Goal: Complete application form

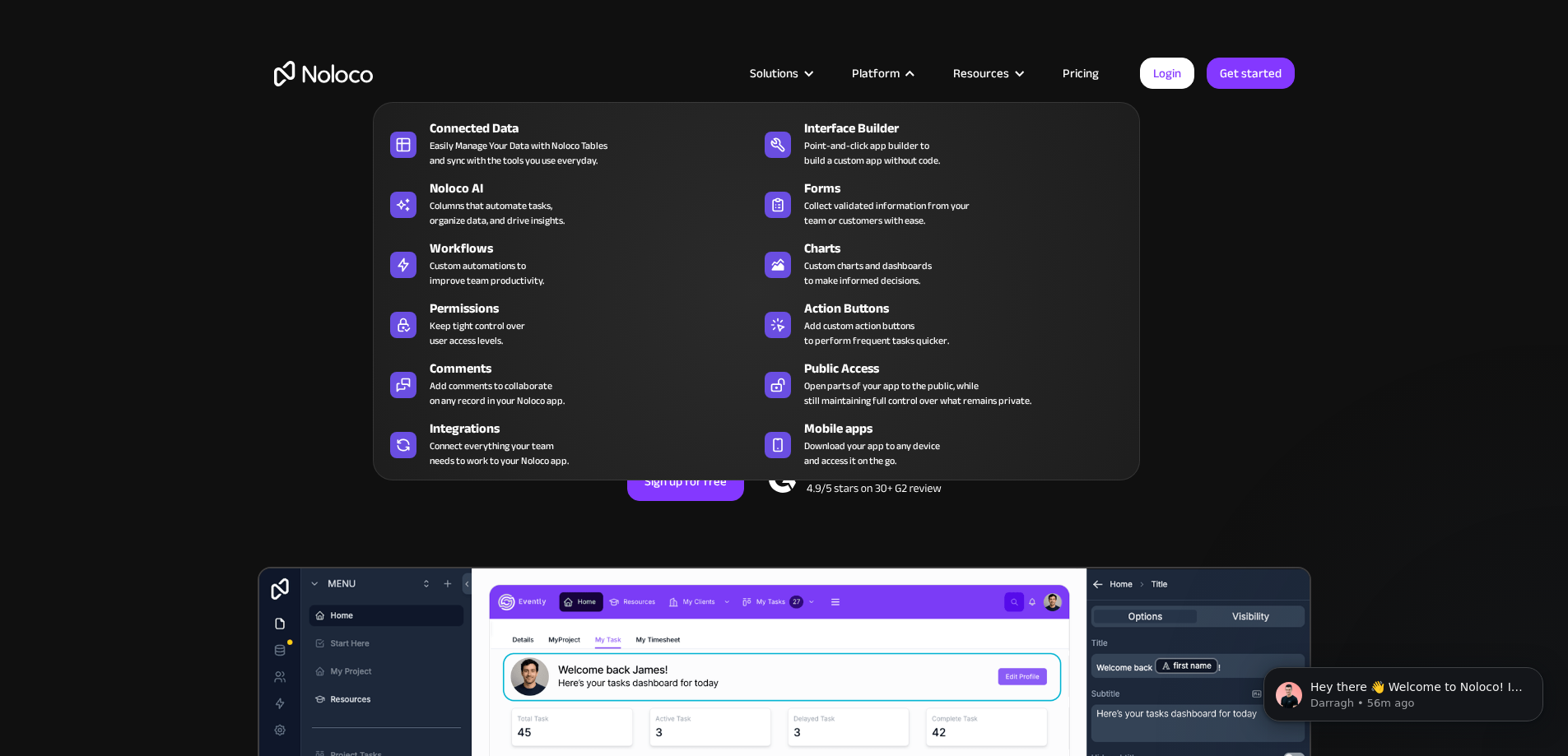
click at [880, 77] on div "Platform" at bounding box center [875, 73] width 48 height 22
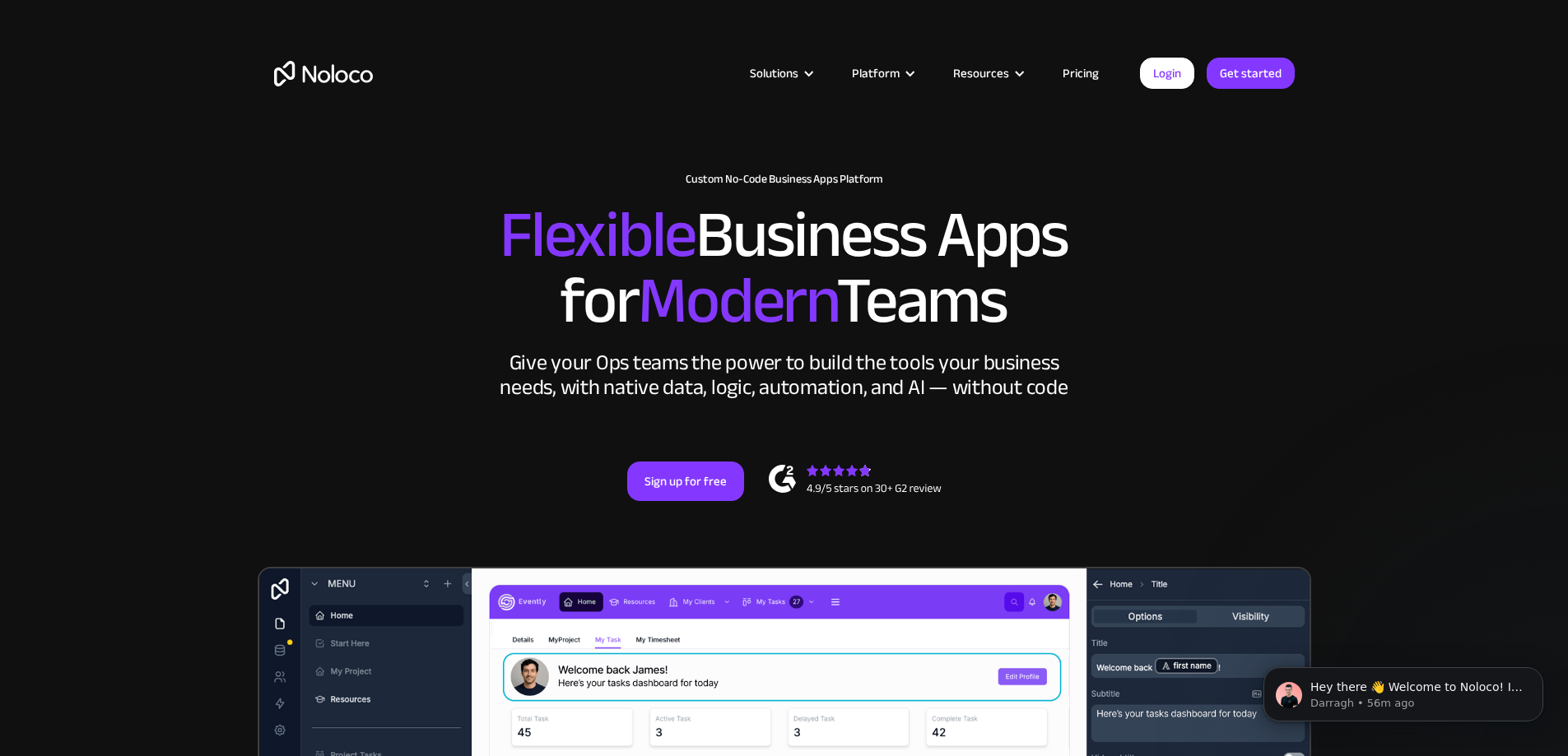
click at [880, 77] on div "Platform" at bounding box center [875, 73] width 48 height 22
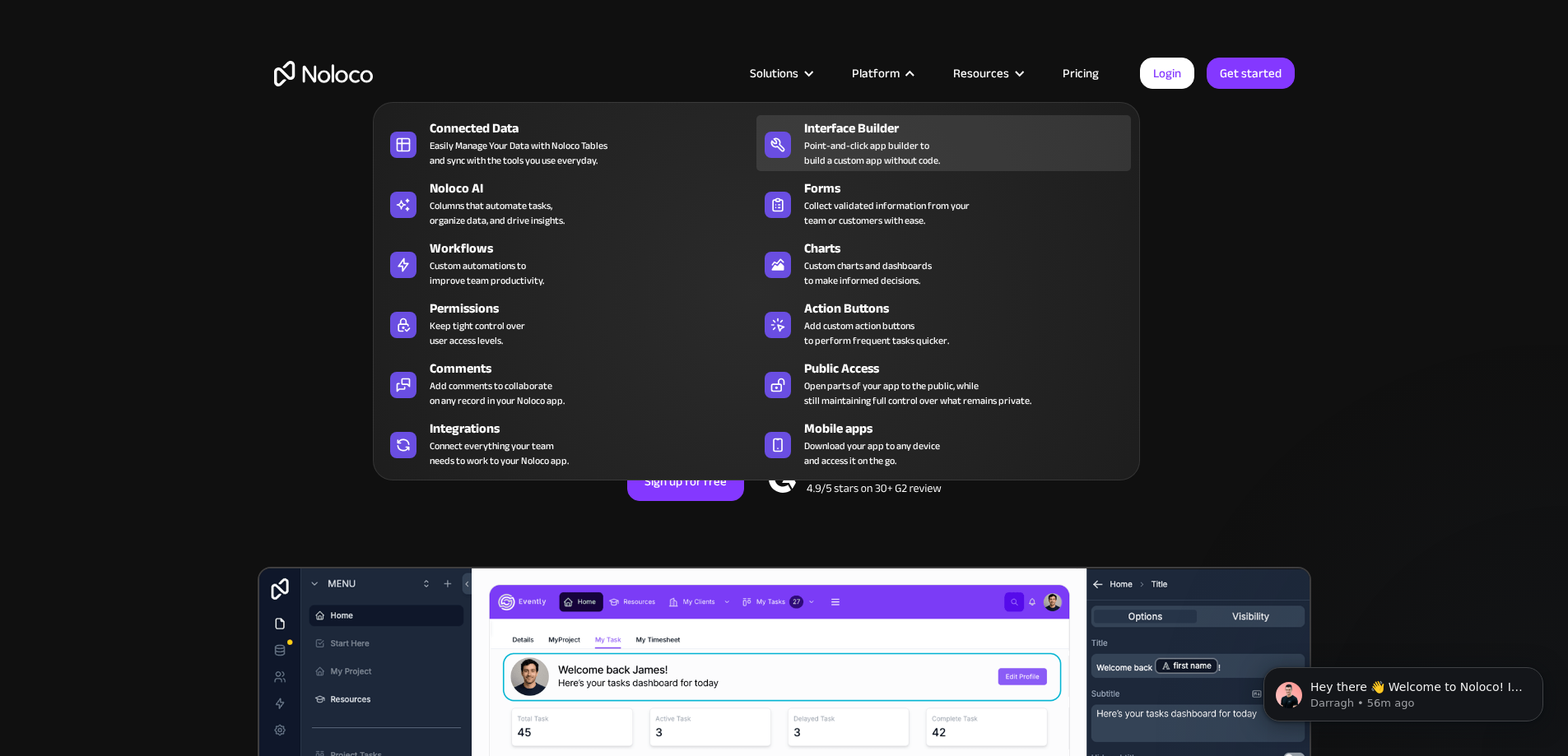
click at [875, 168] on div "Point-and-click app builder to build a custom app without code." at bounding box center [871, 152] width 136 height 30
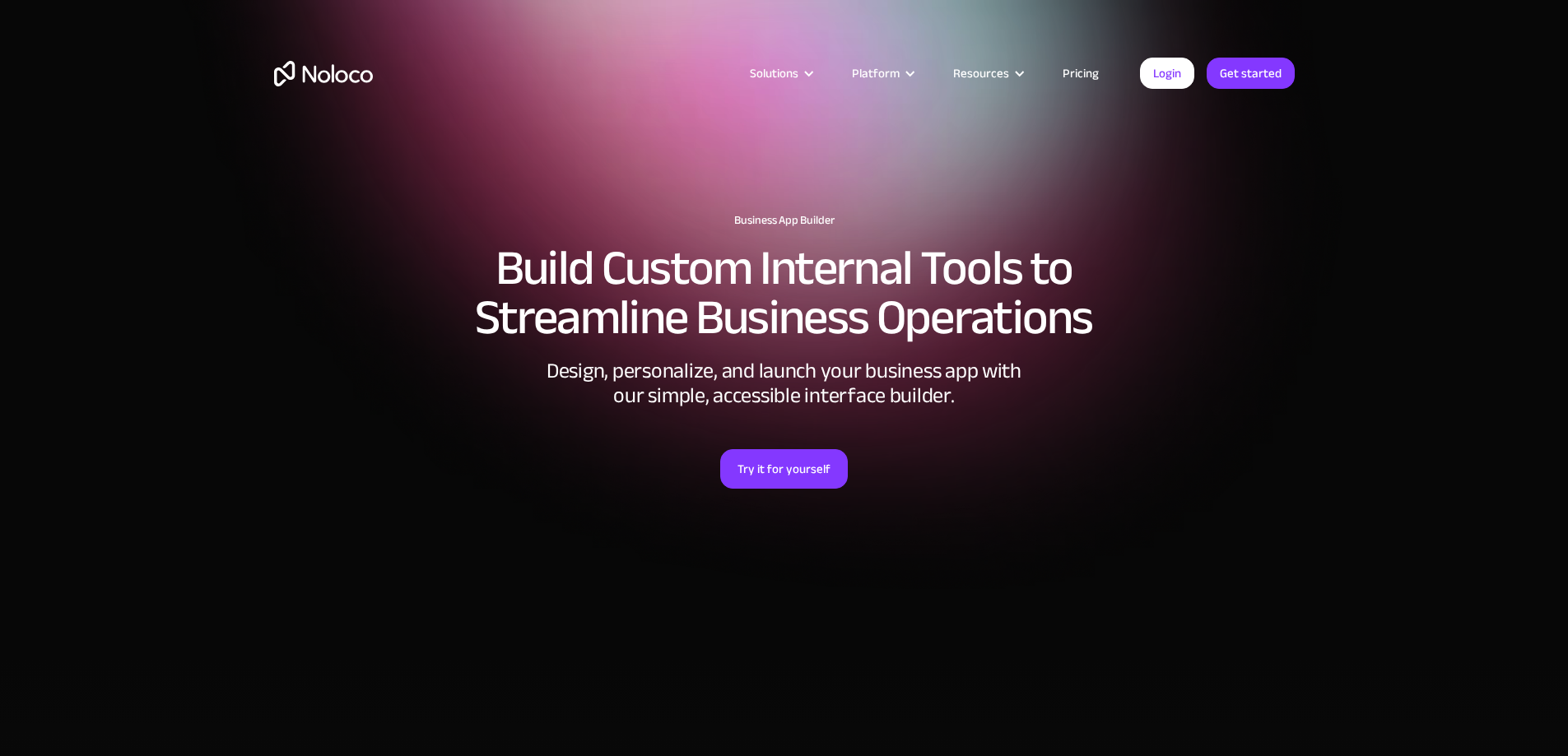
click at [778, 551] on div at bounding box center [784, 539] width 1021 height 99
click at [779, 502] on div at bounding box center [784, 539] width 1021 height 99
click at [789, 478] on link "Try it for yourself" at bounding box center [784, 469] width 128 height 40
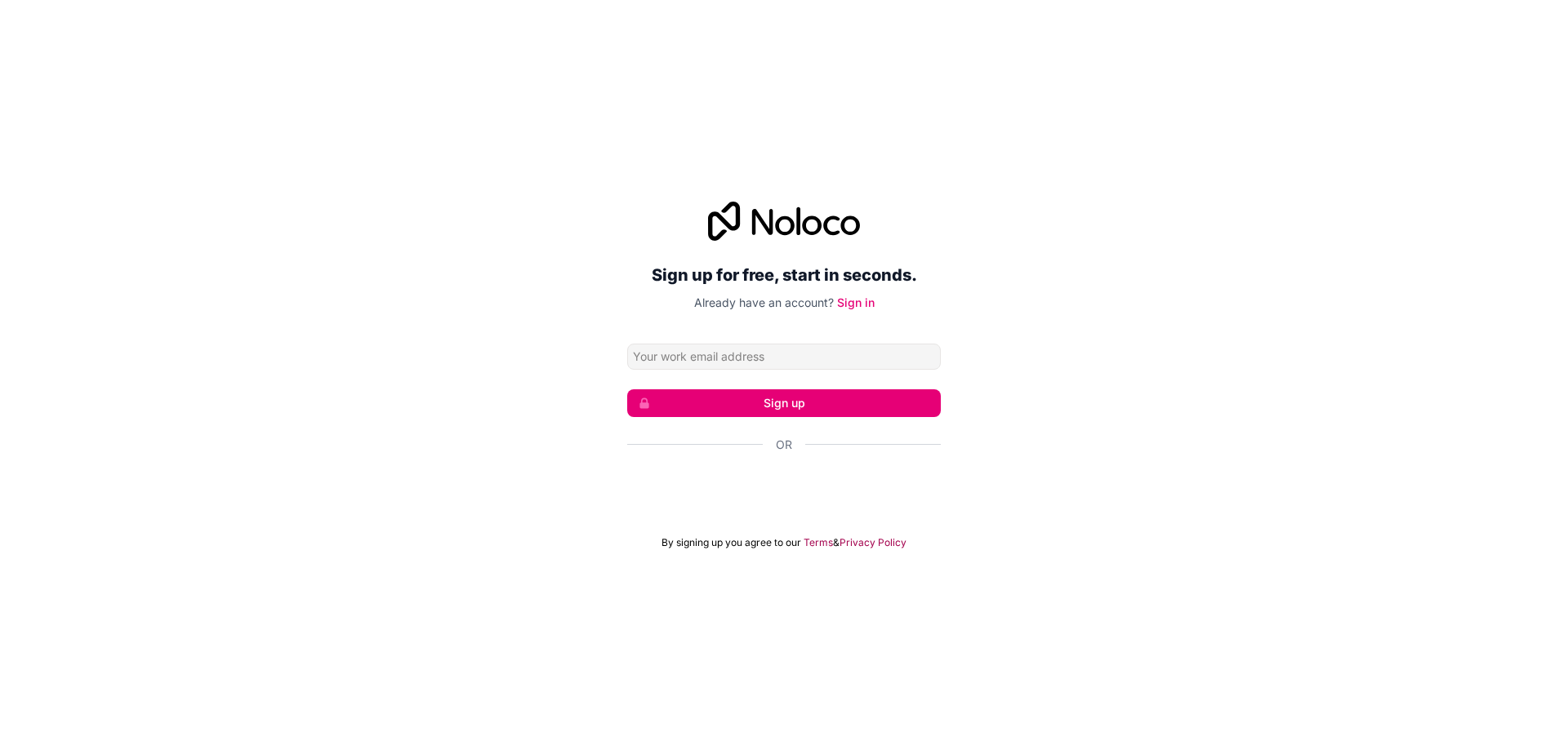
type input "[PERSON_NAME][EMAIL_ADDRESS][DOMAIN_NAME]"
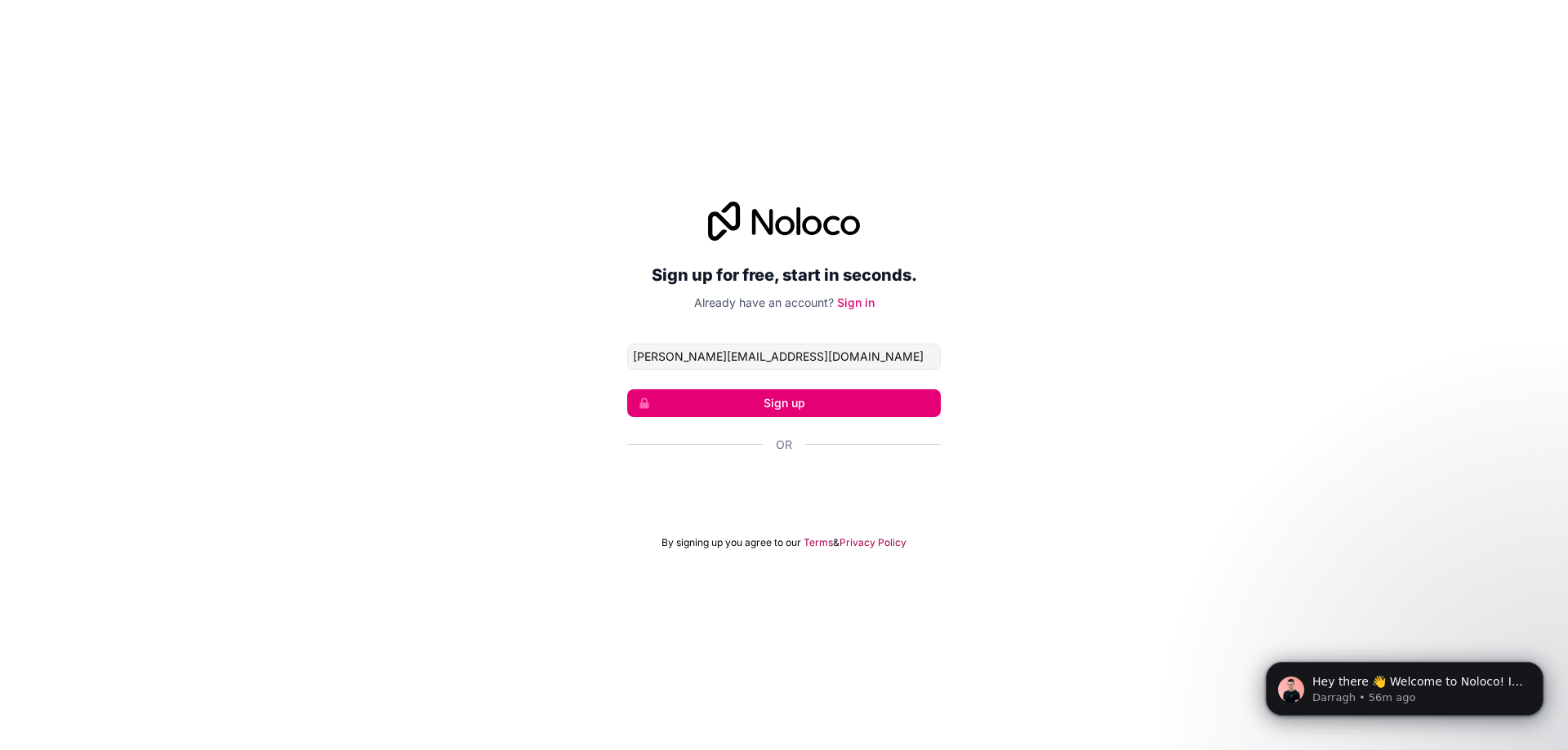
click at [792, 396] on button "Sign up" at bounding box center [783, 403] width 314 height 28
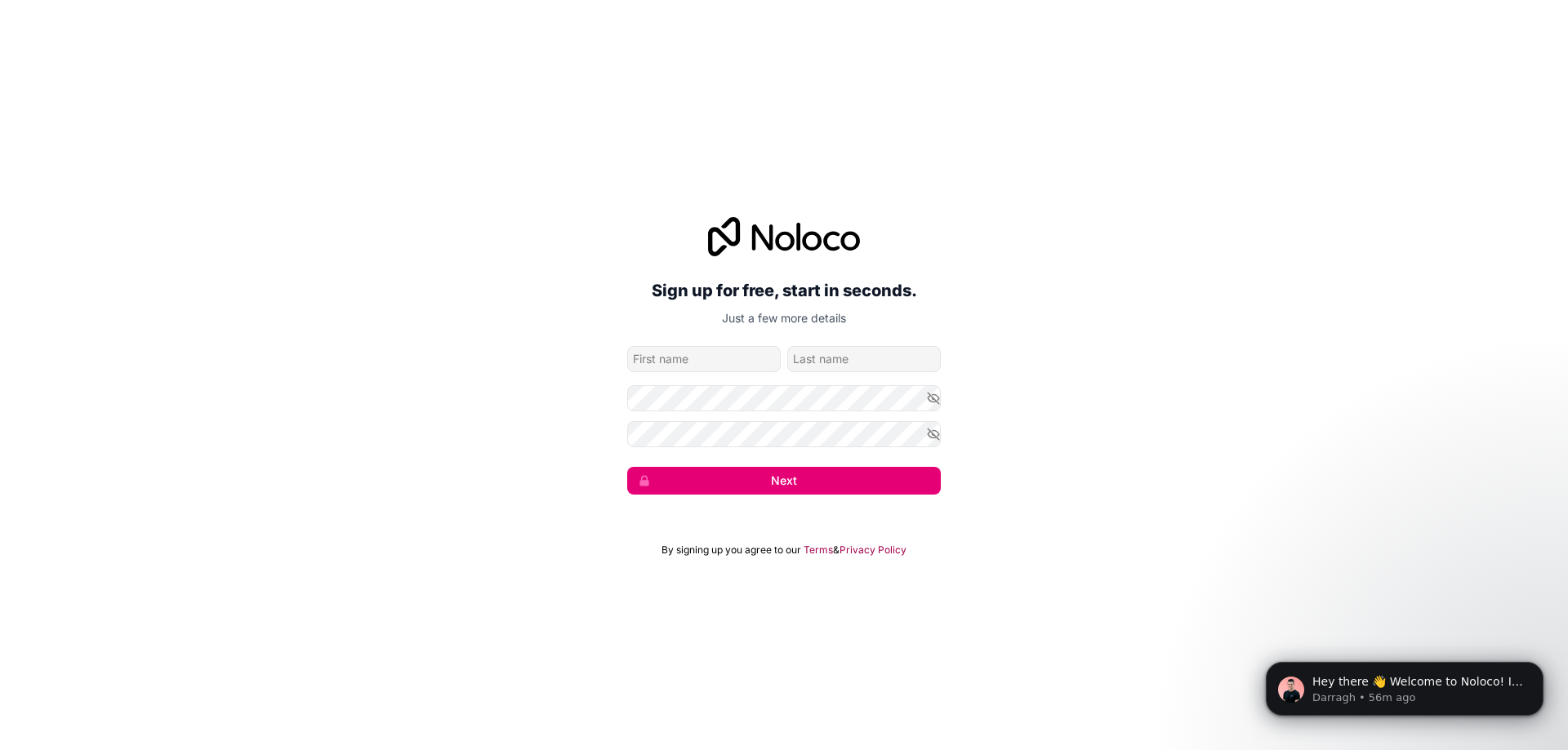
click at [1115, 382] on div "Sign up for free, start in seconds. Just a few more details [PERSON_NAME][EMAIL…" at bounding box center [784, 356] width 1568 height 324
click at [738, 363] on input "given-name" at bounding box center [704, 358] width 154 height 26
type input "Michael"
type input "Luu"
drag, startPoint x: 775, startPoint y: 488, endPoint x: 1465, endPoint y: 308, distance: 713.1
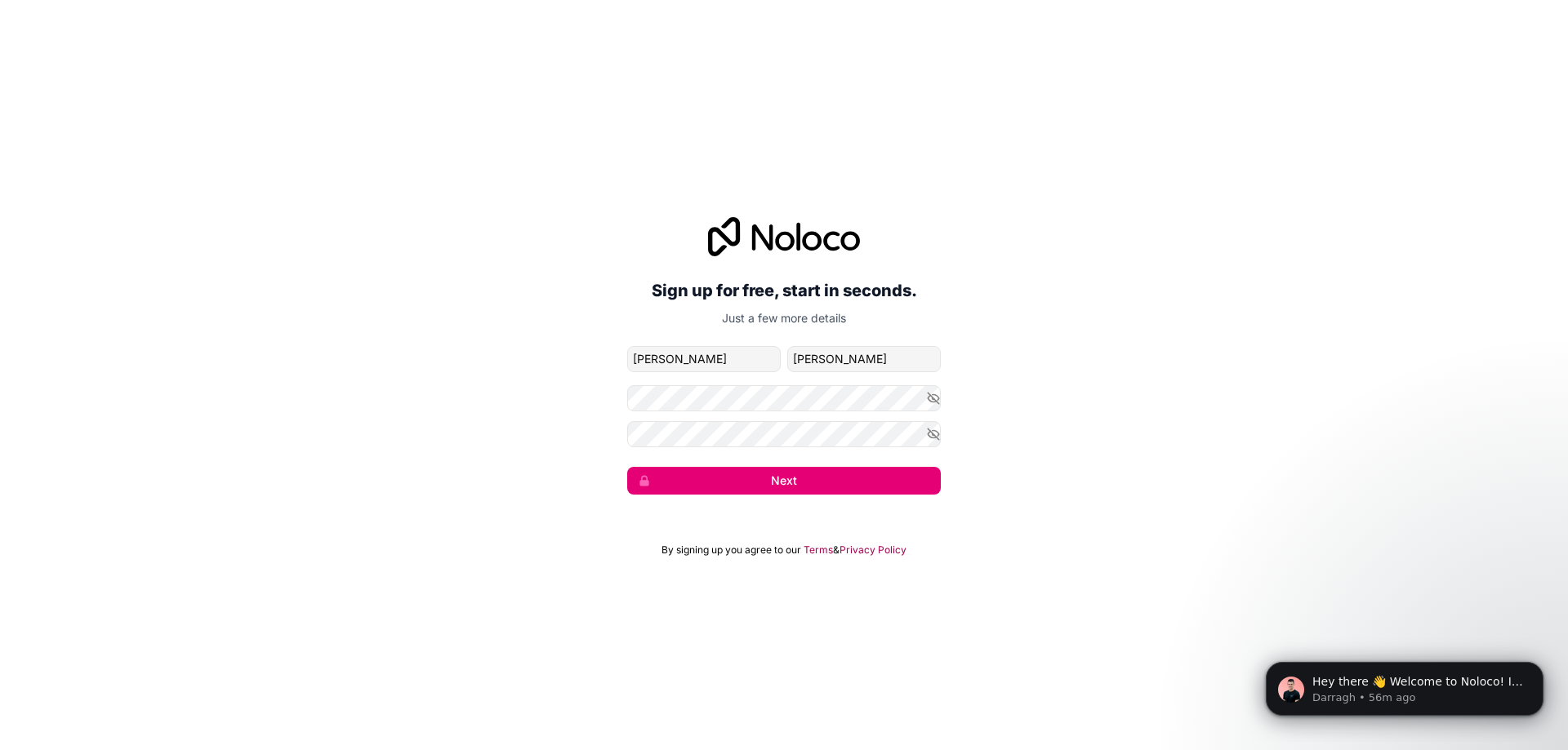
click at [1465, 308] on div "Sign up for free, start in seconds. Just a few more details michael@hem.london …" at bounding box center [784, 356] width 1568 height 324
click at [787, 475] on button "Next" at bounding box center [783, 480] width 314 height 28
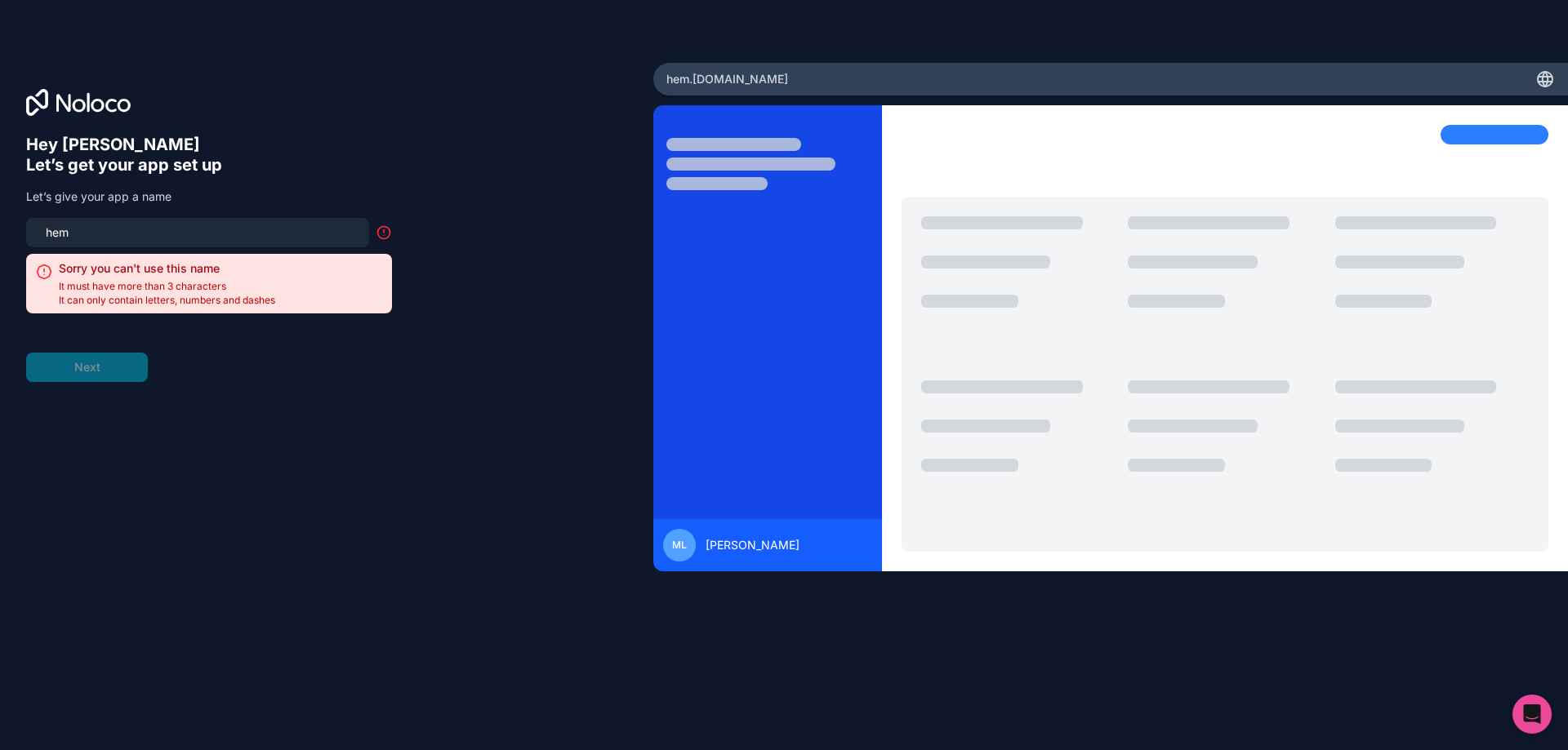
click at [122, 231] on input "hem" at bounding box center [198, 233] width 324 height 23
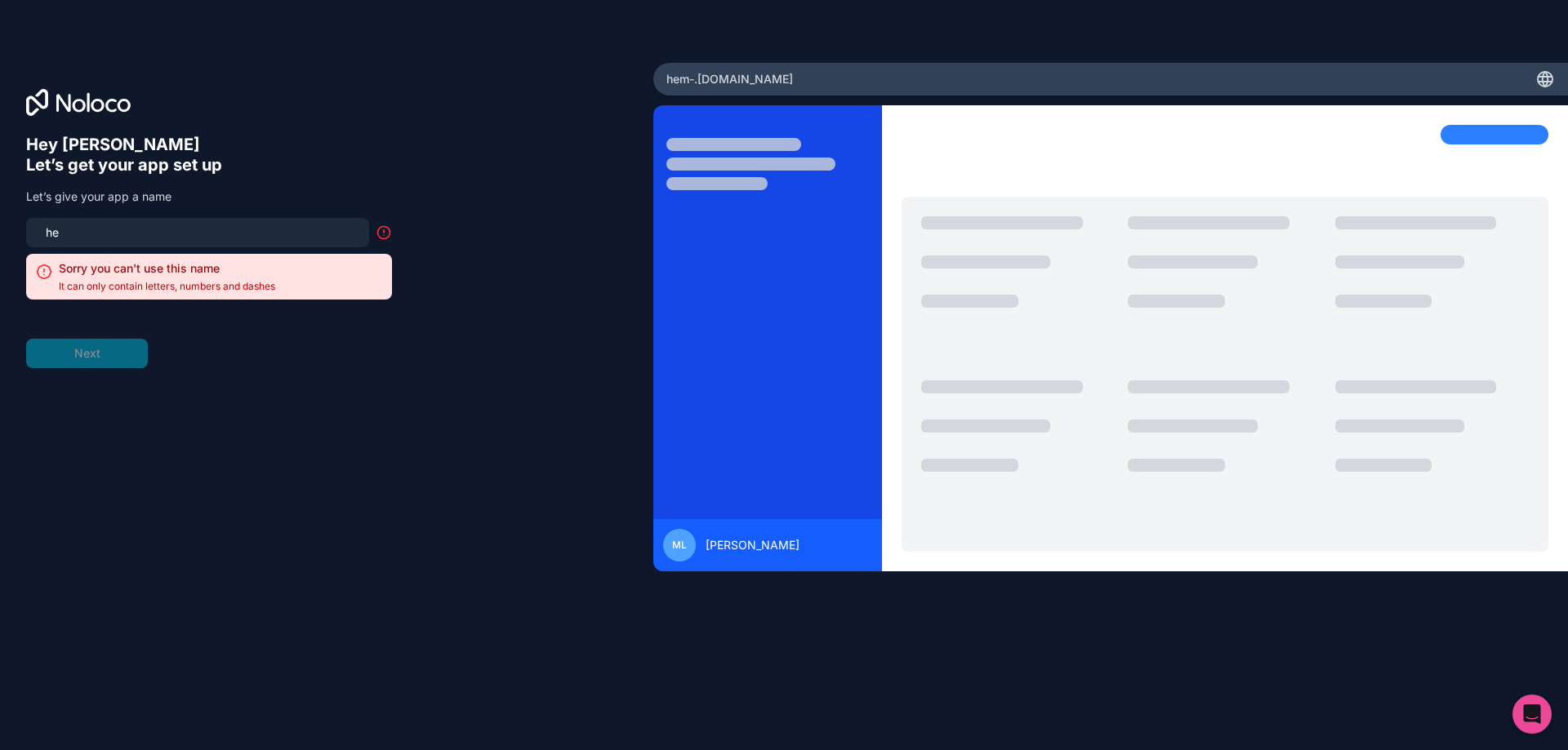
type input "h"
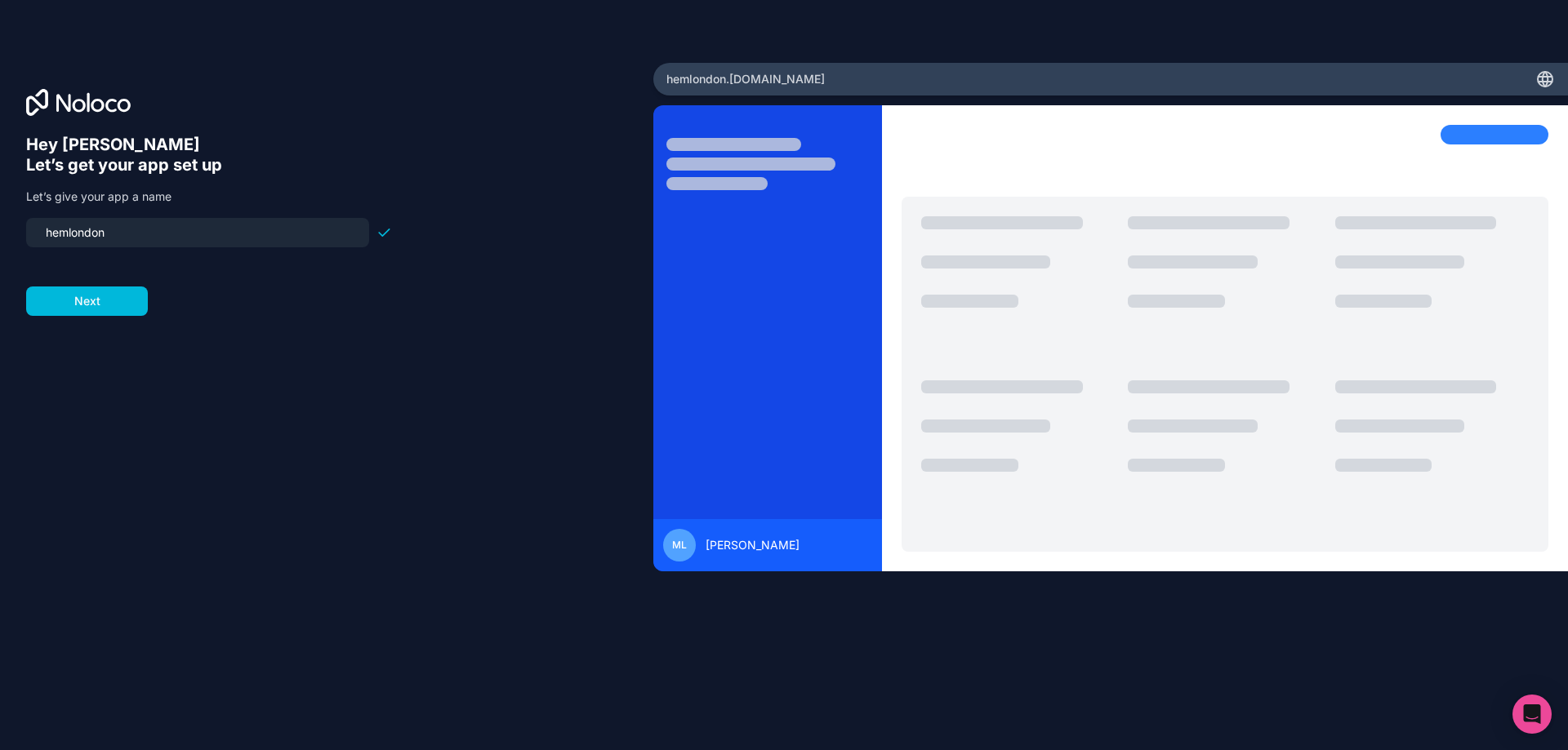
type input "hemlondon"
click at [97, 307] on button "Next" at bounding box center [87, 301] width 122 height 29
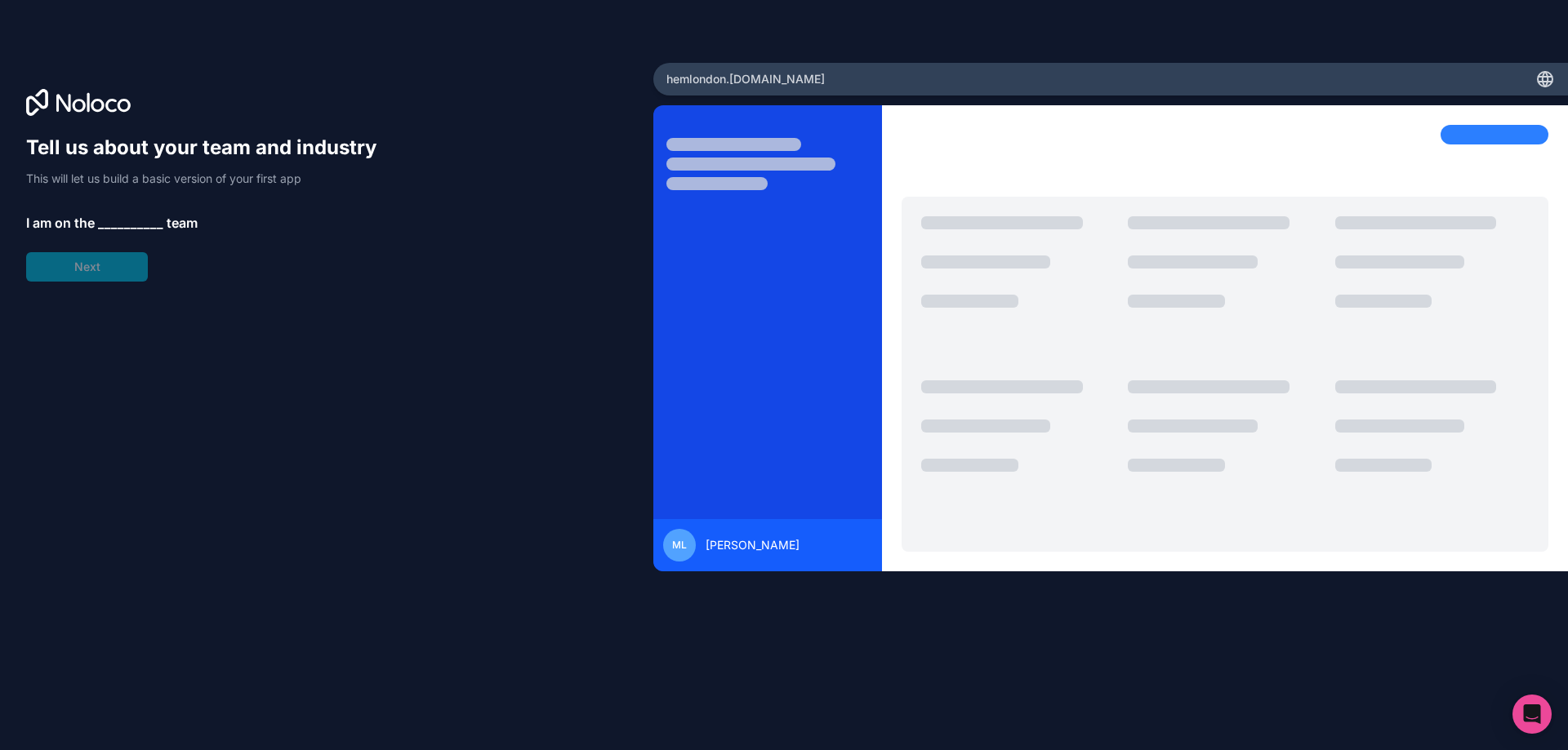
click at [106, 250] on div "Tell us about your team and industry This will let us build a basic version of …" at bounding box center [208, 208] width 366 height 147
click at [134, 208] on div "Tell us about your team and industry This will let us build a basic version of …" at bounding box center [208, 208] width 366 height 147
click at [131, 217] on span "__________" at bounding box center [131, 223] width 65 height 20
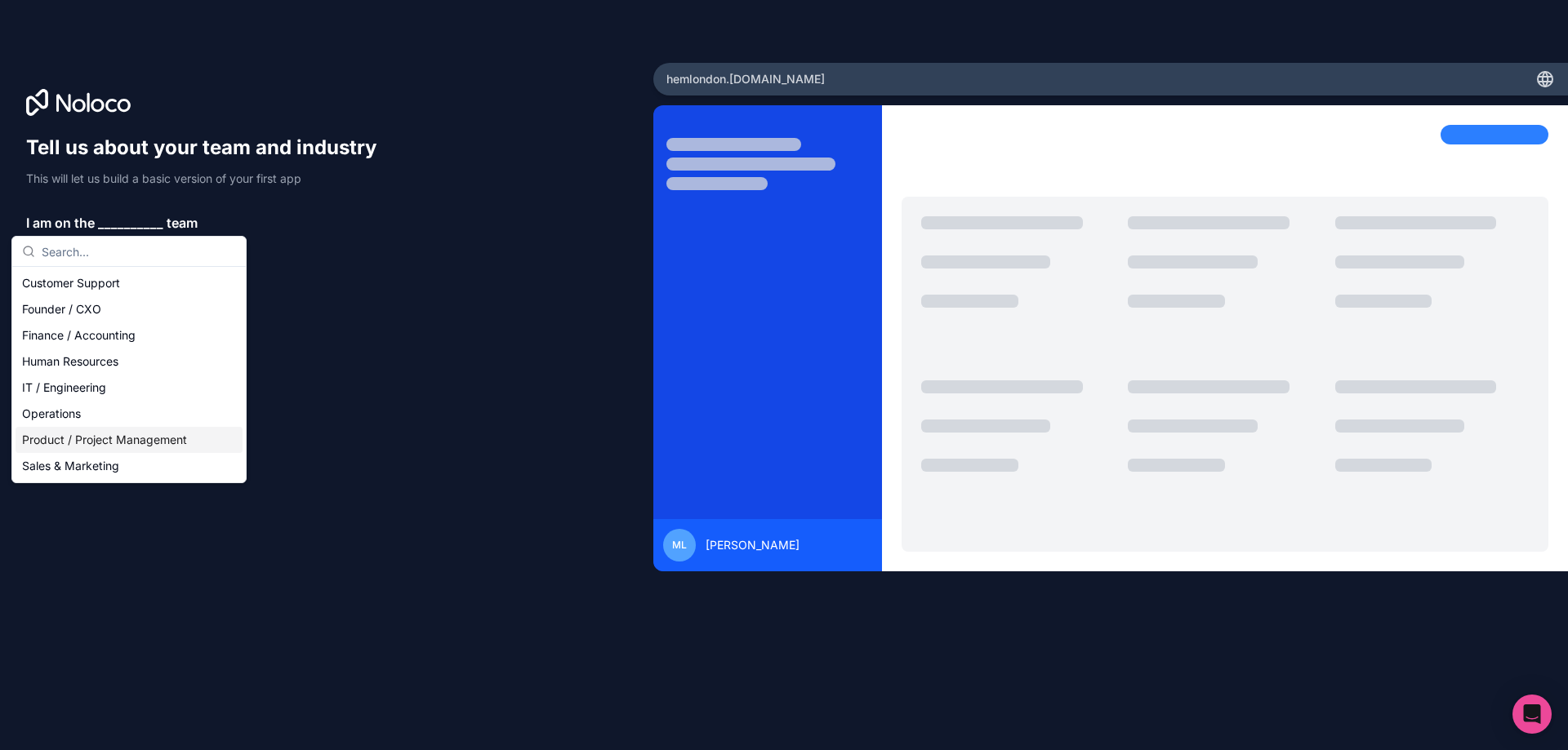
click at [106, 431] on div "Product / Project Management" at bounding box center [129, 440] width 227 height 26
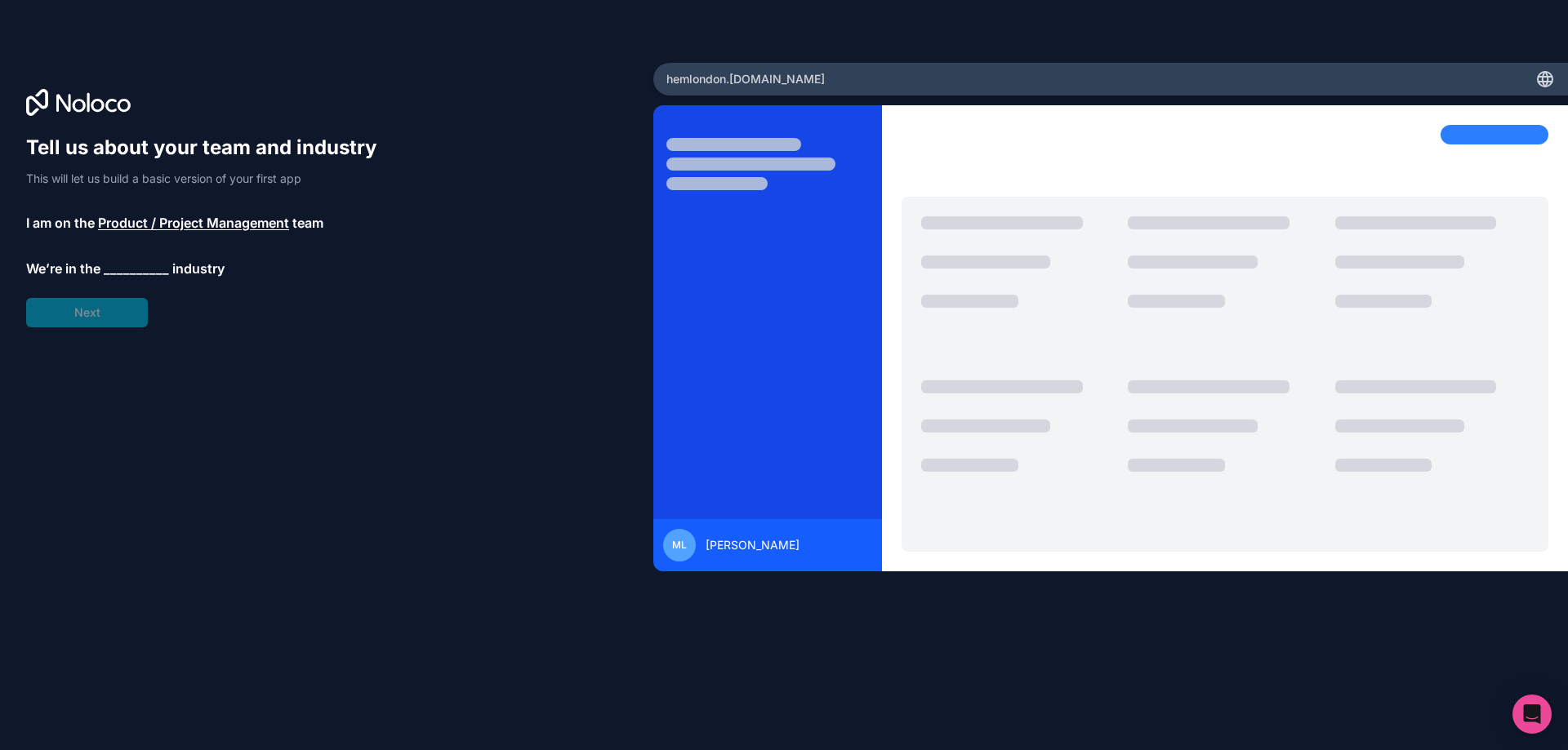
click at [116, 265] on span "__________" at bounding box center [136, 269] width 65 height 20
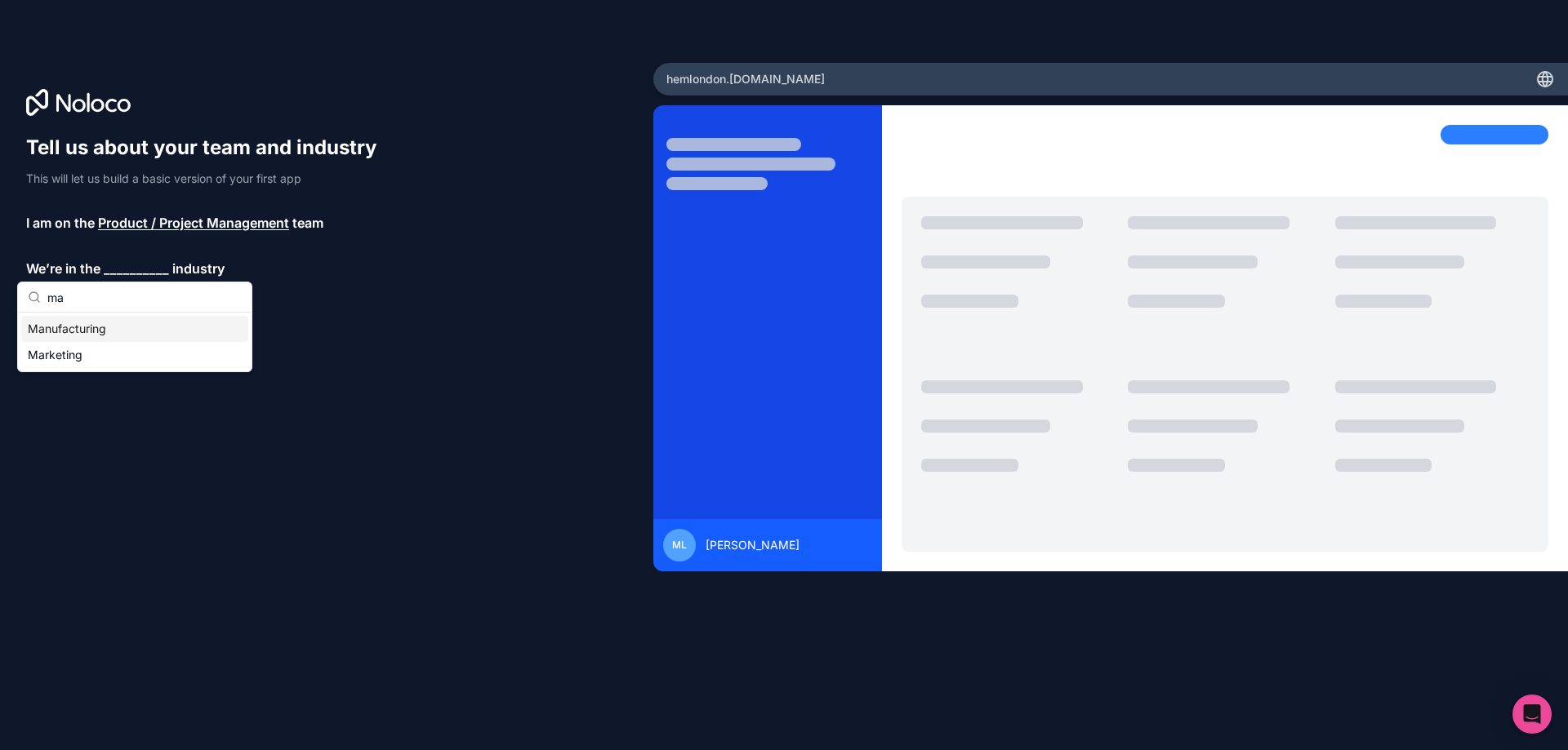
type input "m"
type input "h"
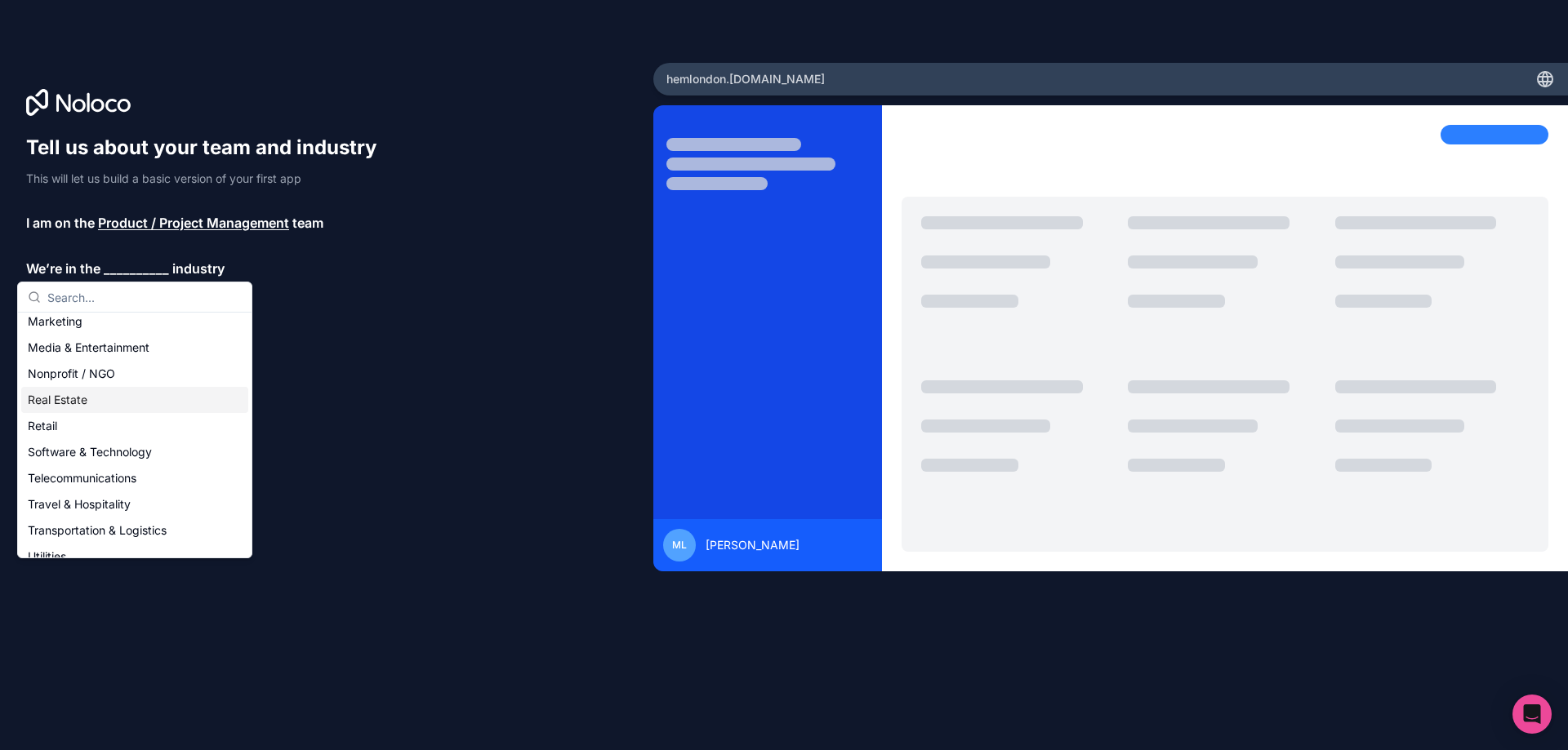
scroll to position [326, 0]
drag, startPoint x: 165, startPoint y: 365, endPoint x: 142, endPoint y: 403, distance: 44.4
click at [142, 403] on div "Accounting Automotive Construction Education Financial Services Healthcare HR &…" at bounding box center [135, 276] width 227 height 575
click at [142, 403] on div "Software & Technology" at bounding box center [135, 394] width 227 height 26
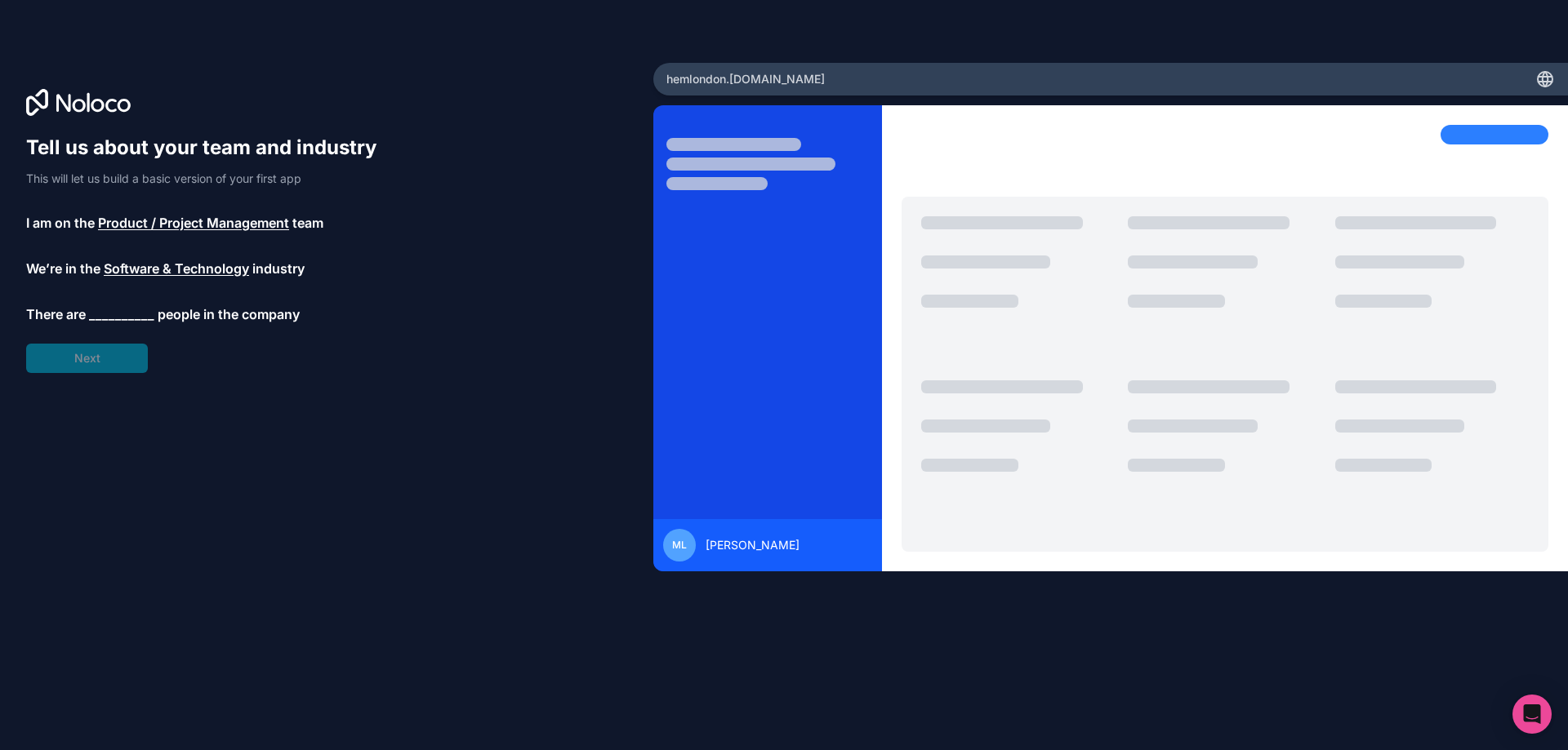
click at [143, 316] on span "__________" at bounding box center [122, 315] width 65 height 20
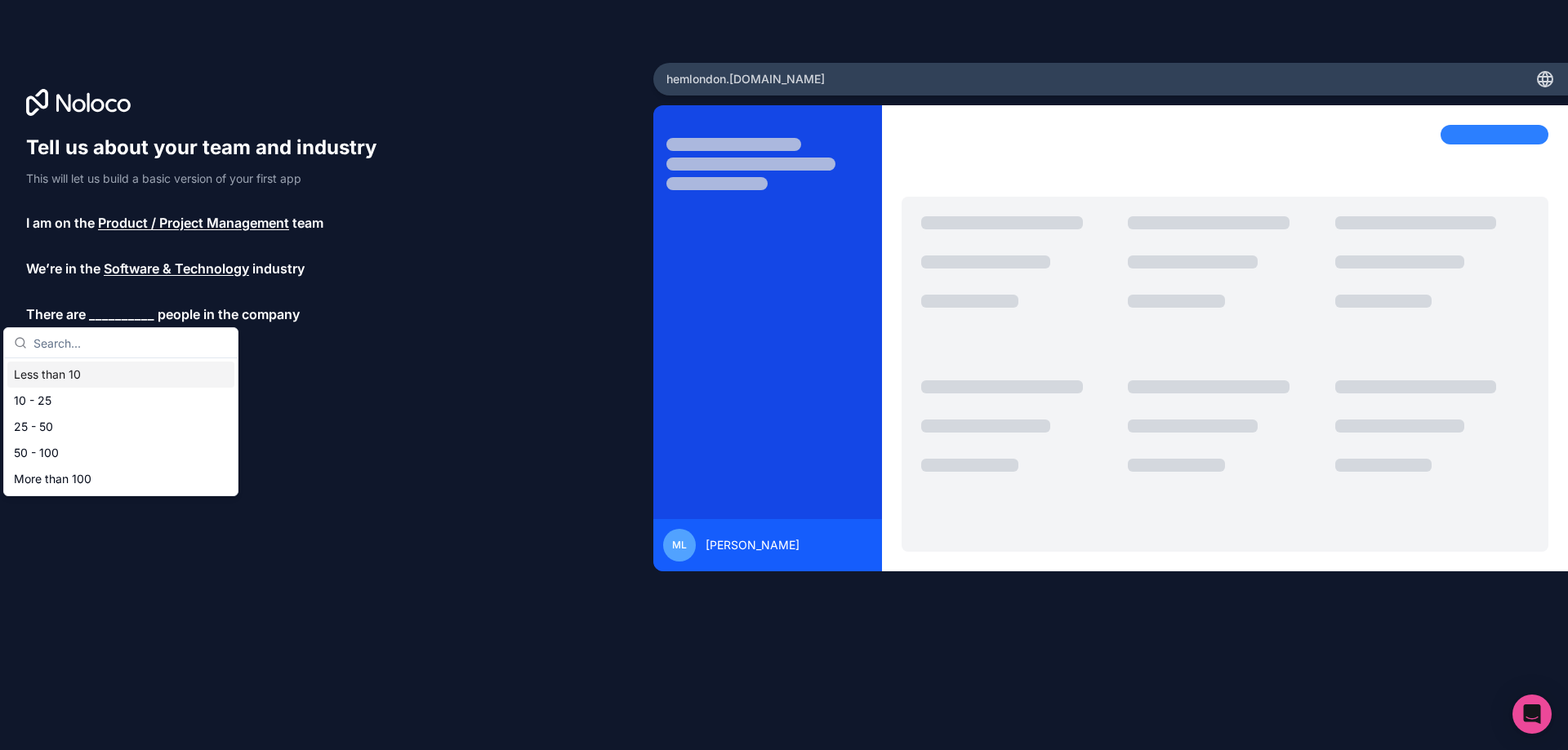
click at [102, 382] on div "Less than 10" at bounding box center [121, 375] width 227 height 26
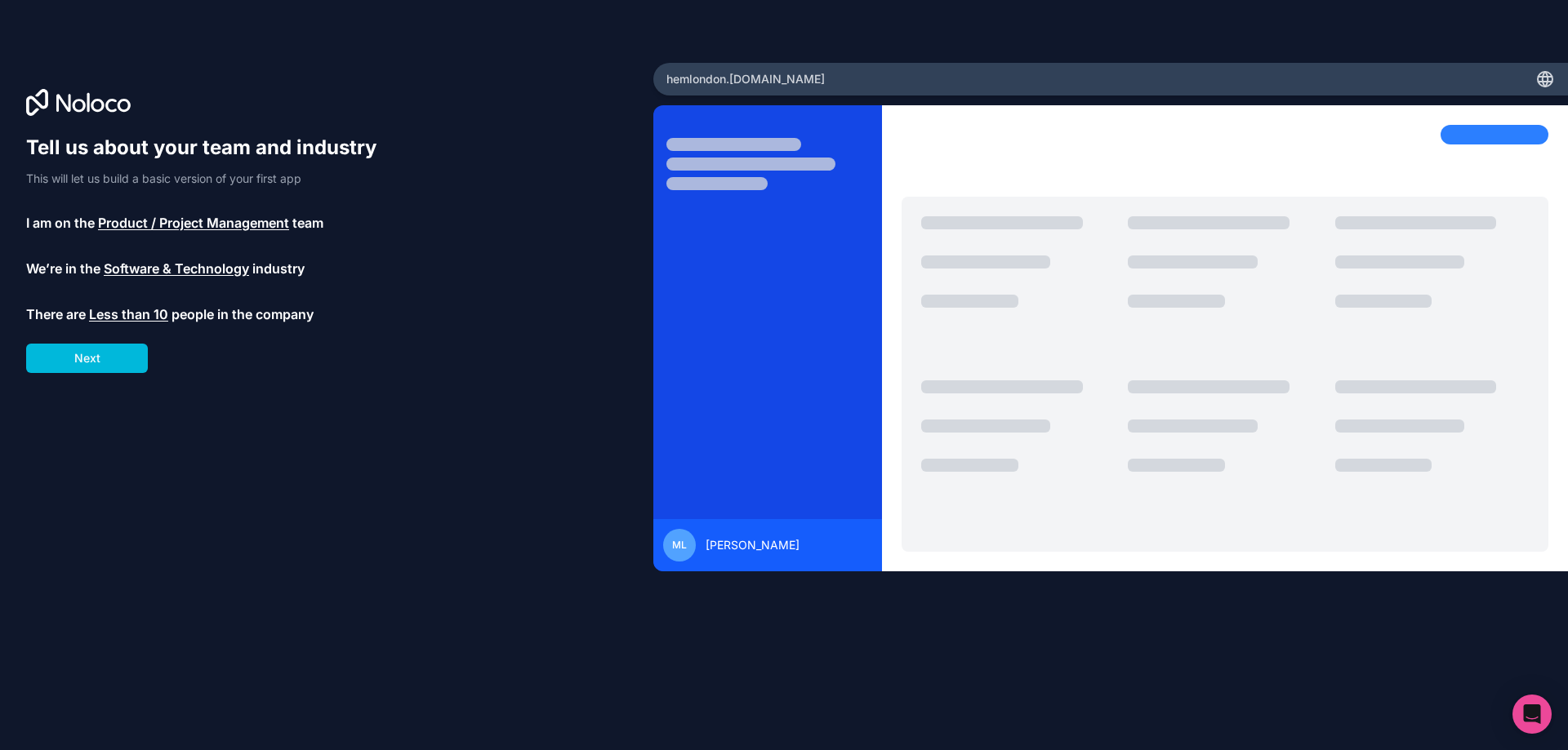
click at [121, 371] on button "Next" at bounding box center [87, 358] width 122 height 29
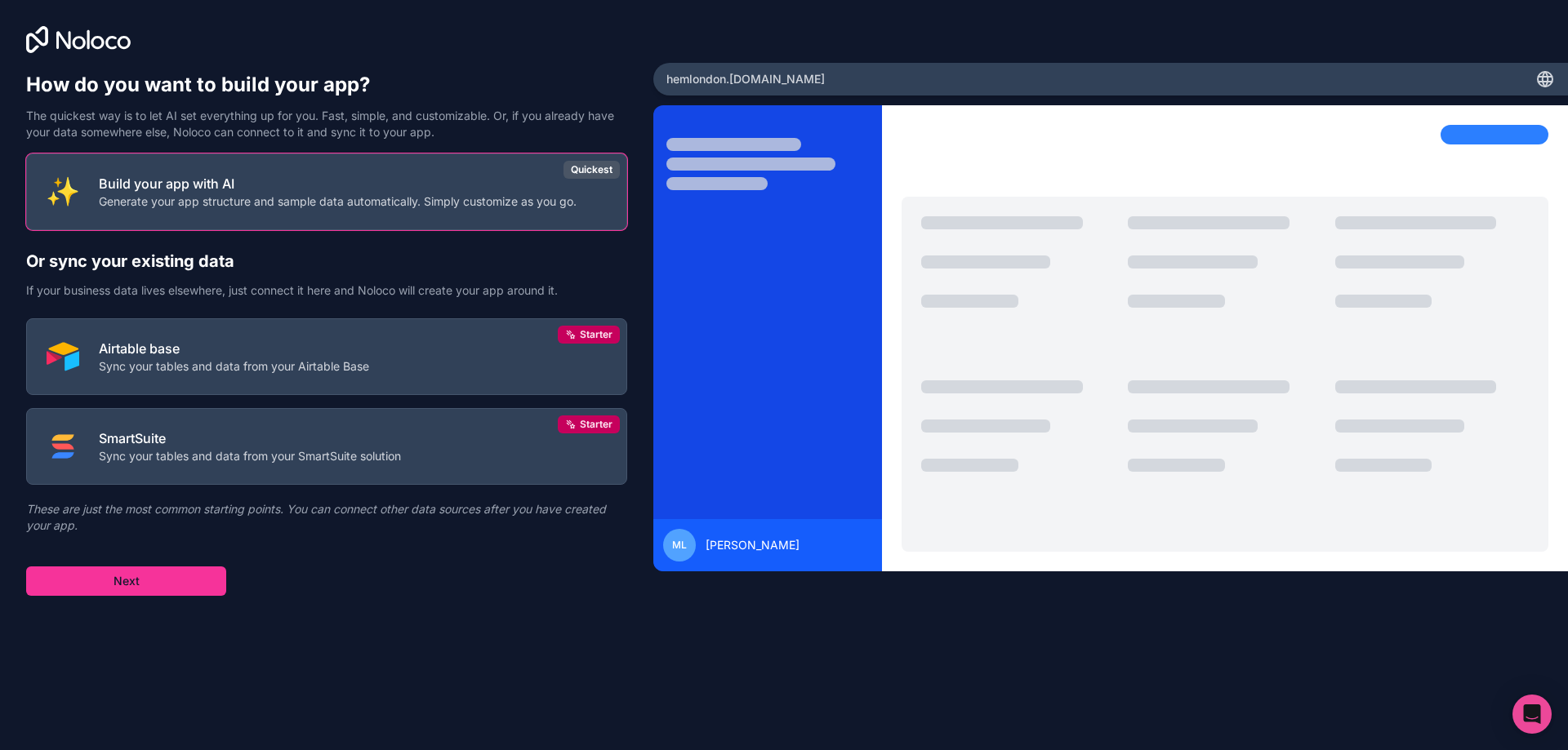
click at [429, 231] on div "Build your app with AI Generate your app structure and sample data automaticall…" at bounding box center [326, 375] width 601 height 442
click at [458, 203] on p "Generate your app structure and sample data automatically. Simply customize as …" at bounding box center [338, 201] width 477 height 16
click at [474, 219] on button "Build your app with AI Generate your app structure and sample data automaticall…" at bounding box center [326, 192] width 601 height 77
click at [182, 563] on div "Build your app with AI Generate your app structure and sample data automaticall…" at bounding box center [326, 375] width 601 height 442
click at [175, 575] on button "Next" at bounding box center [126, 581] width 200 height 29
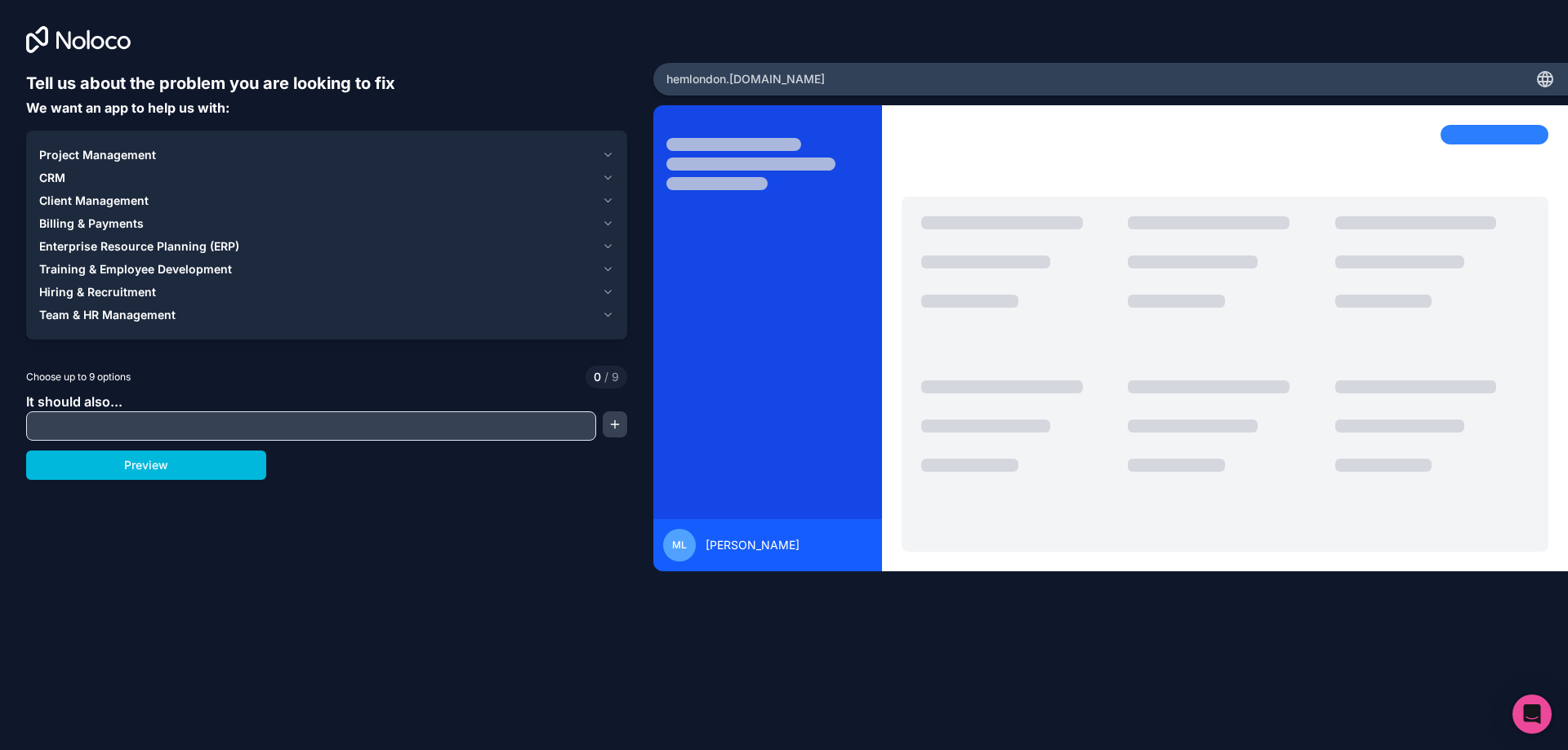
click at [410, 176] on div "CRM" at bounding box center [317, 178] width 556 height 16
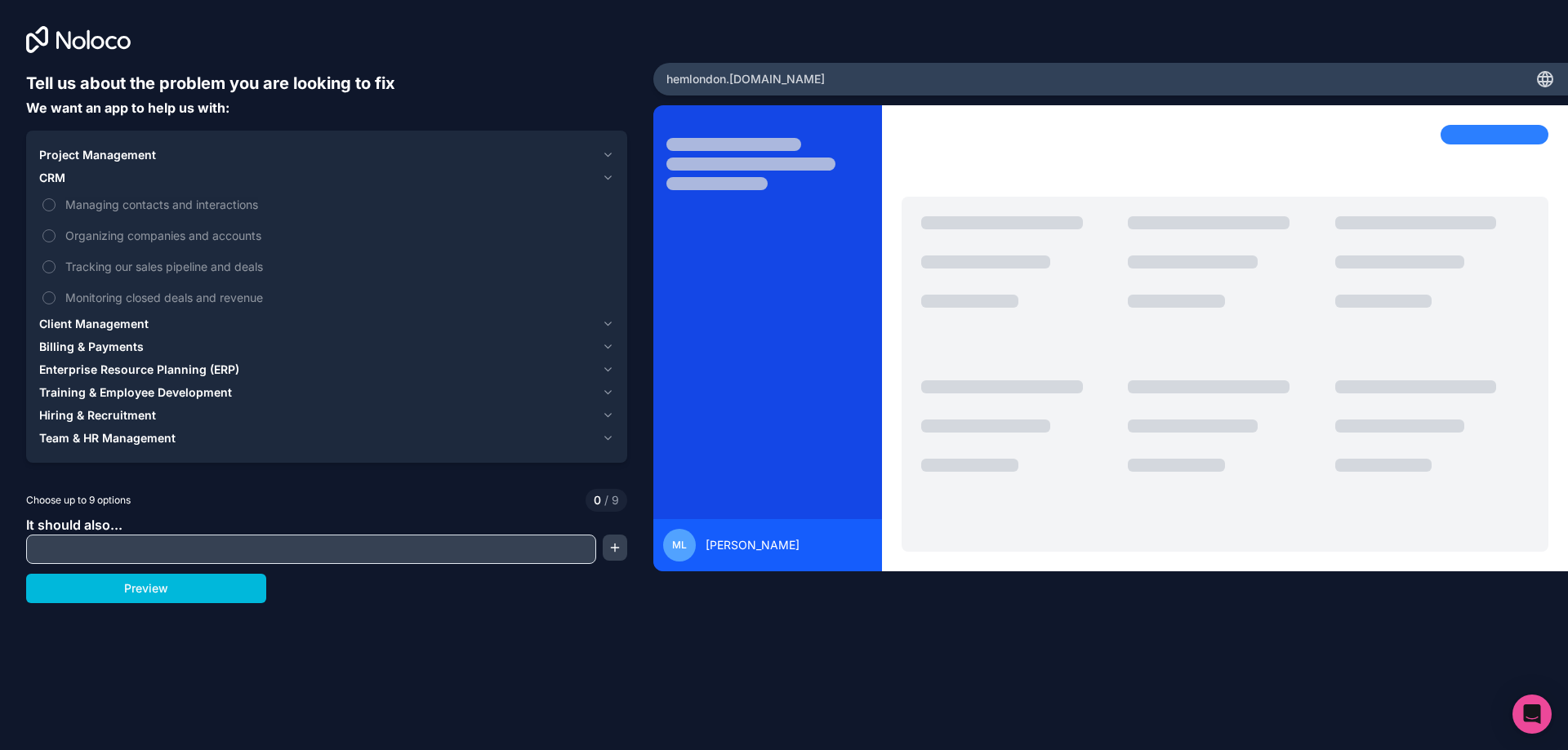
click at [122, 204] on span "Managing contacts and interactions" at bounding box center [338, 204] width 545 height 17
click at [55, 204] on button "Managing contacts and interactions" at bounding box center [48, 205] width 13 height 13
click at [226, 280] on label "Tracking our sales pipeline and deals" at bounding box center [326, 266] width 575 height 30
click at [55, 274] on button "Tracking our sales pipeline and deals" at bounding box center [48, 266] width 13 height 13
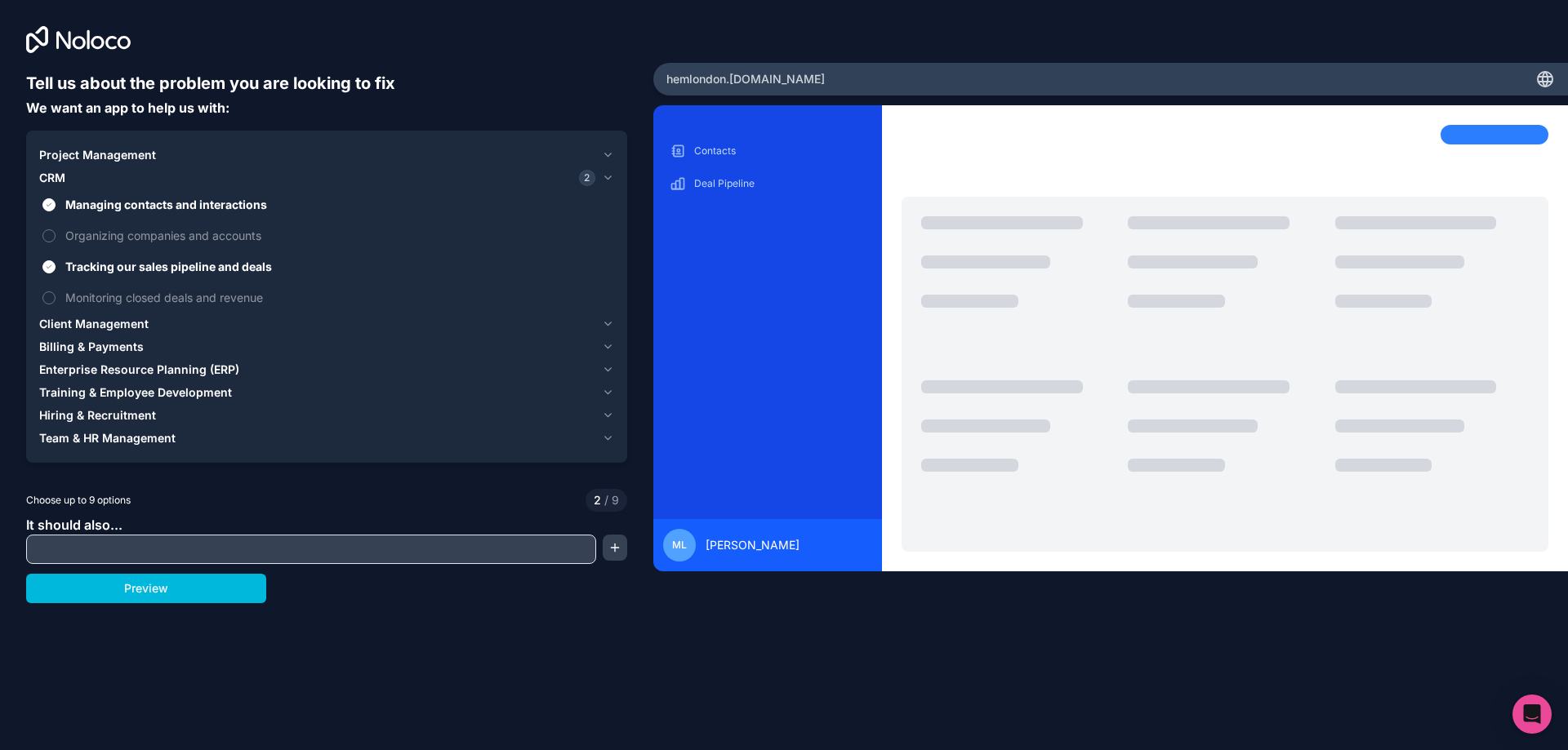
click at [234, 299] on span "Monitoring closed deals and revenue" at bounding box center [338, 297] width 545 height 17
click at [55, 299] on button "Monitoring closed deals and revenue" at bounding box center [48, 298] width 13 height 13
click at [250, 240] on span "Organizing companies and accounts" at bounding box center [338, 235] width 545 height 17
click at [55, 240] on button "Organizing companies and accounts" at bounding box center [48, 236] width 13 height 13
click at [167, 319] on div "Client Management" at bounding box center [317, 324] width 556 height 16
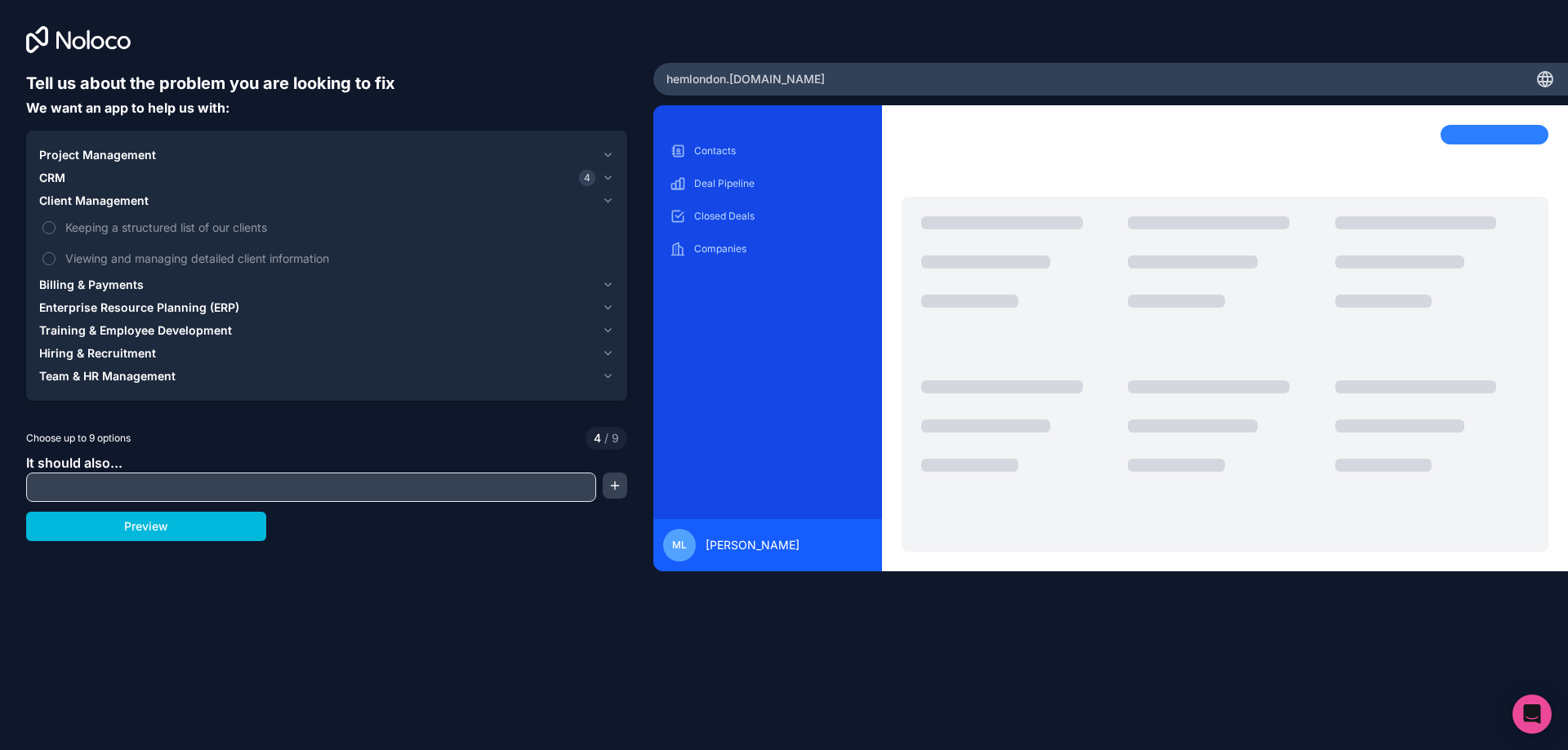
click at [129, 203] on span "Client Management" at bounding box center [94, 201] width 109 height 16
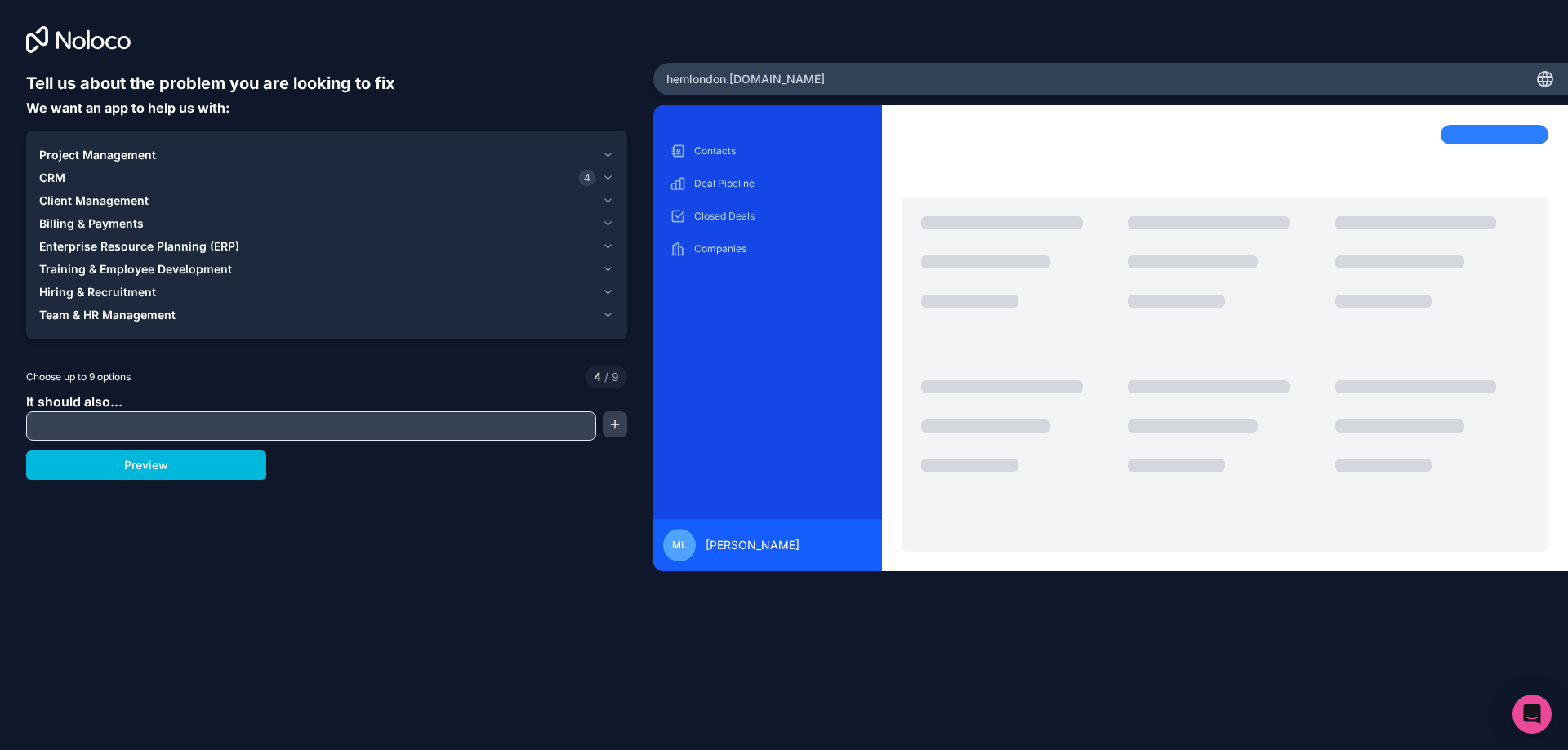
click at [129, 203] on span "Client Management" at bounding box center [94, 201] width 109 height 16
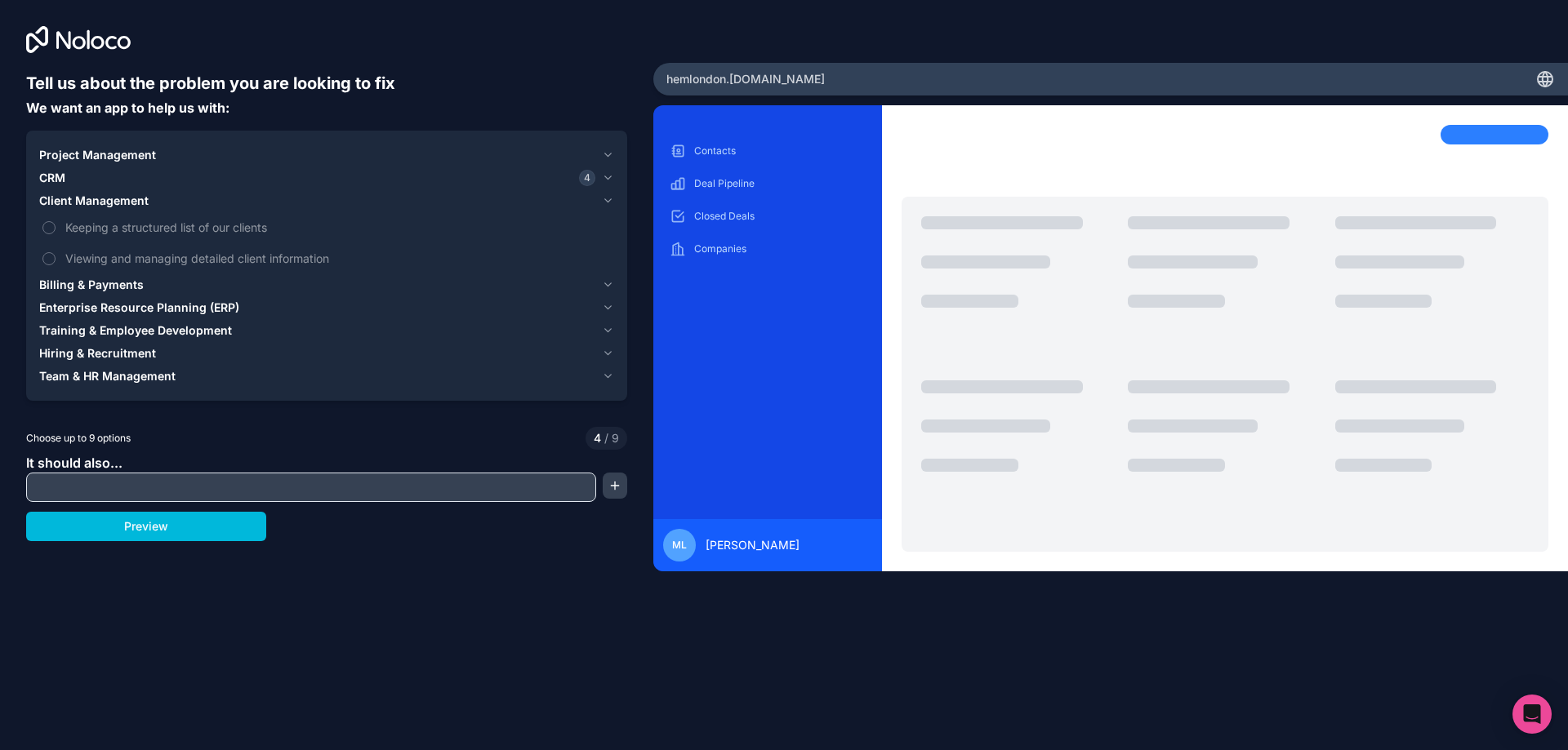
click at [130, 204] on span "Client Management" at bounding box center [94, 201] width 109 height 16
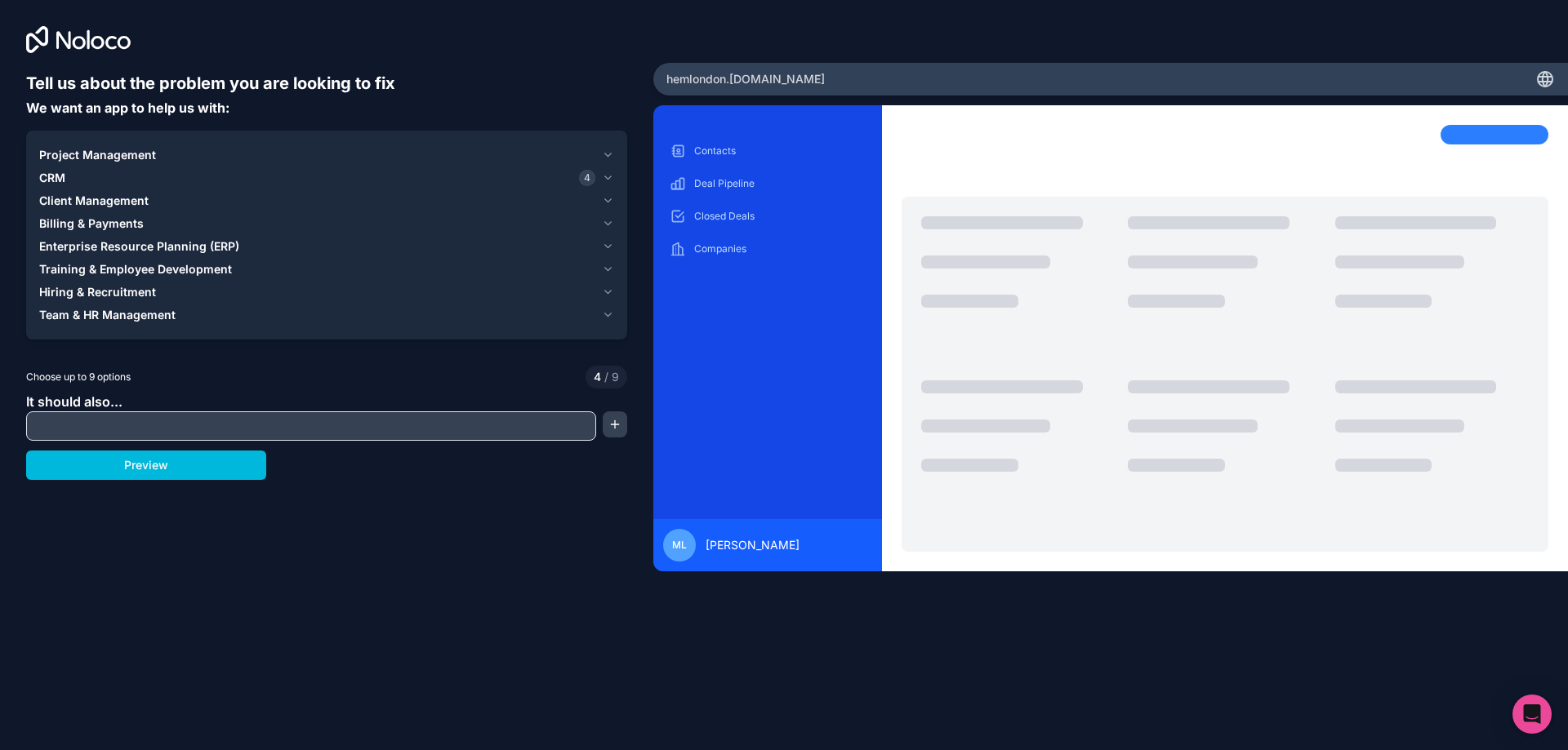
click at [173, 188] on button "CRM 4" at bounding box center [326, 178] width 575 height 23
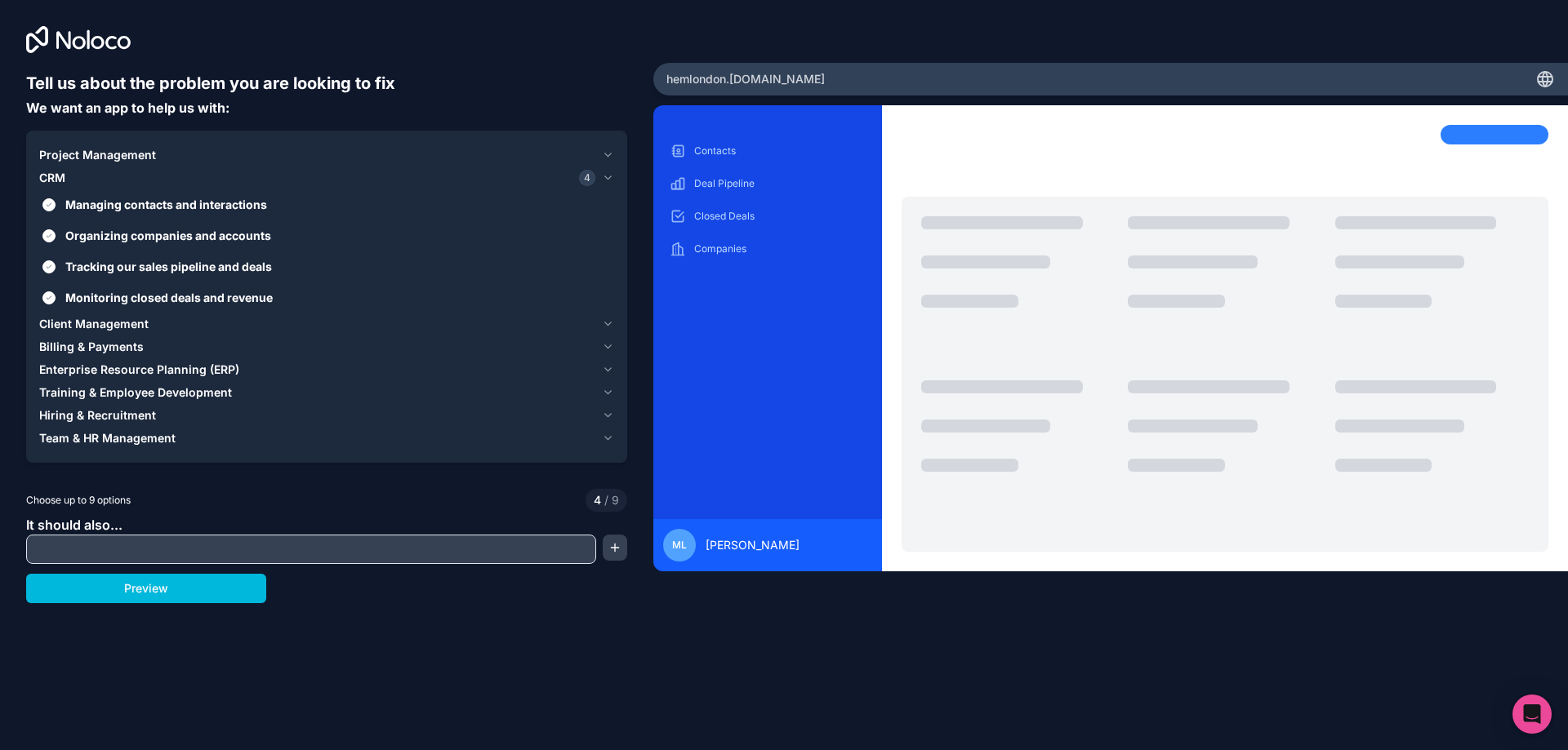
click at [162, 220] on div "Managing contacts and interactions Organizing companies and accounts Tracking o…" at bounding box center [326, 251] width 575 height 123
click at [193, 205] on span "Managing contacts and interactions" at bounding box center [338, 204] width 545 height 17
click at [55, 205] on button "Managing contacts and interactions" at bounding box center [48, 205] width 13 height 13
click at [176, 234] on span "Organizing companies and accounts" at bounding box center [338, 235] width 545 height 17
click at [55, 234] on button "Organizing companies and accounts" at bounding box center [48, 236] width 13 height 13
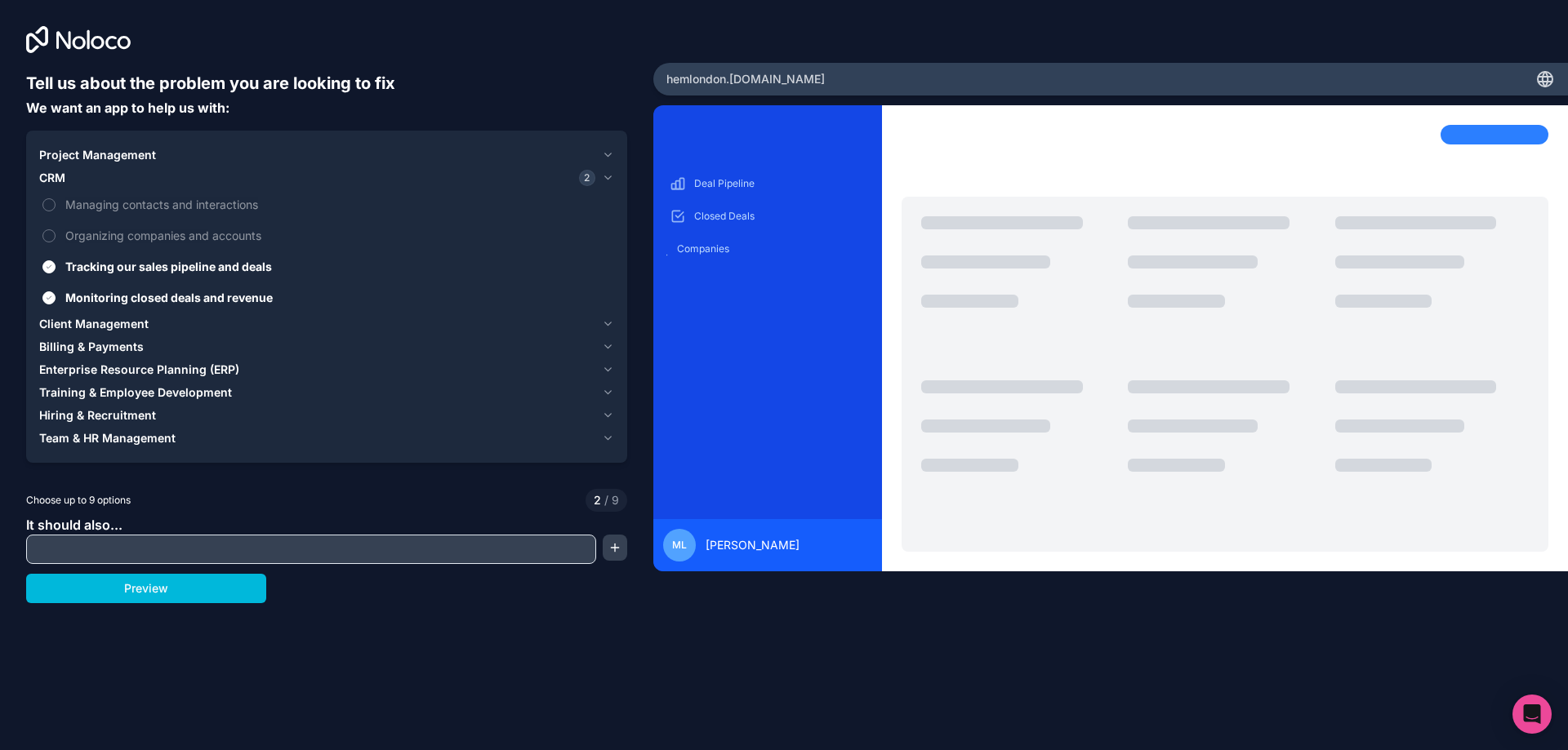
click at [165, 262] on span "Tracking our sales pipeline and deals" at bounding box center [338, 266] width 545 height 17
click at [55, 262] on button "Tracking our sales pipeline and deals" at bounding box center [48, 266] width 13 height 13
click at [151, 293] on span "Monitoring closed deals and revenue" at bounding box center [338, 297] width 545 height 17
click at [55, 293] on button "Monitoring closed deals and revenue" at bounding box center [48, 298] width 13 height 13
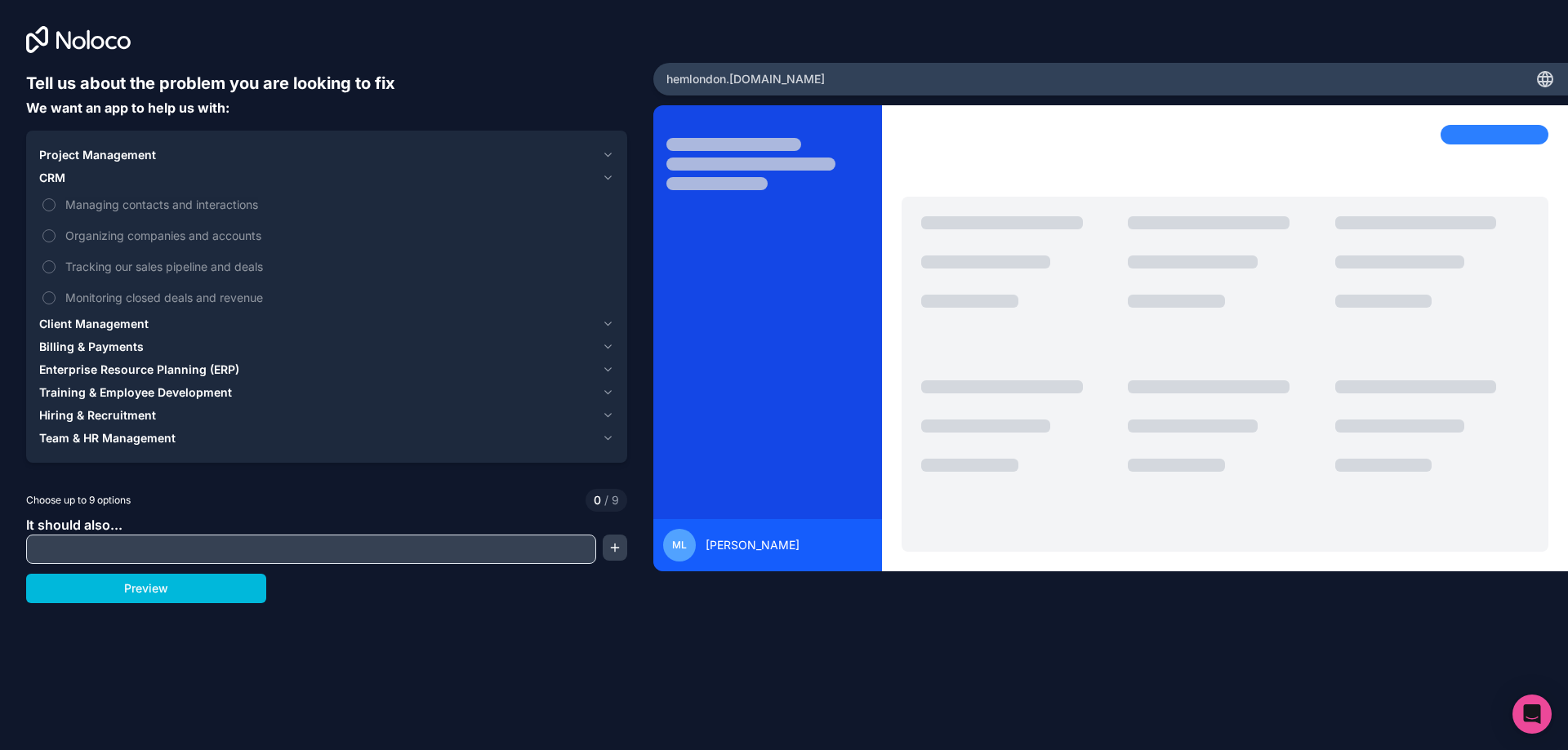
click at [216, 208] on span "Managing contacts and interactions" at bounding box center [338, 204] width 545 height 17
click at [55, 208] on button "Managing contacts and interactions" at bounding box center [48, 205] width 13 height 13
click at [148, 322] on div "Client Management" at bounding box center [317, 324] width 556 height 16
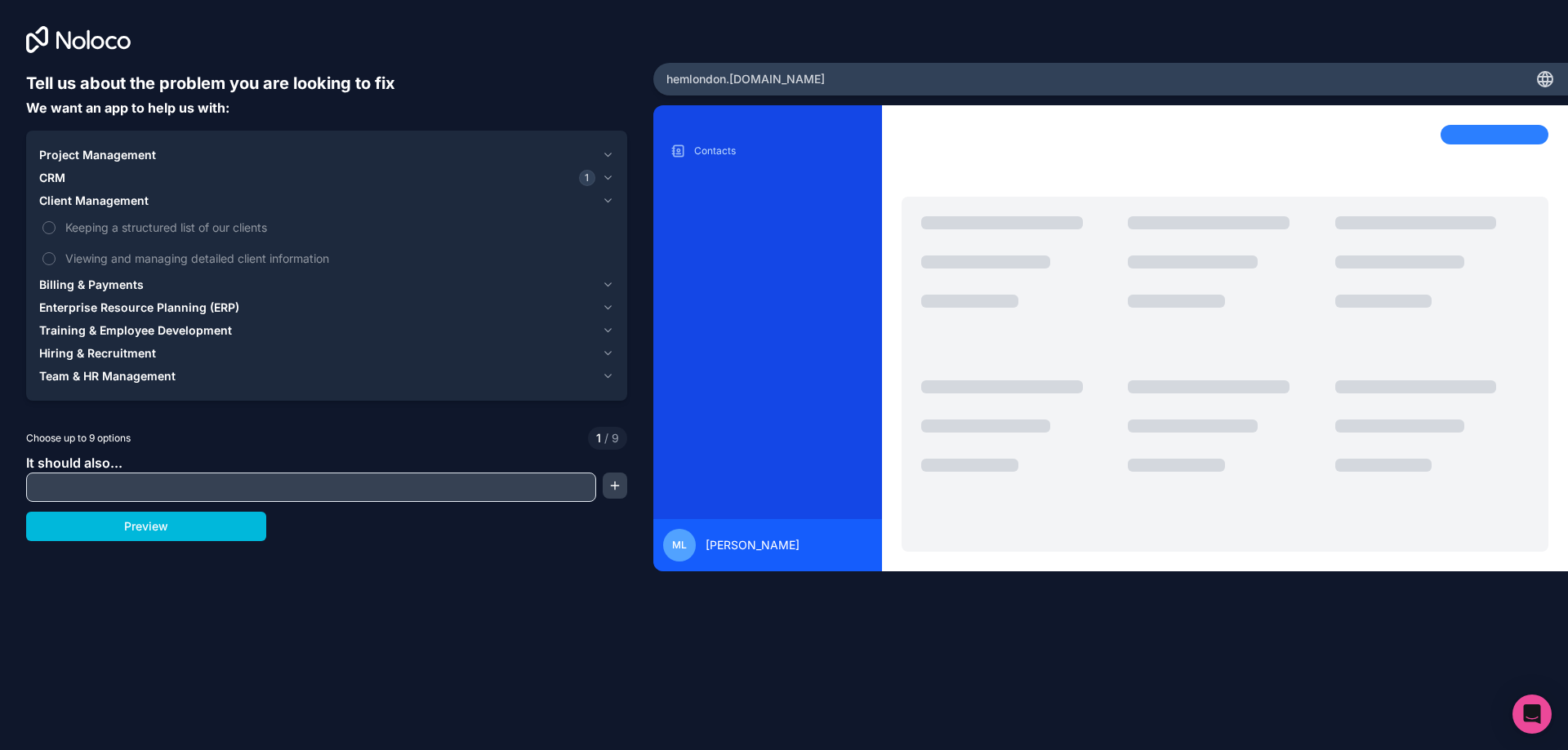
click at [240, 288] on div "Billing & Payments" at bounding box center [317, 285] width 556 height 16
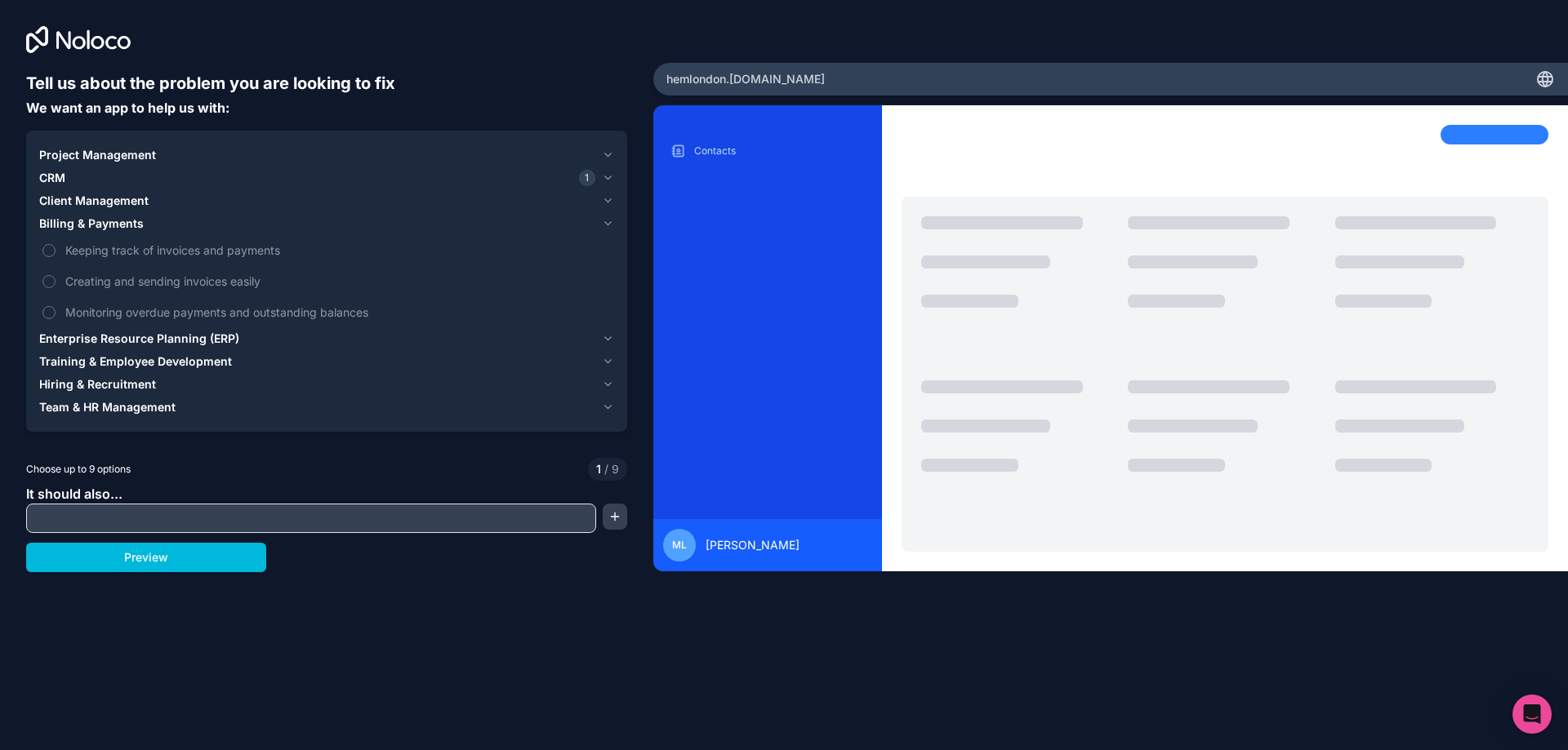
click at [259, 254] on span "Keeping track of invoices and payments" at bounding box center [338, 249] width 545 height 17
click at [55, 254] on button "Keeping track of invoices and payments" at bounding box center [48, 250] width 13 height 13
click at [280, 278] on span "Creating and sending invoices easily" at bounding box center [338, 281] width 545 height 17
click at [55, 278] on button "Creating and sending invoices easily" at bounding box center [48, 282] width 13 height 13
click at [281, 319] on span "Monitoring overdue payments and outstanding balances" at bounding box center [338, 312] width 545 height 17
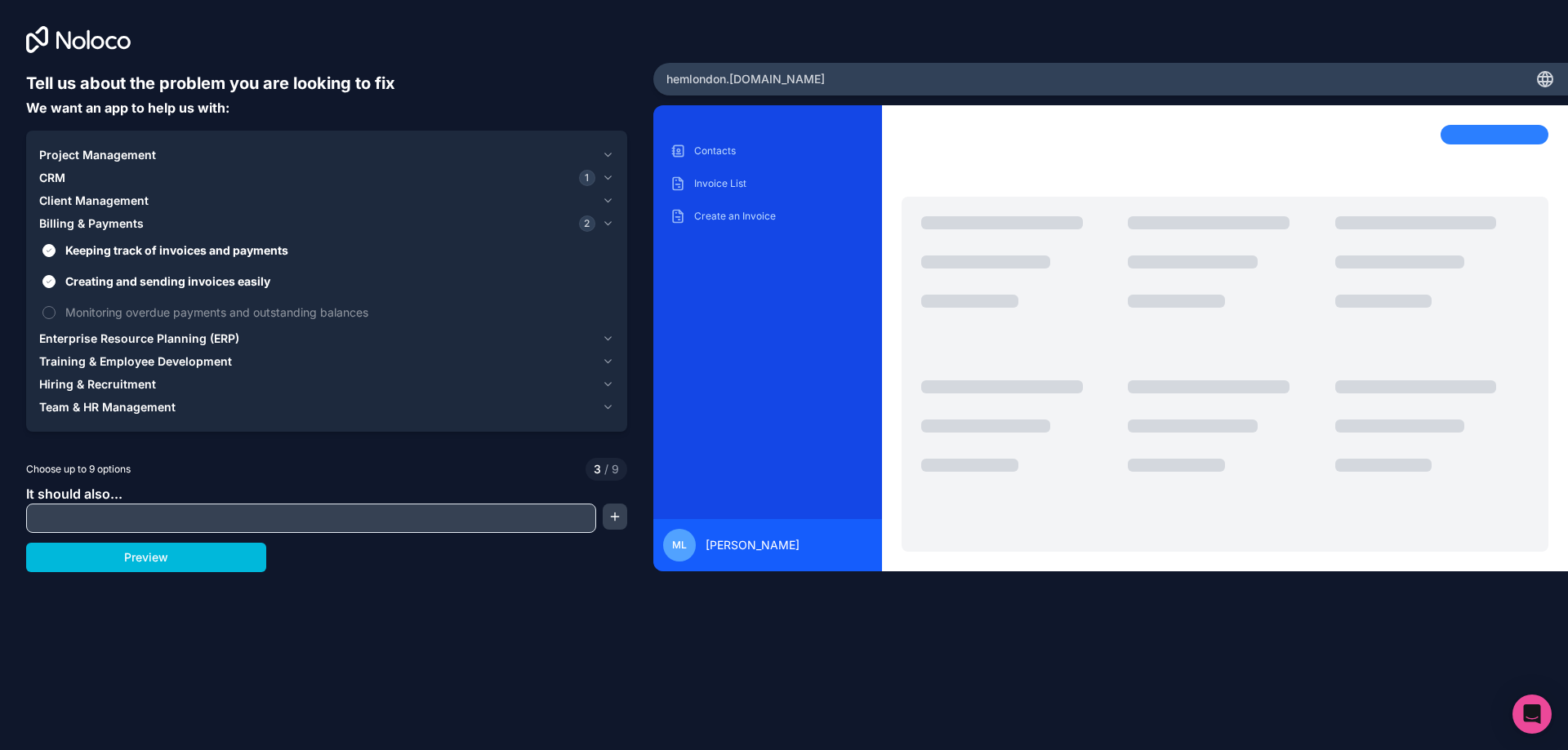
click at [55, 319] on button "Monitoring overdue payments and outstanding balances" at bounding box center [48, 313] width 13 height 13
click at [159, 407] on span "Team & HR Management" at bounding box center [107, 408] width 137 height 16
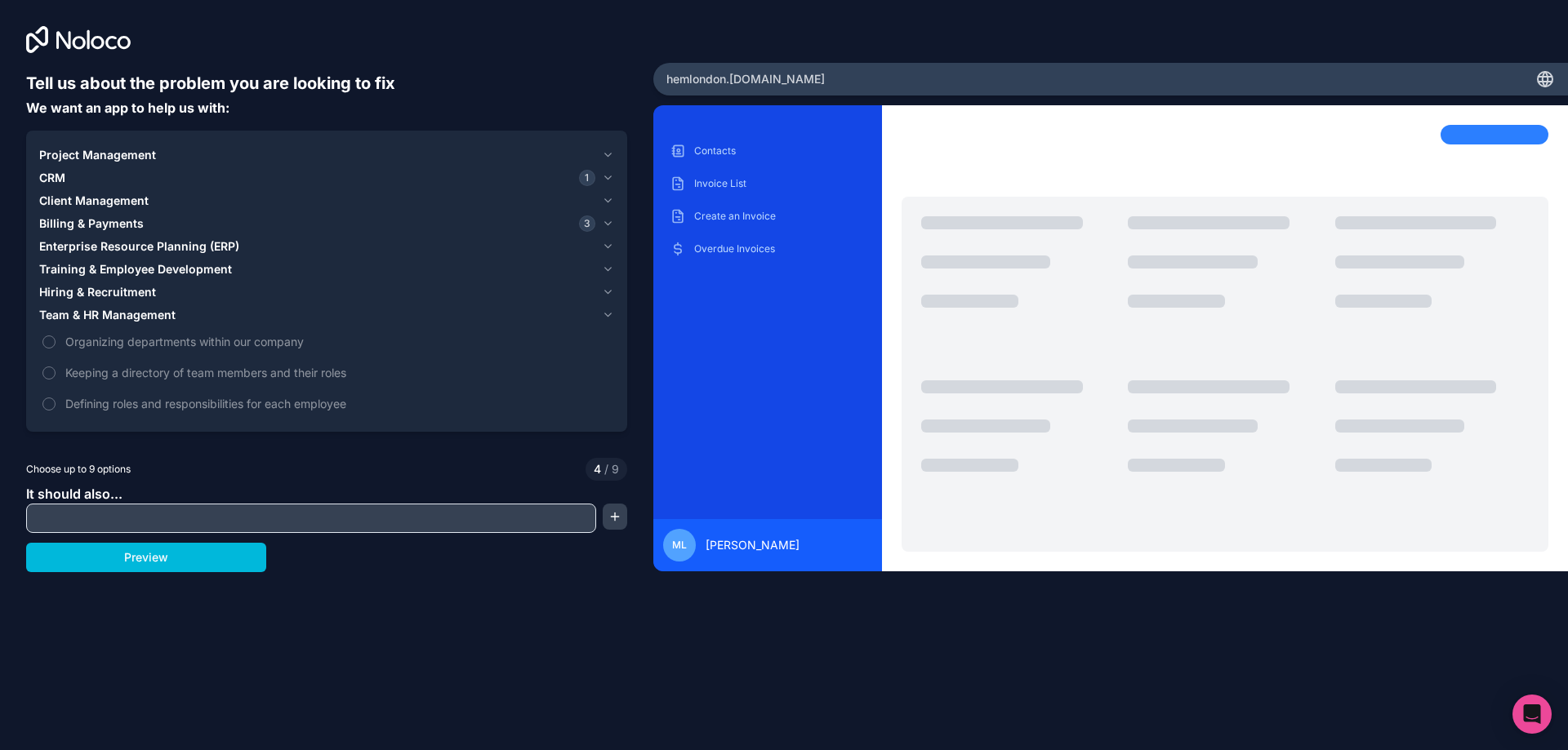
click at [152, 316] on span "Team & HR Management" at bounding box center [107, 315] width 137 height 16
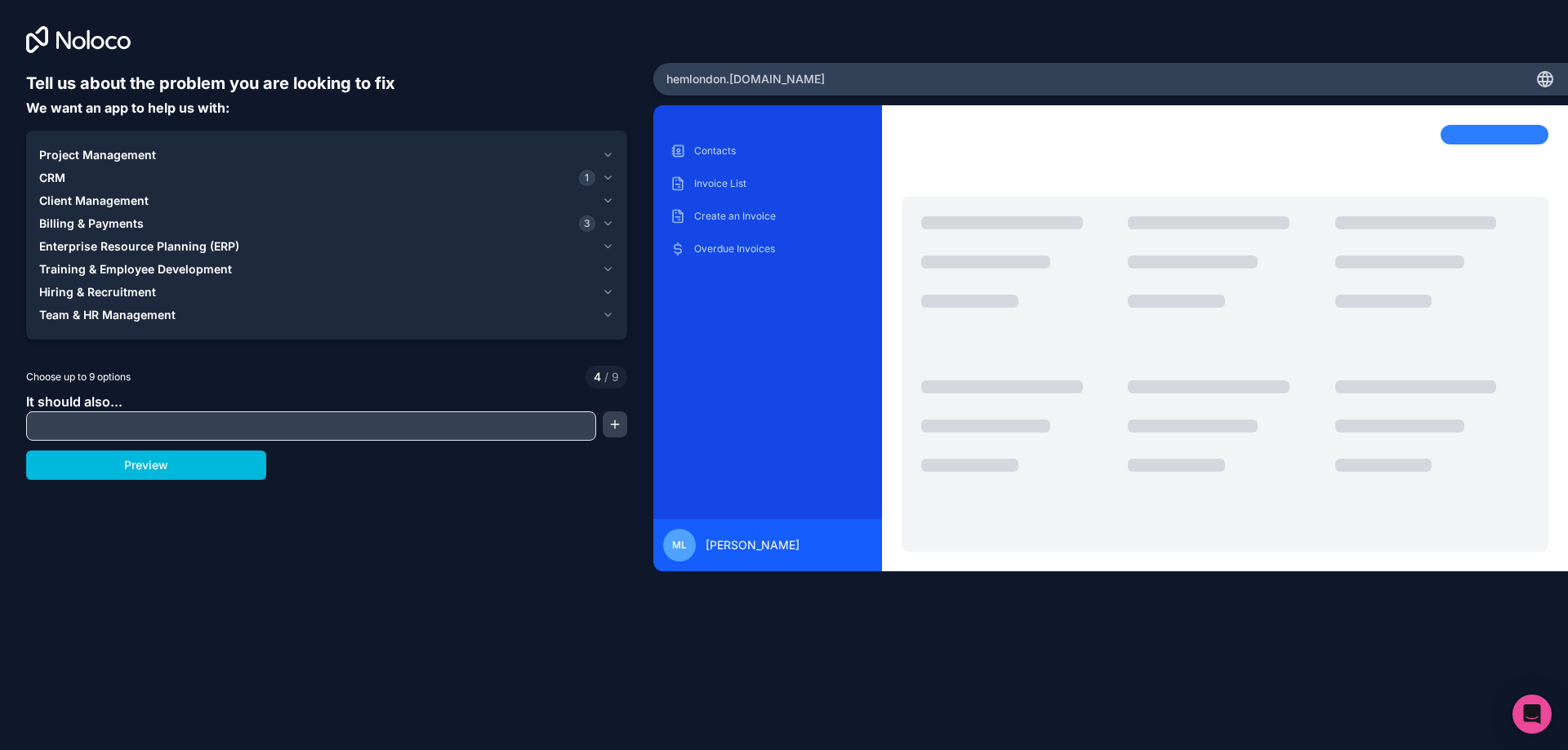
click at [173, 294] on div "Hiring & Recruitment" at bounding box center [317, 292] width 556 height 16
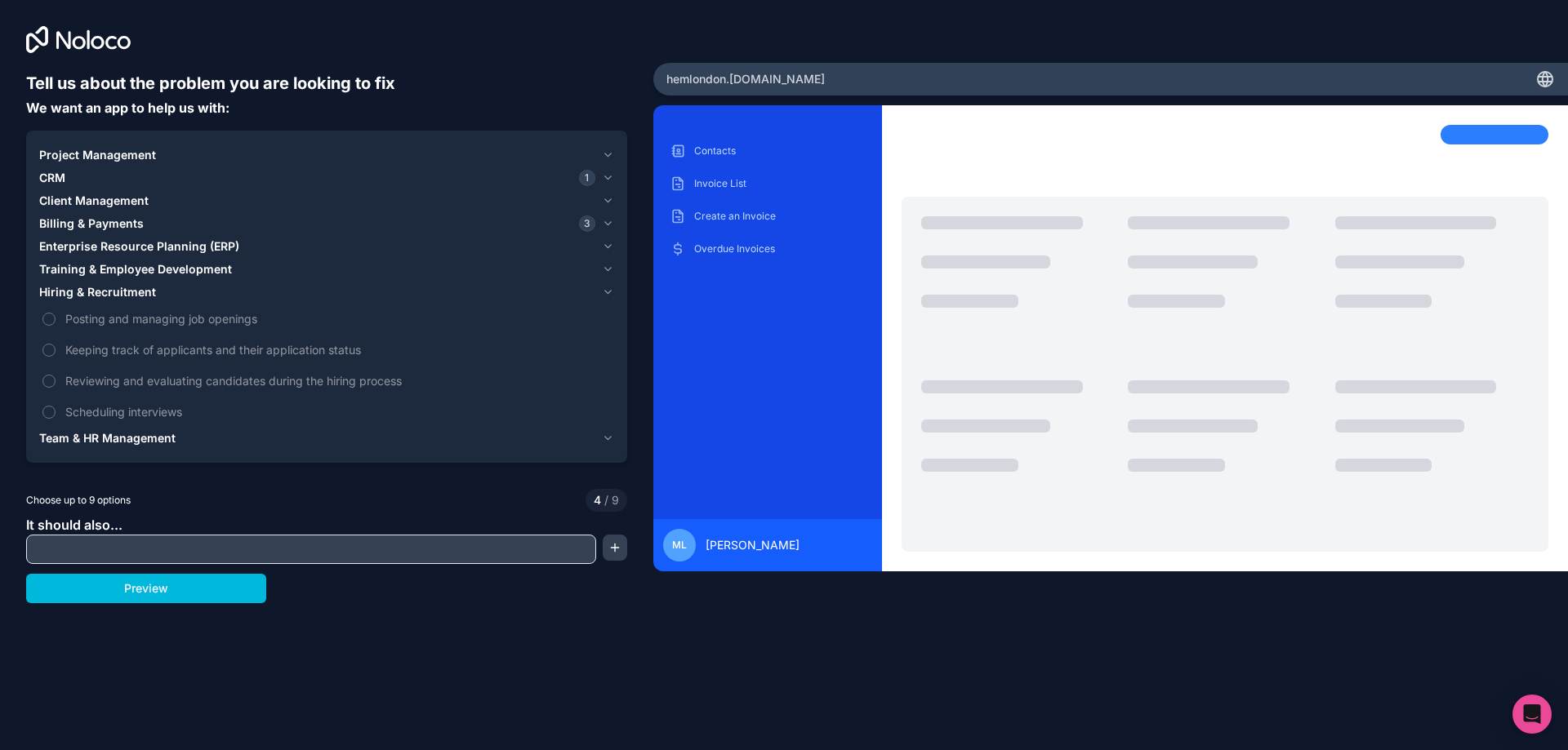
click at [175, 314] on span "Posting and managing job openings" at bounding box center [338, 318] width 545 height 17
click at [55, 314] on button "Posting and managing job openings" at bounding box center [48, 319] width 13 height 13
click at [175, 314] on span "Posting and managing job openings" at bounding box center [338, 318] width 545 height 17
click at [55, 314] on button "Posting and managing job openings" at bounding box center [48, 319] width 13 height 13
click at [198, 272] on span "Training & Employee Development" at bounding box center [136, 269] width 193 height 16
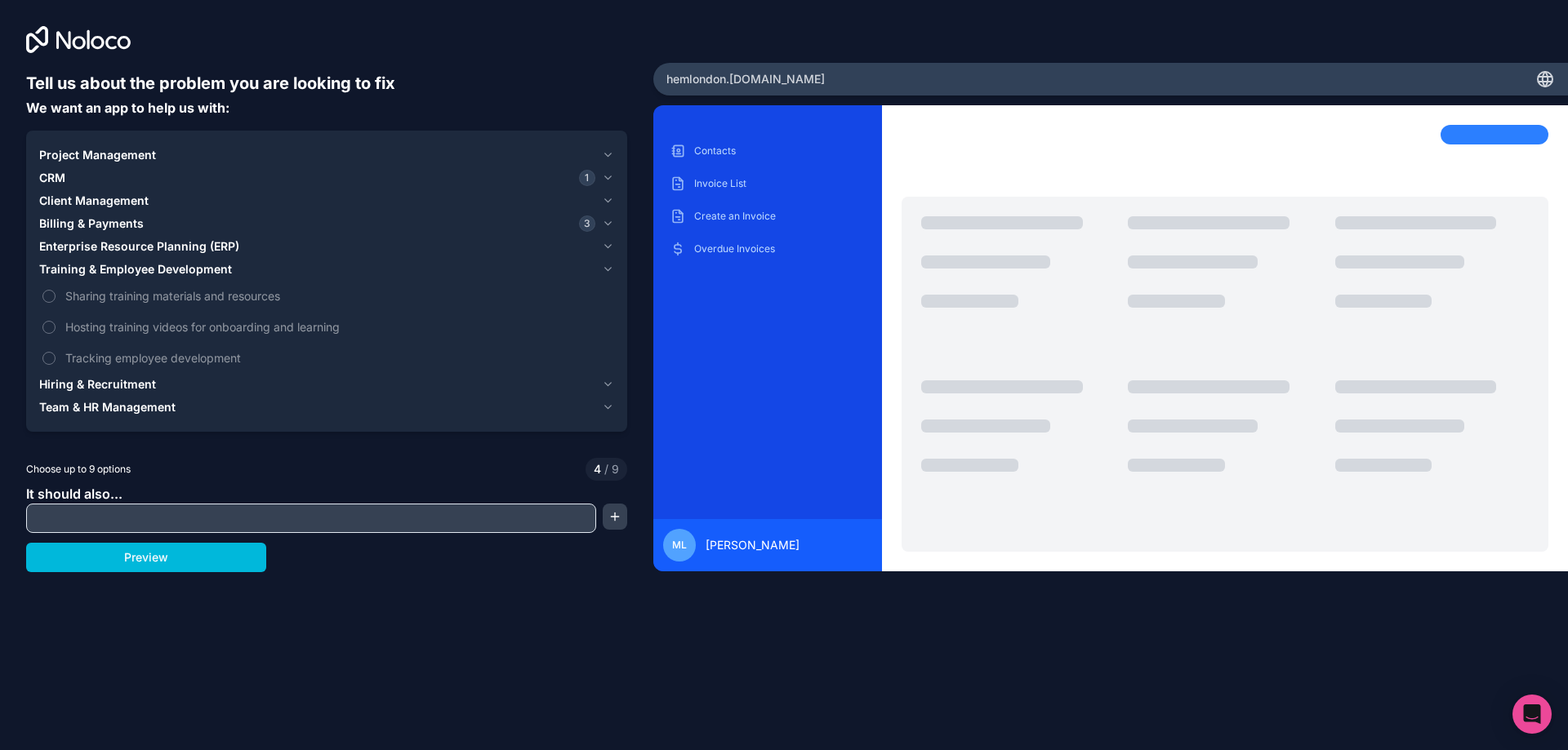
click at [192, 221] on div "Billing & Payments 3" at bounding box center [317, 223] width 556 height 16
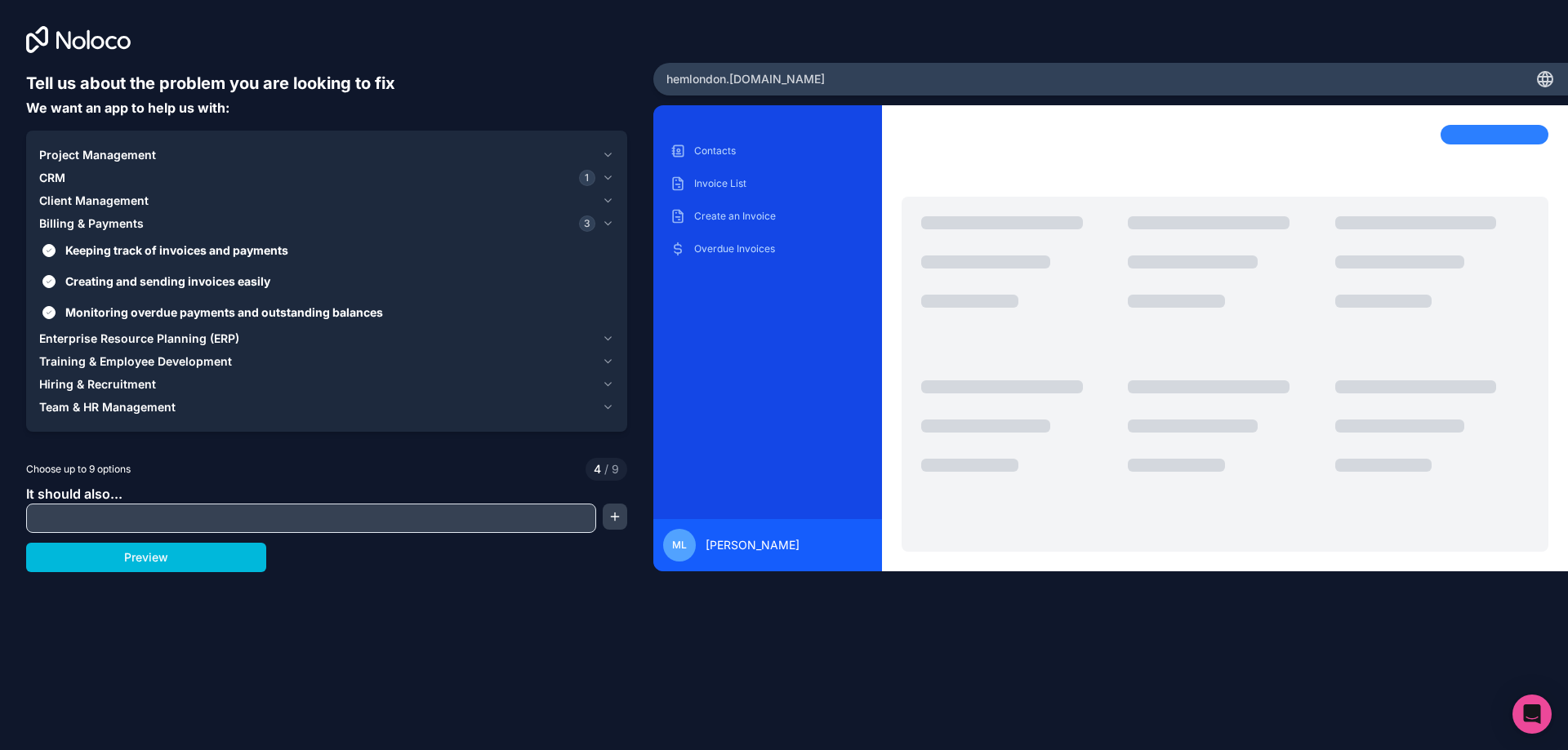
click at [195, 205] on div "Client Management" at bounding box center [317, 201] width 556 height 16
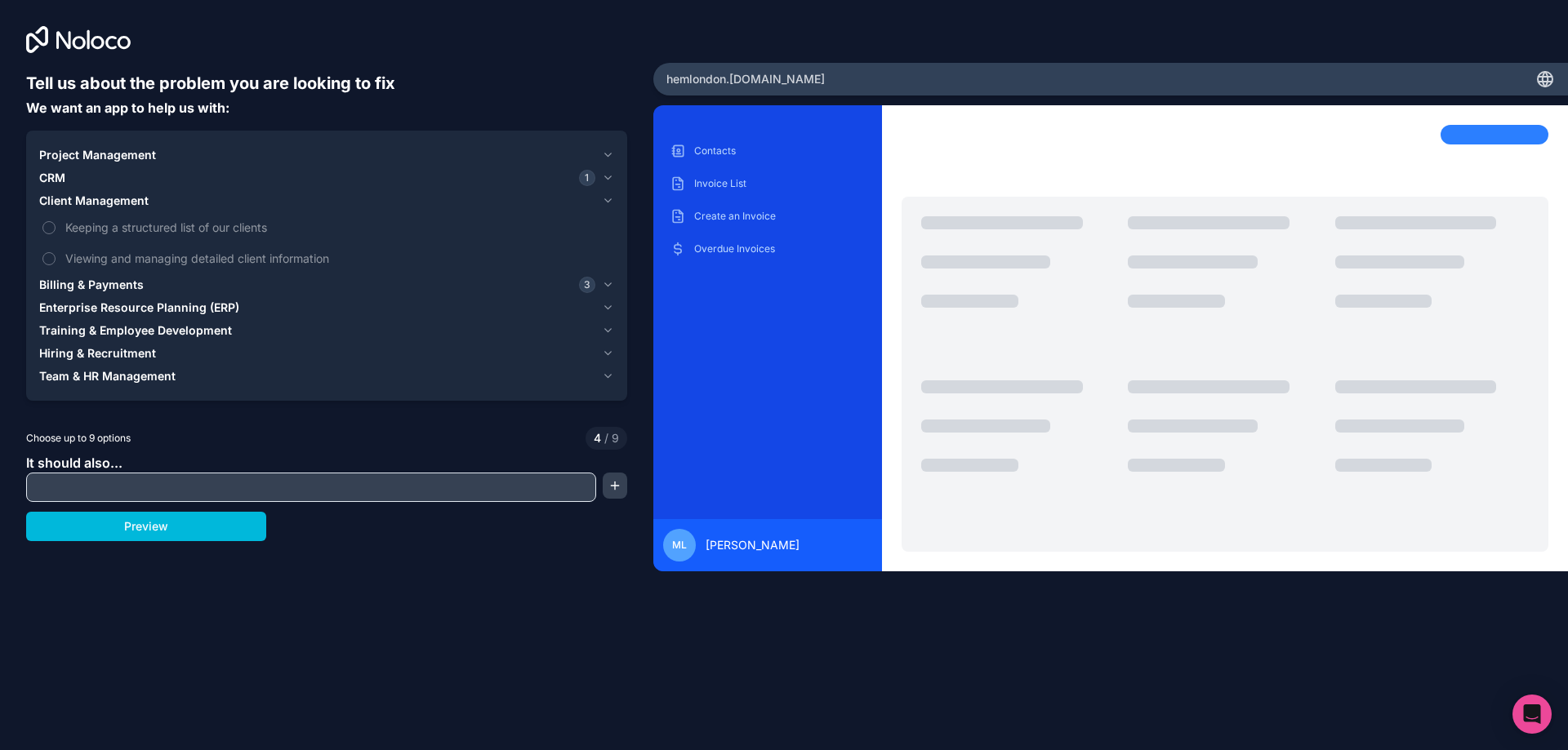
click at [173, 174] on div "CRM 1" at bounding box center [317, 178] width 556 height 16
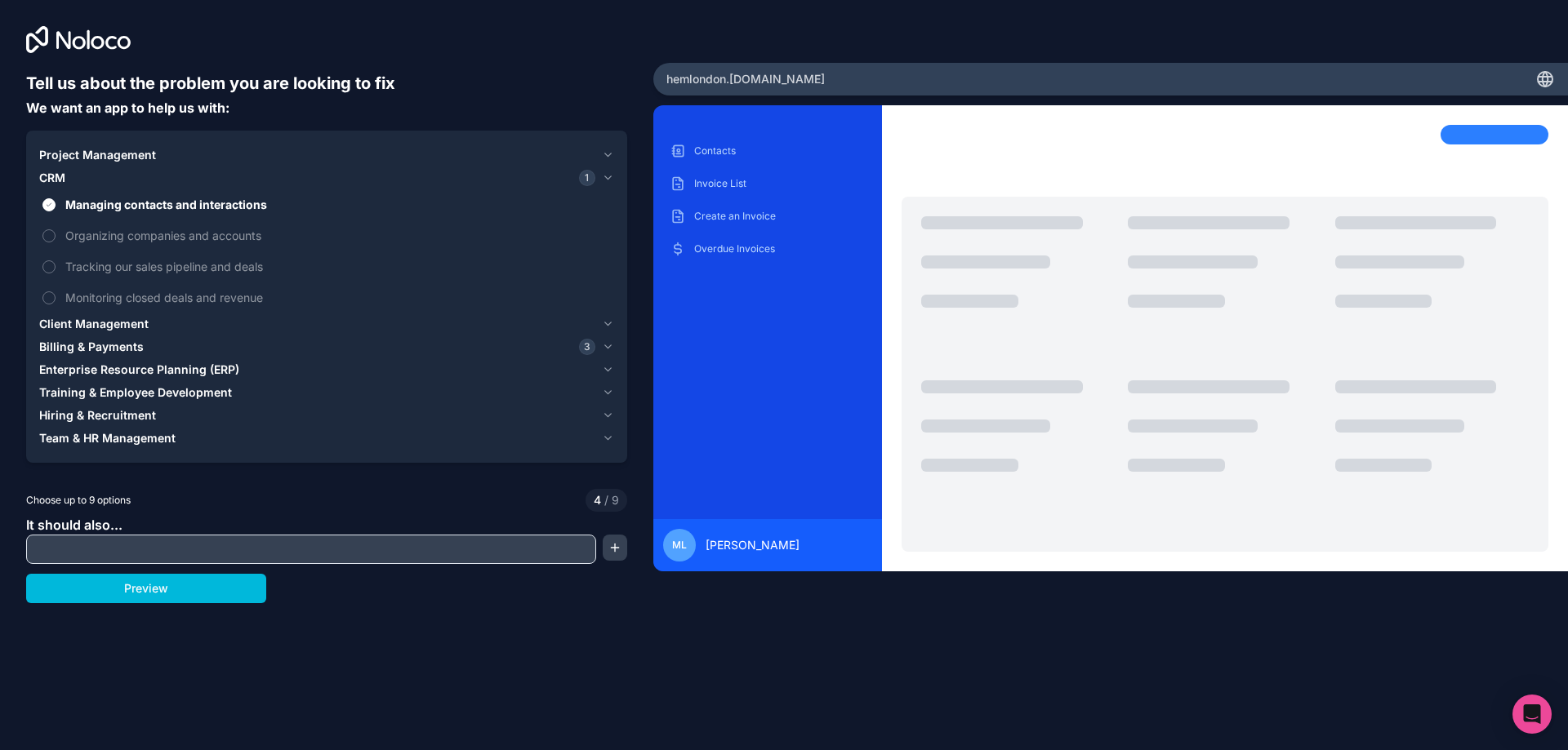
click at [236, 269] on span "Tracking our sales pipeline and deals" at bounding box center [338, 266] width 545 height 17
click at [55, 269] on button "Tracking our sales pipeline and deals" at bounding box center [48, 266] width 13 height 13
click at [377, 562] on div at bounding box center [311, 549] width 570 height 29
click at [631, 542] on div "Tell us about the problem you are looking to fix We want an app to help us with…" at bounding box center [326, 313] width 653 height 626
click at [620, 544] on button "button" at bounding box center [614, 547] width 24 height 26
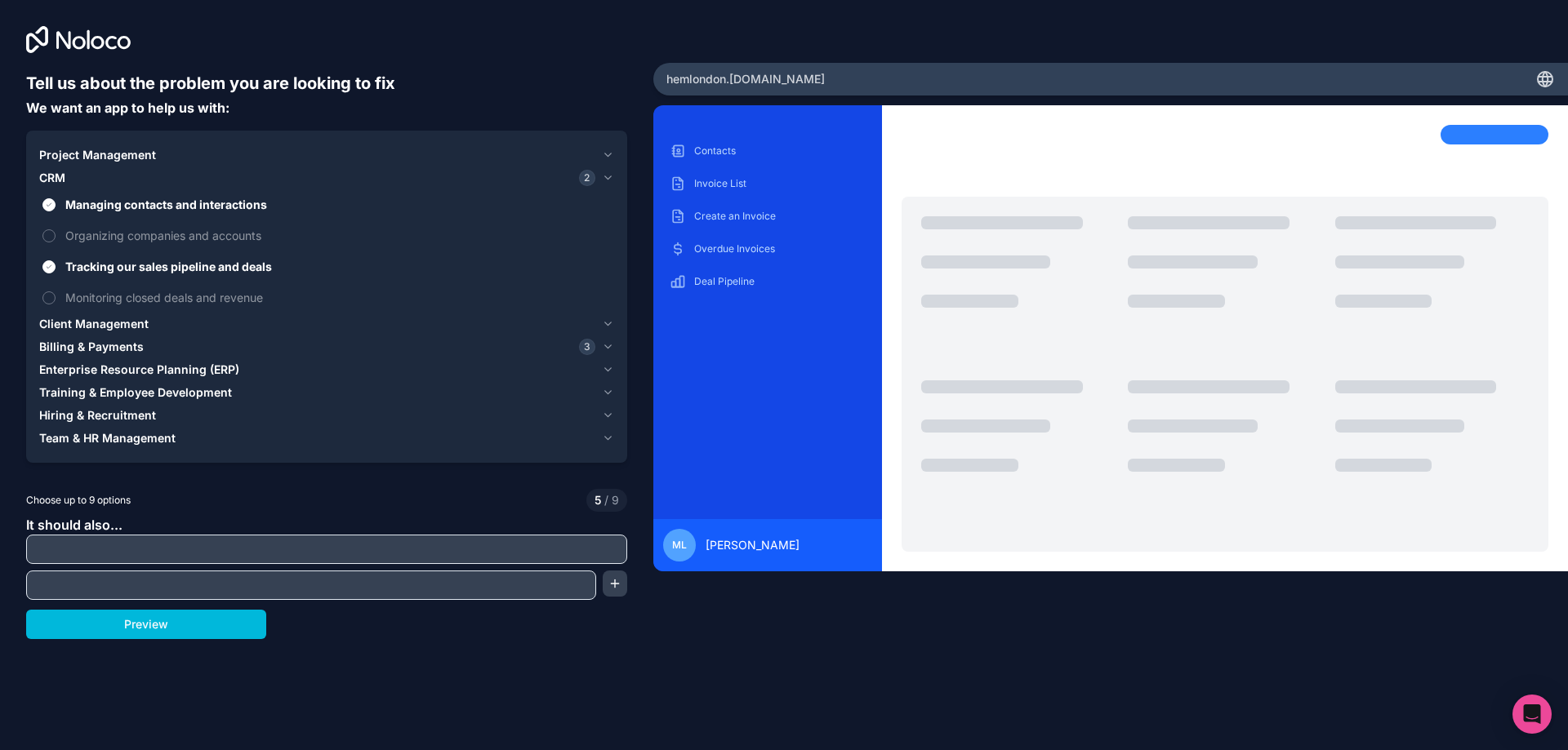
click at [560, 549] on input "text" at bounding box center [326, 550] width 593 height 23
click at [301, 586] on input "text" at bounding box center [311, 586] width 561 height 23
click at [183, 157] on div "Project Management" at bounding box center [317, 155] width 556 height 16
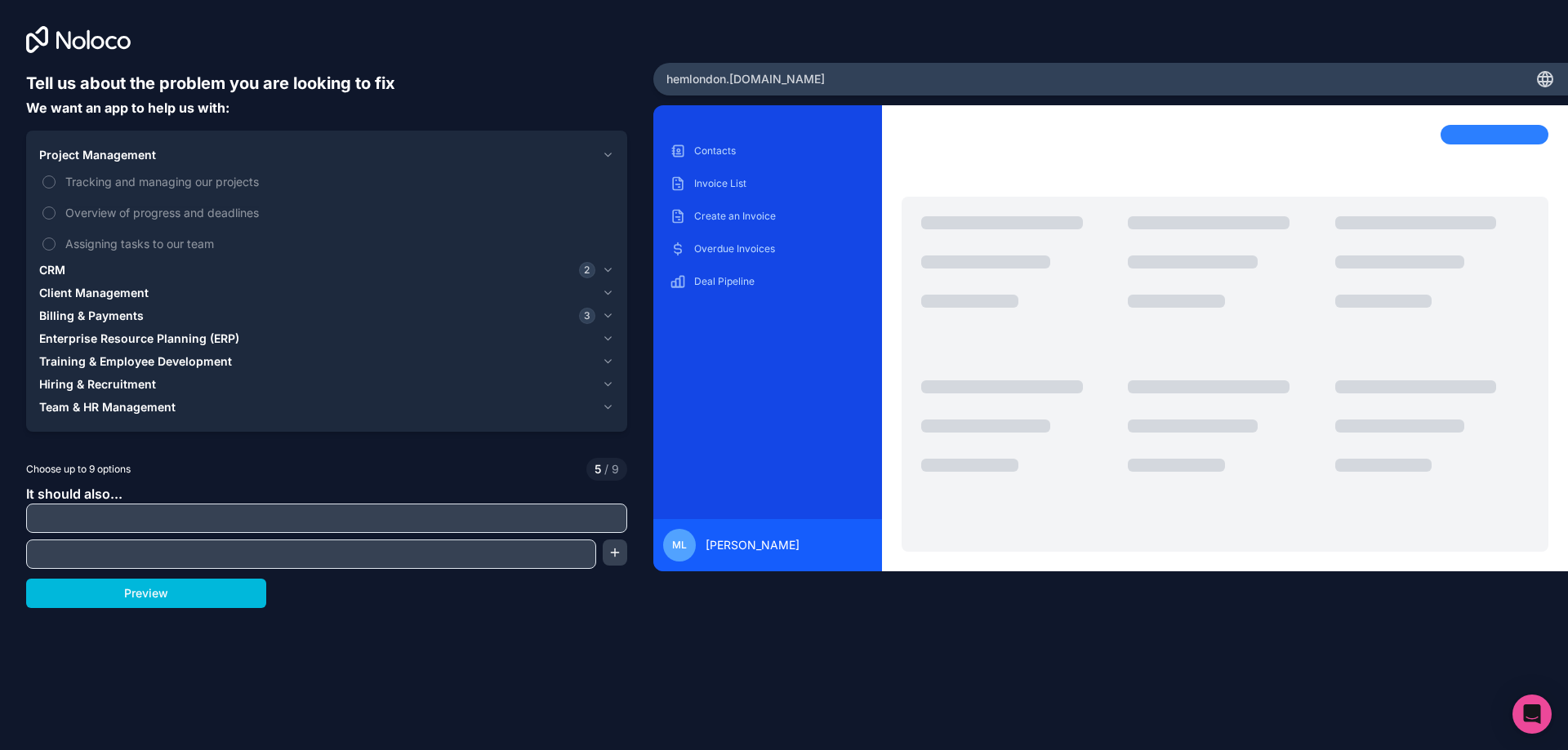
click at [261, 518] on input "text" at bounding box center [326, 518] width 593 height 23
click at [583, 269] on span "2" at bounding box center [587, 270] width 16 height 16
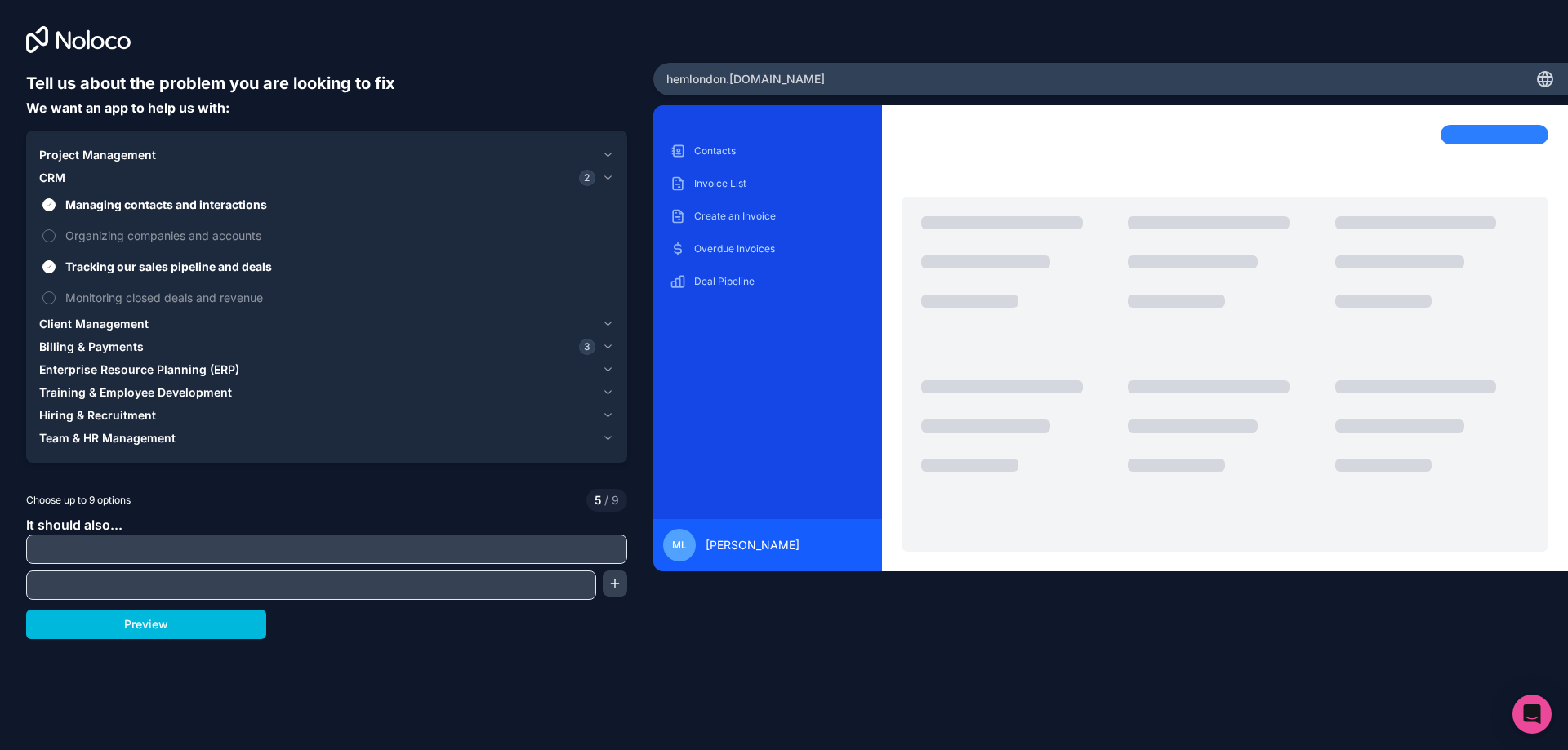
click at [145, 278] on label "Tracking our sales pipeline and deals" at bounding box center [326, 266] width 575 height 30
click at [55, 274] on button "Tracking our sales pipeline and deals" at bounding box center [48, 266] width 13 height 13
click at [198, 202] on span "Managing contacts and interactions" at bounding box center [338, 204] width 545 height 17
click at [55, 202] on button "Managing contacts and interactions" at bounding box center [48, 205] width 13 height 13
click at [444, 354] on div "Billing & Payments 3" at bounding box center [317, 347] width 556 height 16
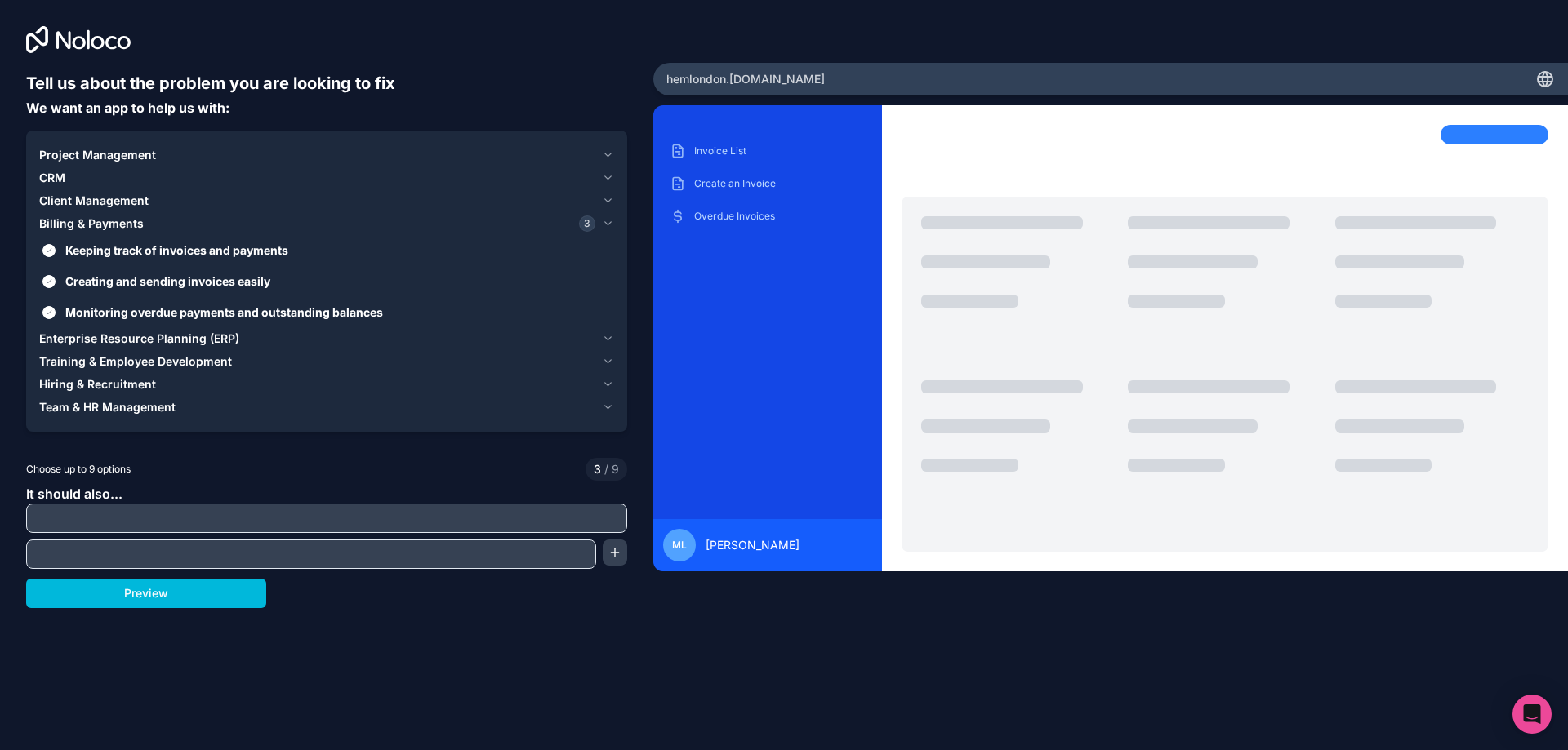
click at [86, 296] on label "Creating and sending invoices easily" at bounding box center [326, 282] width 575 height 30
click at [55, 288] on button "Creating and sending invoices easily" at bounding box center [48, 282] width 13 height 13
click at [145, 255] on span "Keeping track of invoices and payments" at bounding box center [338, 249] width 545 height 17
click at [55, 255] on button "Keeping track of invoices and payments" at bounding box center [48, 250] width 13 height 13
click at [137, 324] on label "Monitoring overdue payments and outstanding balances" at bounding box center [326, 312] width 575 height 30
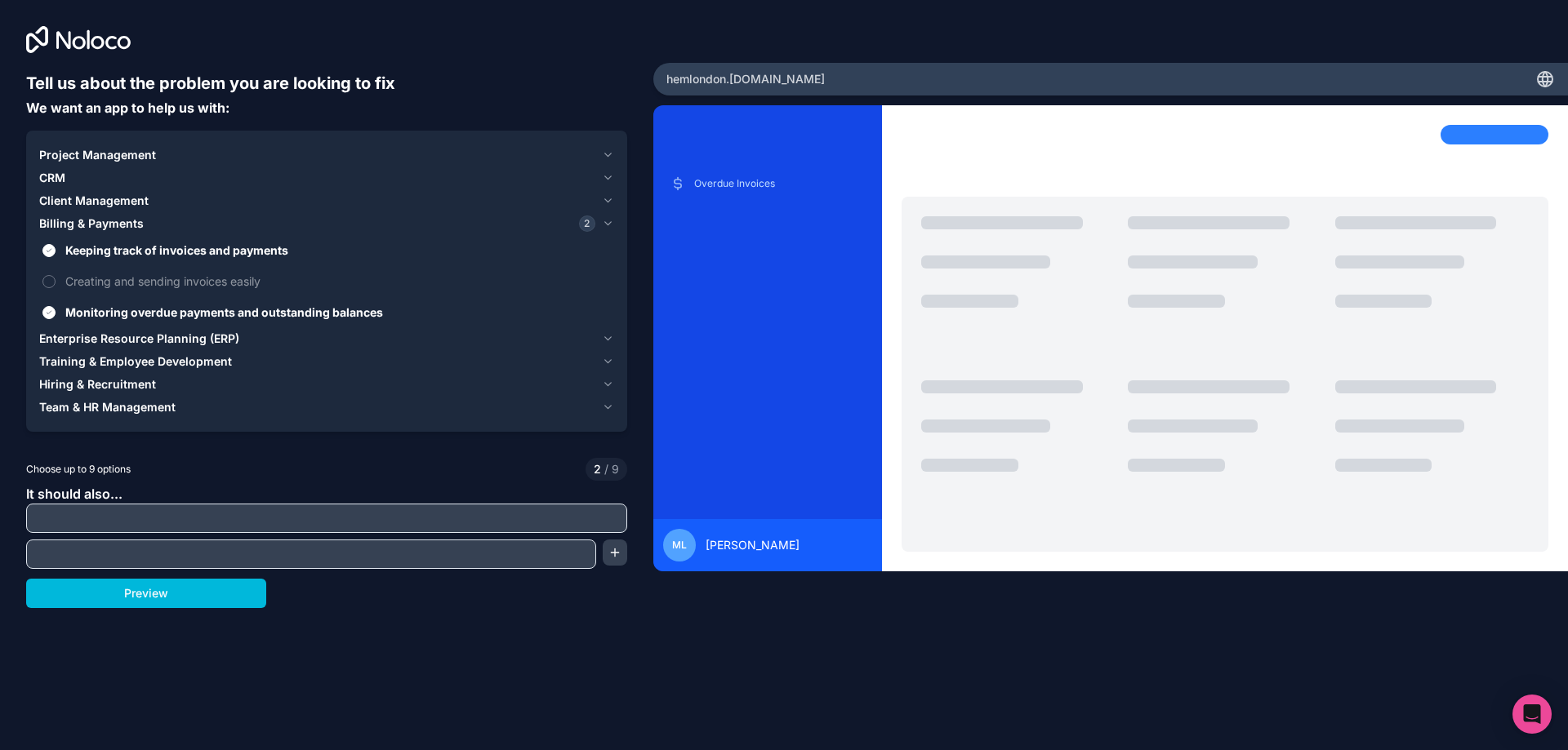
click at [55, 319] on button "Monitoring overdue payments and outstanding balances" at bounding box center [48, 313] width 13 height 13
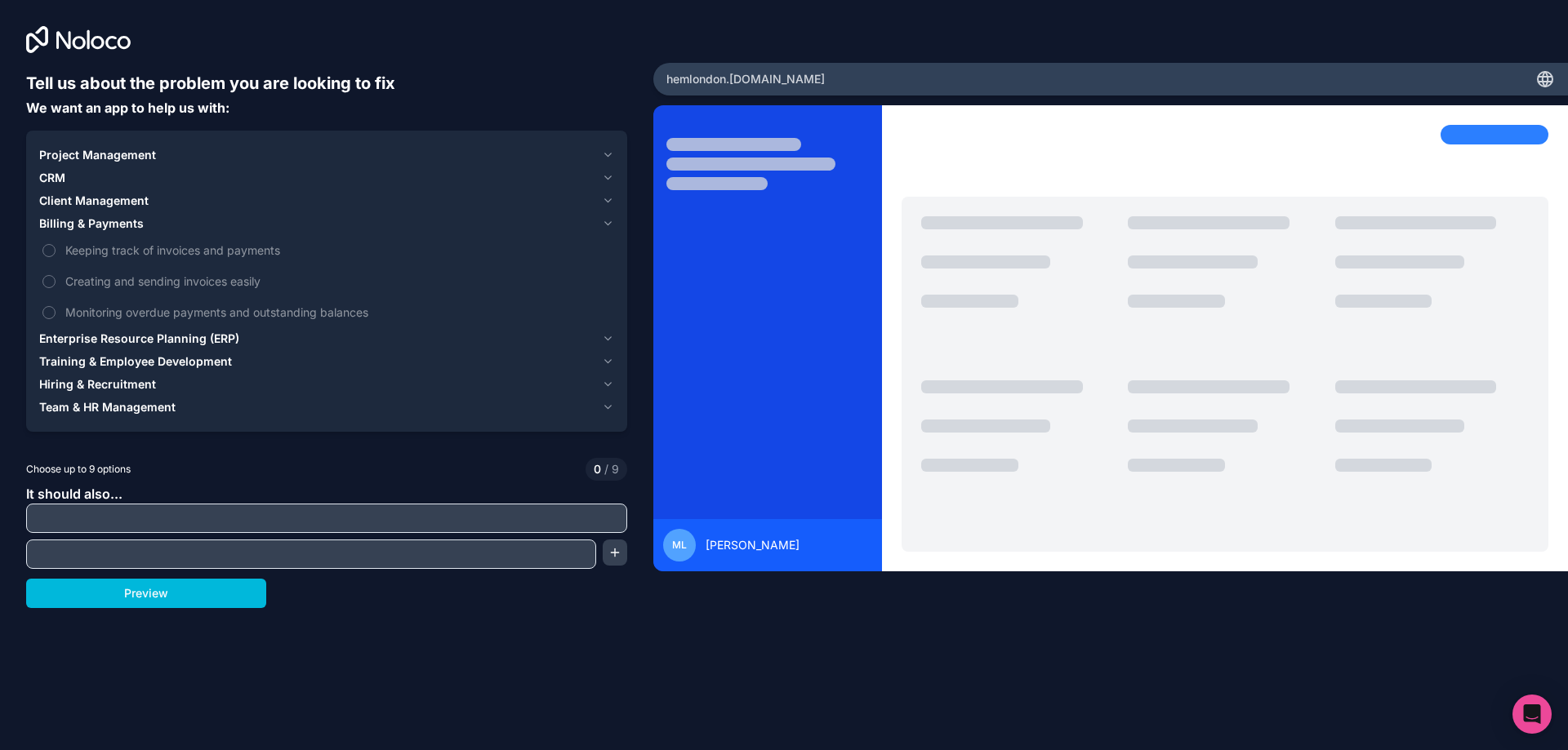
click at [224, 515] on input "text" at bounding box center [326, 518] width 593 height 23
paste input "Contractor App Login & Dashboard – Contractors can register/login and see new j…"
type input "Contractor App Login & Dashboard – Contractors can register/login and see new j…"
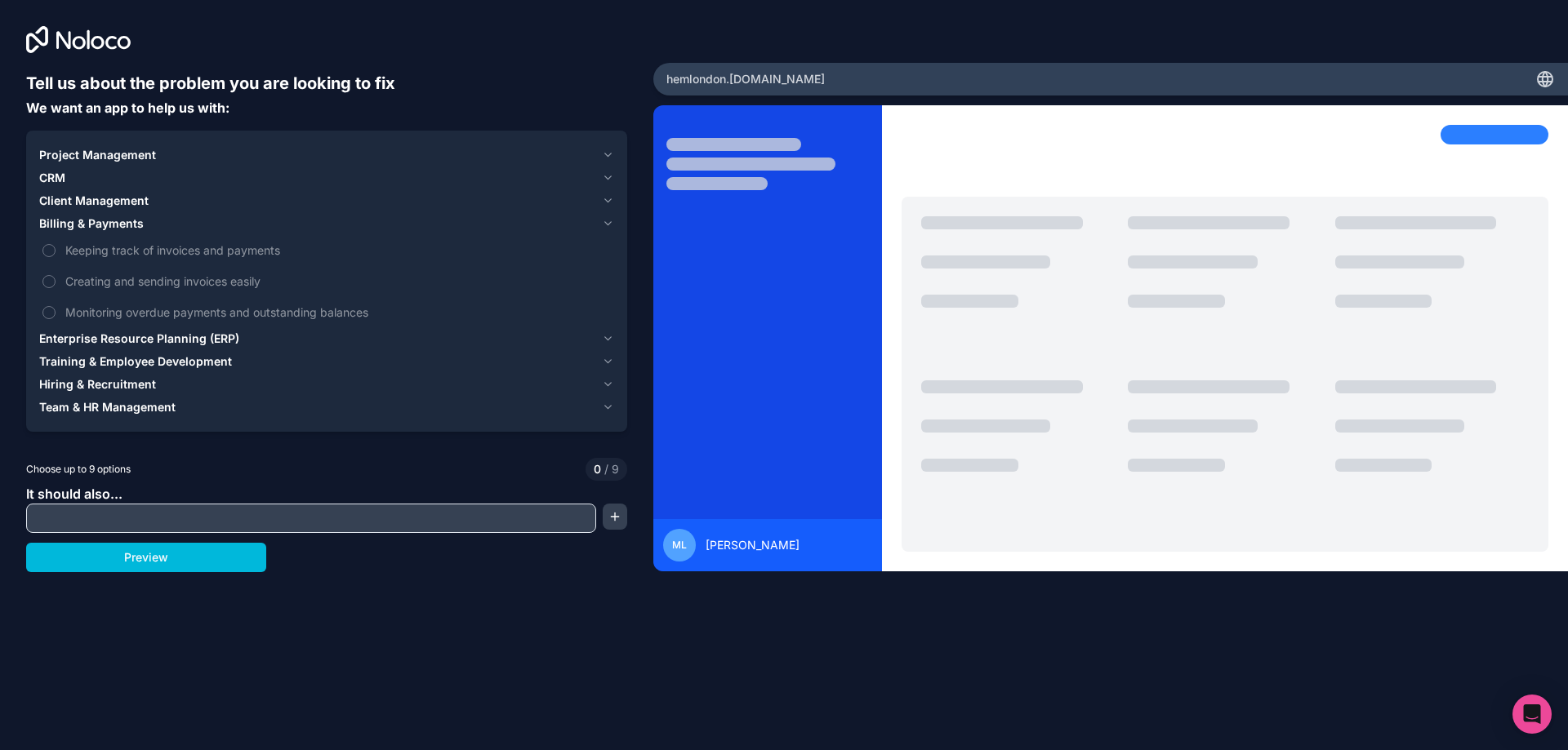
paste input "Contractor App Login & Dashboard – Contractors can register/login and see new j…"
type input "Contractor App Login & Dashboard – Contractors can register/login and see new j…"
click at [618, 508] on button "button" at bounding box center [614, 517] width 24 height 26
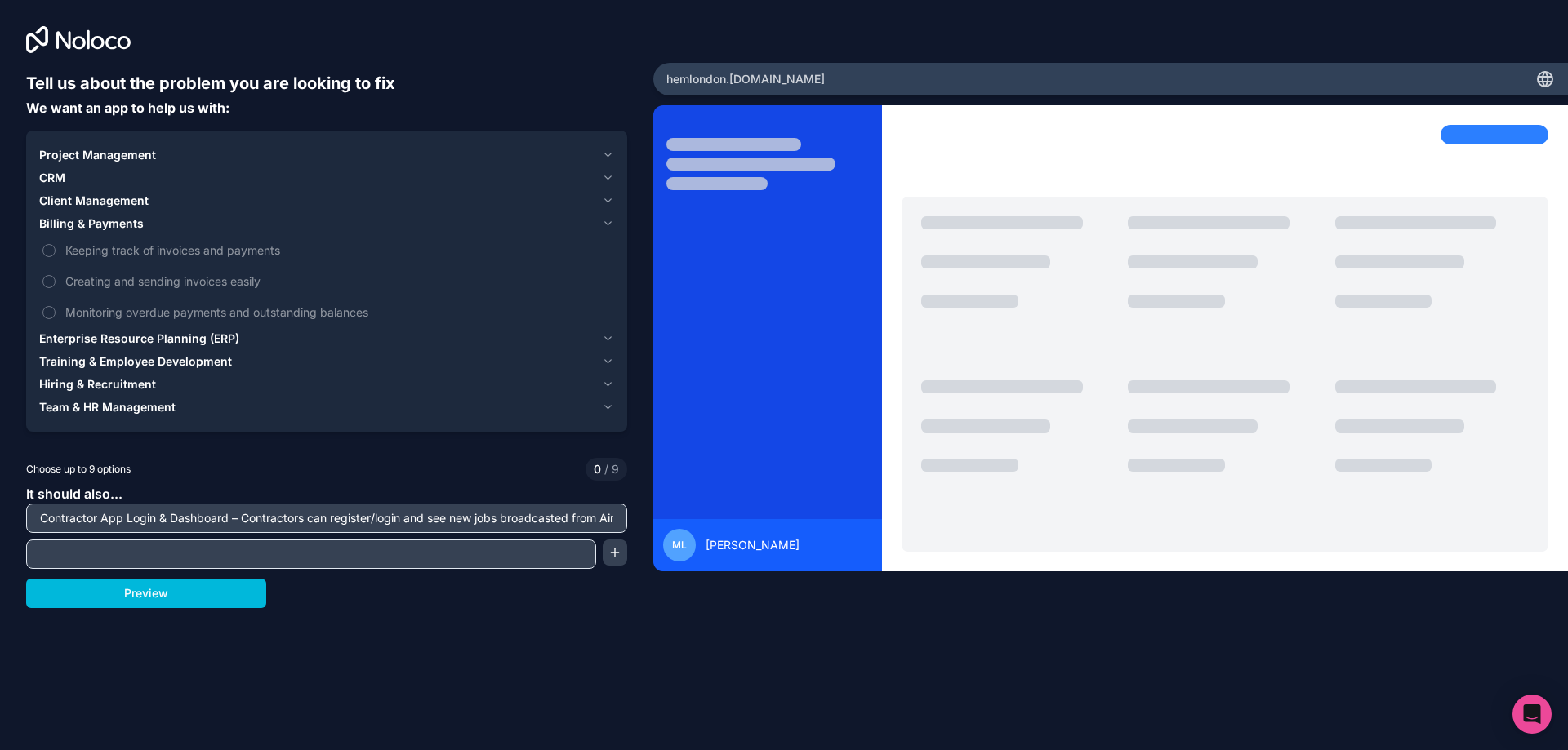
click at [467, 551] on input "text" at bounding box center [311, 554] width 561 height 23
paste input "Job Actions – Ability for contractors to accept or reject jobs."
type input "Job Actions – Ability for contractors to accept or reject jobs."
click at [620, 552] on button "button" at bounding box center [614, 552] width 24 height 26
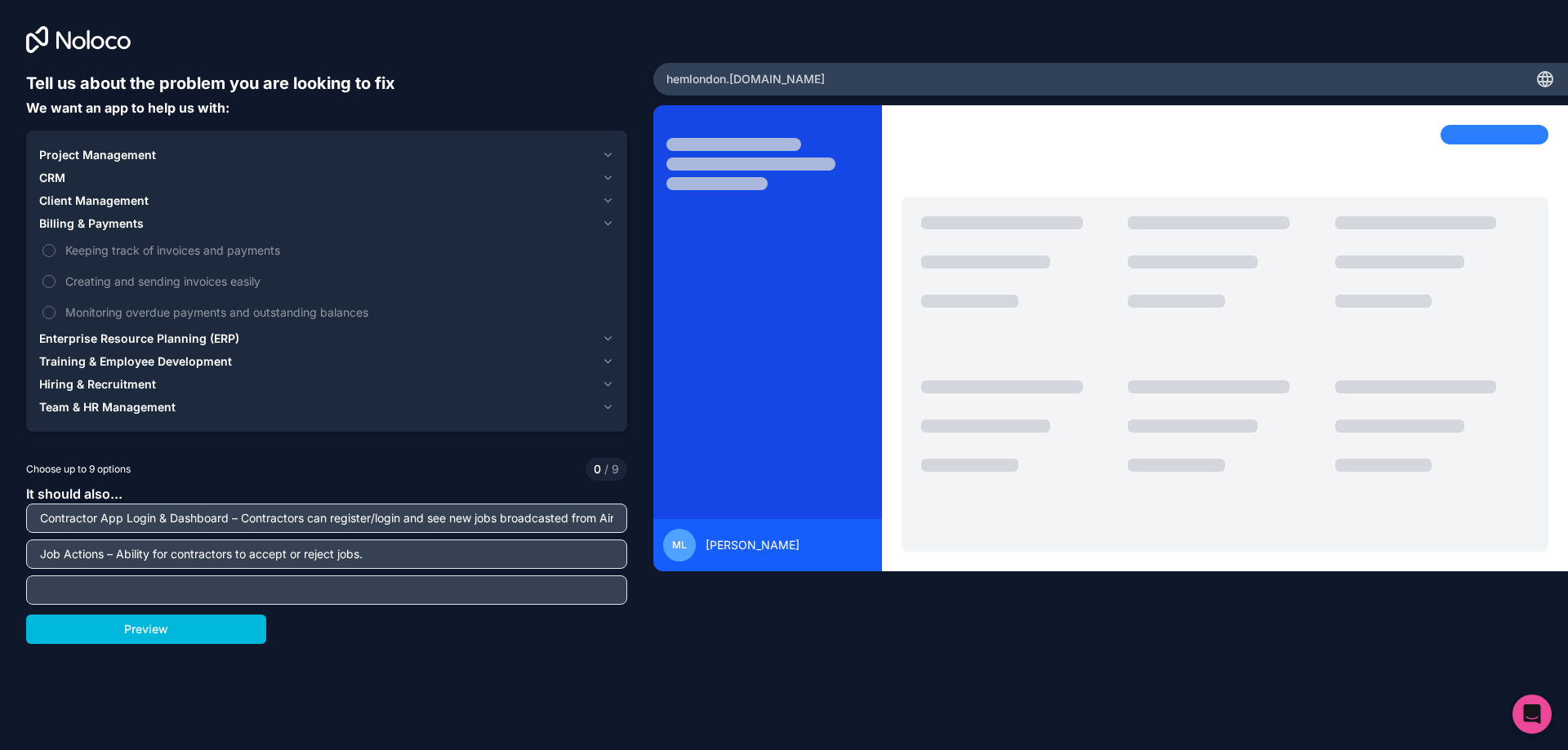
click at [533, 592] on input "text" at bounding box center [326, 591] width 593 height 23
paste input "Job Tracking – View current assigned jobs and detailed job history."
type input "Job Tracking – View current assigned jobs and detailed job history."
click at [522, 595] on input "Job Tracking – View current assigned jobs and detailed job history." at bounding box center [326, 591] width 593 height 23
click at [55, 469] on span "Choose up to 9 options" at bounding box center [78, 469] width 105 height 14
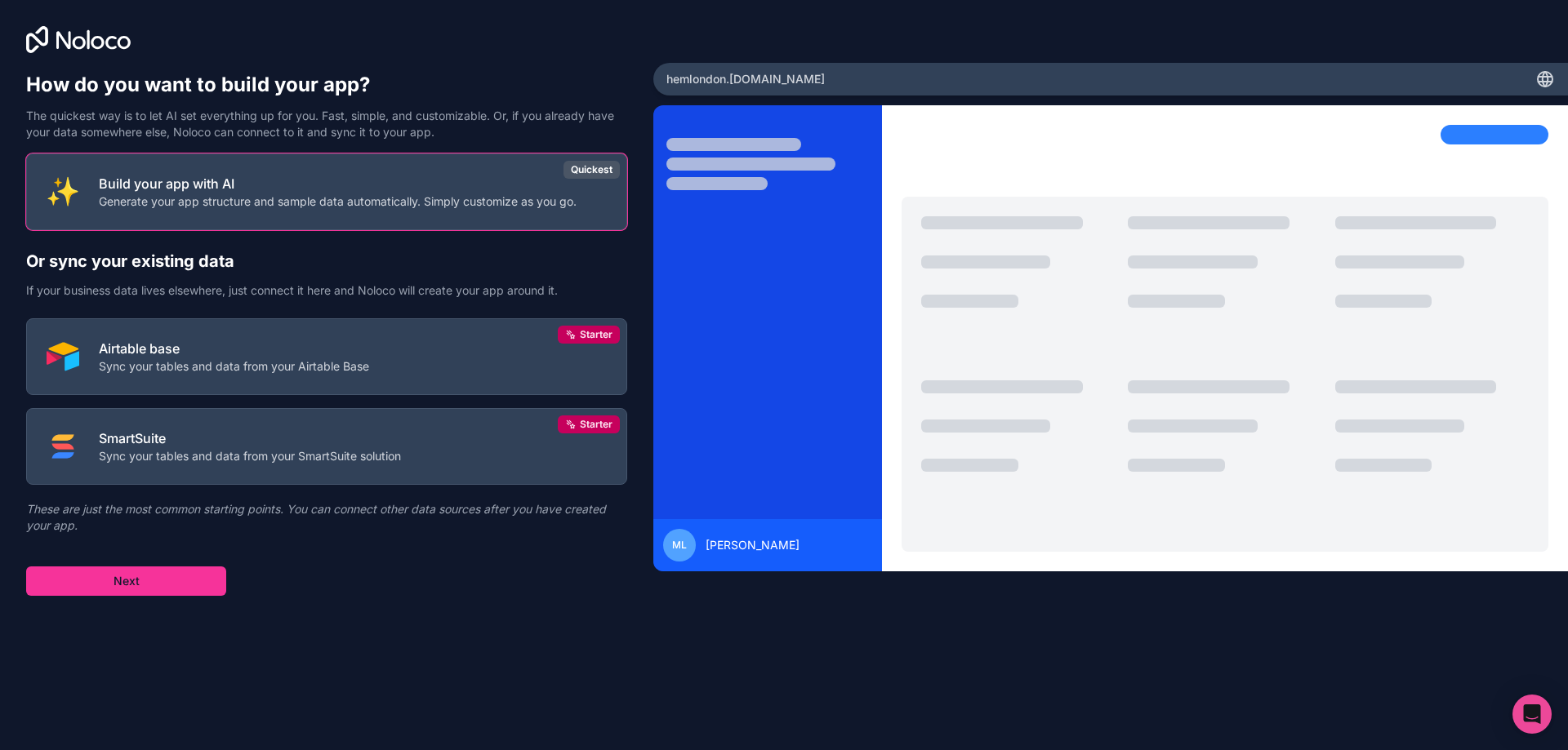
click at [473, 190] on p "Build your app with AI" at bounding box center [338, 184] width 477 height 20
click at [484, 193] on p "Generate your app structure and sample data automatically. Simply customize as …" at bounding box center [338, 201] width 477 height 16
click at [179, 577] on button "Next" at bounding box center [126, 581] width 200 height 29
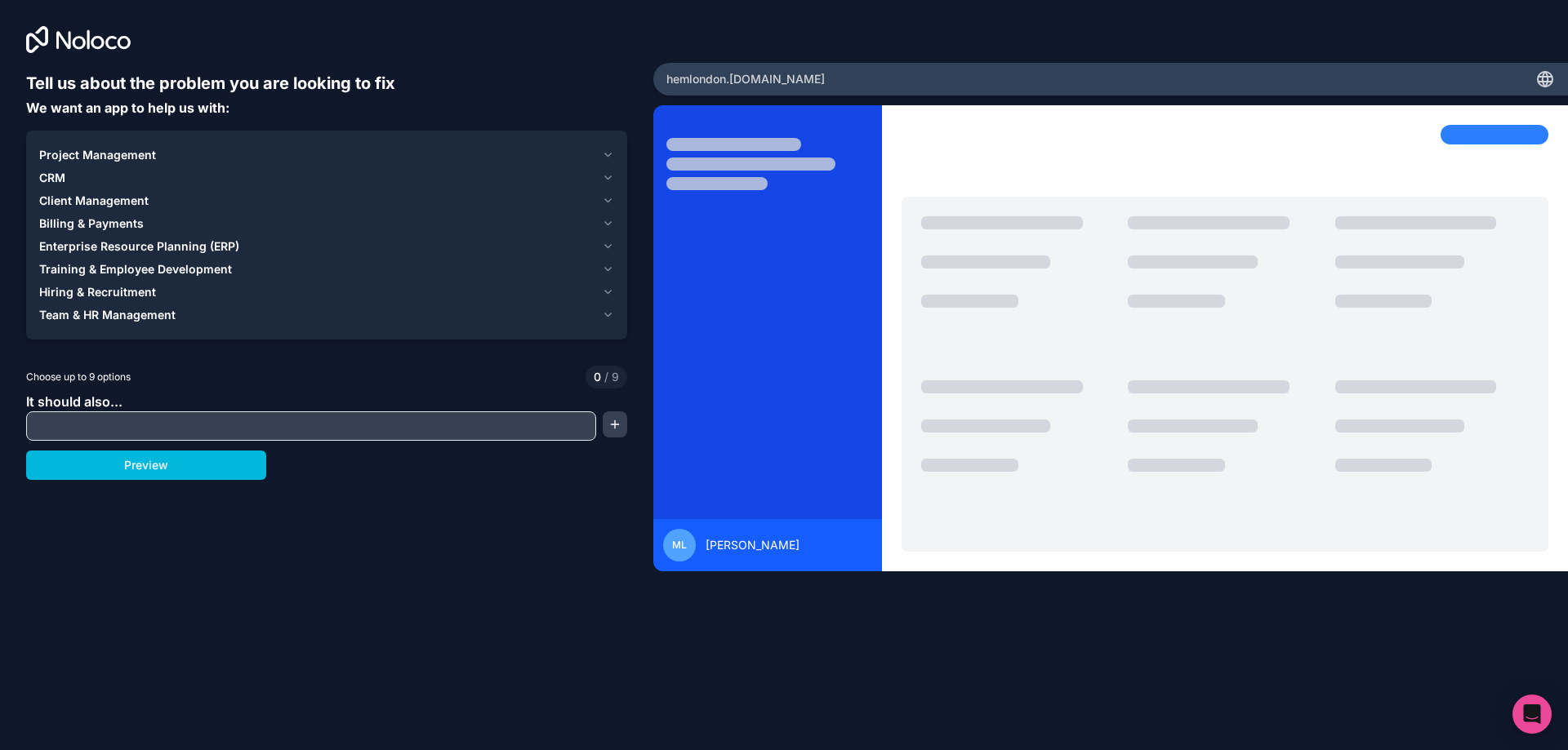
click at [140, 458] on button "Preview" at bounding box center [146, 465] width 240 height 29
click at [203, 426] on input "text" at bounding box center [311, 426] width 561 height 23
click at [125, 188] on button "CRM" at bounding box center [326, 178] width 575 height 23
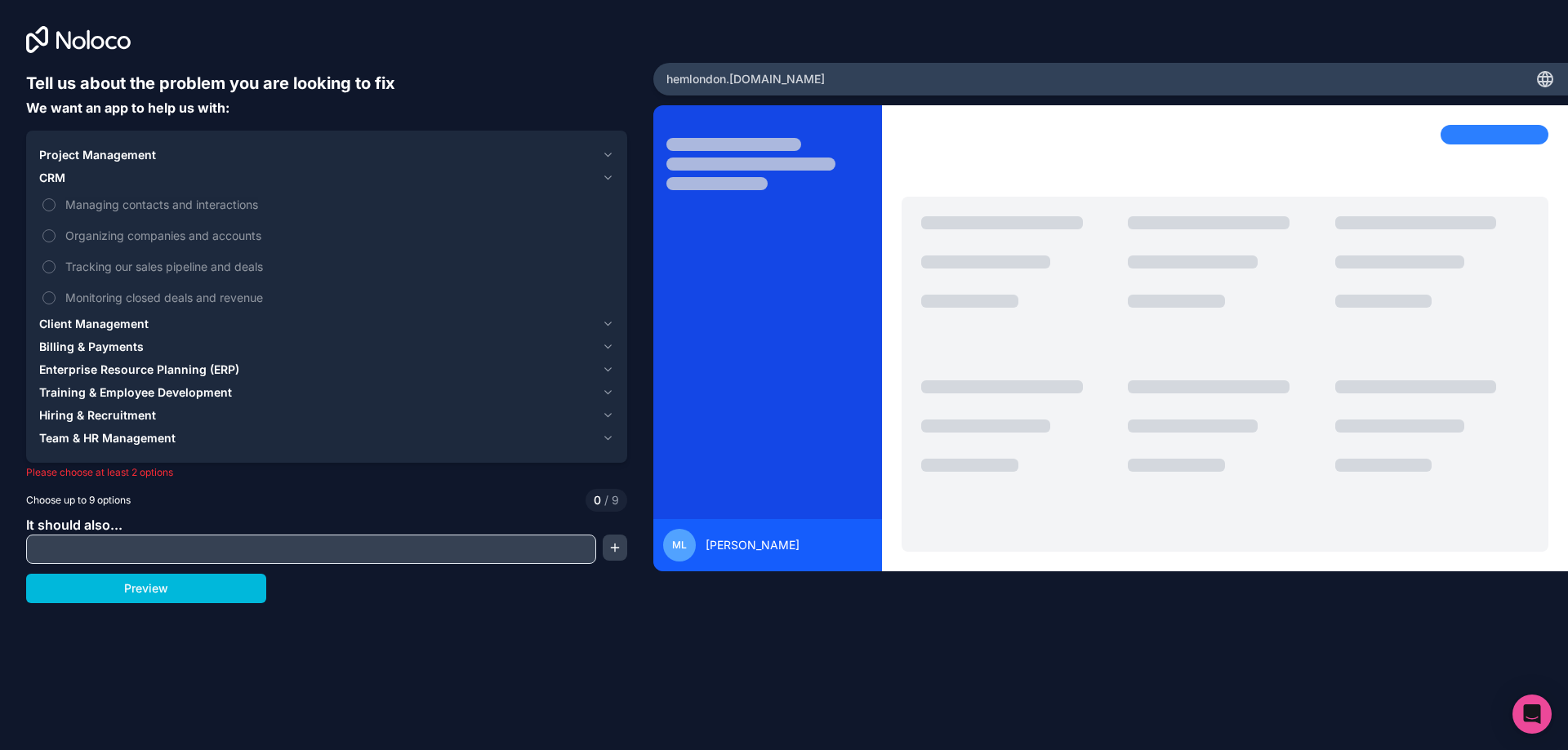
click at [176, 213] on label "Managing contacts and interactions" at bounding box center [326, 205] width 575 height 30
click at [55, 212] on button "Managing contacts and interactions" at bounding box center [48, 205] width 13 height 13
click at [198, 207] on span "Managing contacts and interactions" at bounding box center [338, 204] width 545 height 17
click at [55, 207] on button "Managing contacts and interactions" at bounding box center [48, 205] width 13 height 13
click at [147, 344] on div "Billing & Payments" at bounding box center [317, 347] width 556 height 16
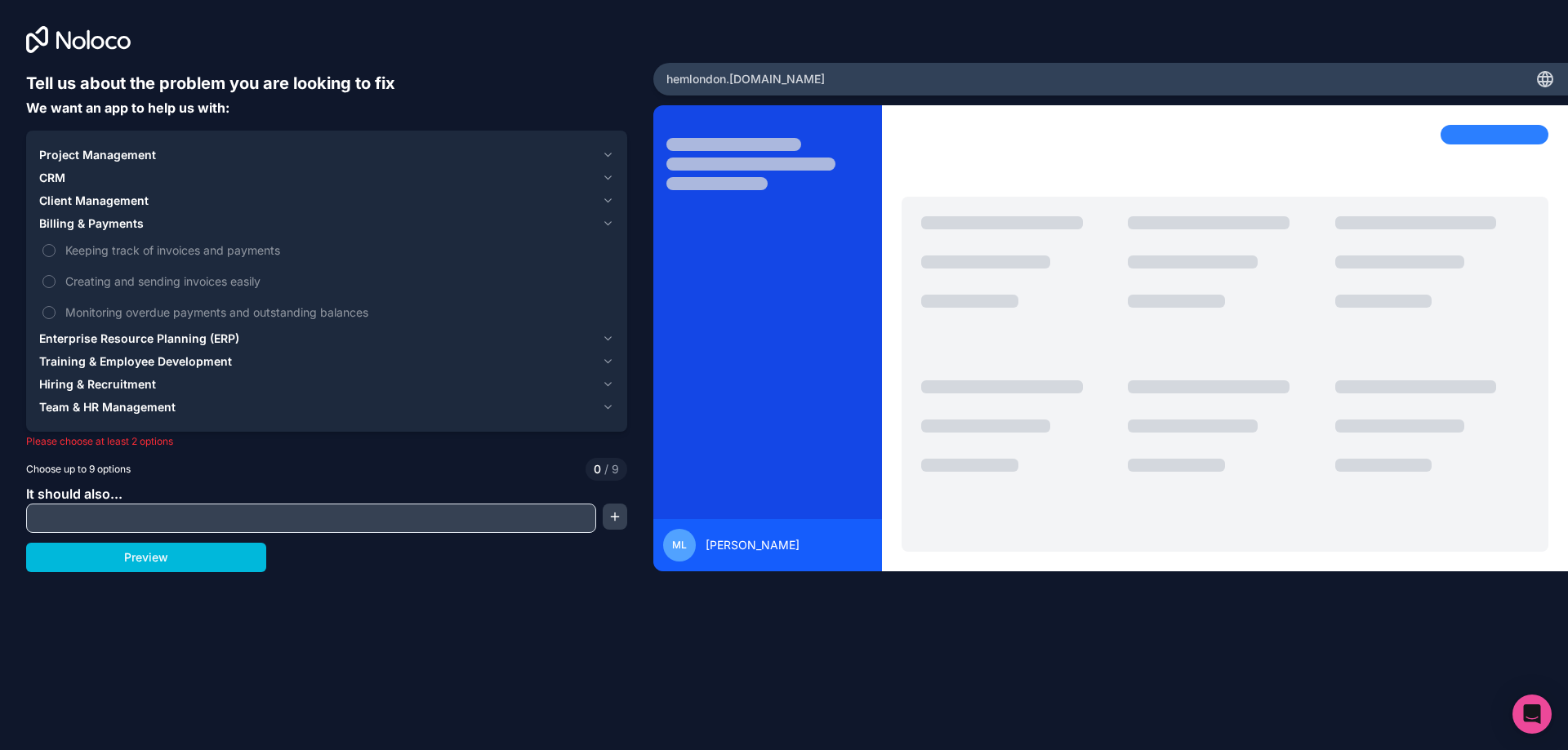
click at [163, 303] on label "Monitoring overdue payments and outstanding balances" at bounding box center [326, 312] width 575 height 30
click at [55, 307] on button "Monitoring overdue payments and outstanding balances" at bounding box center [48, 313] width 13 height 13
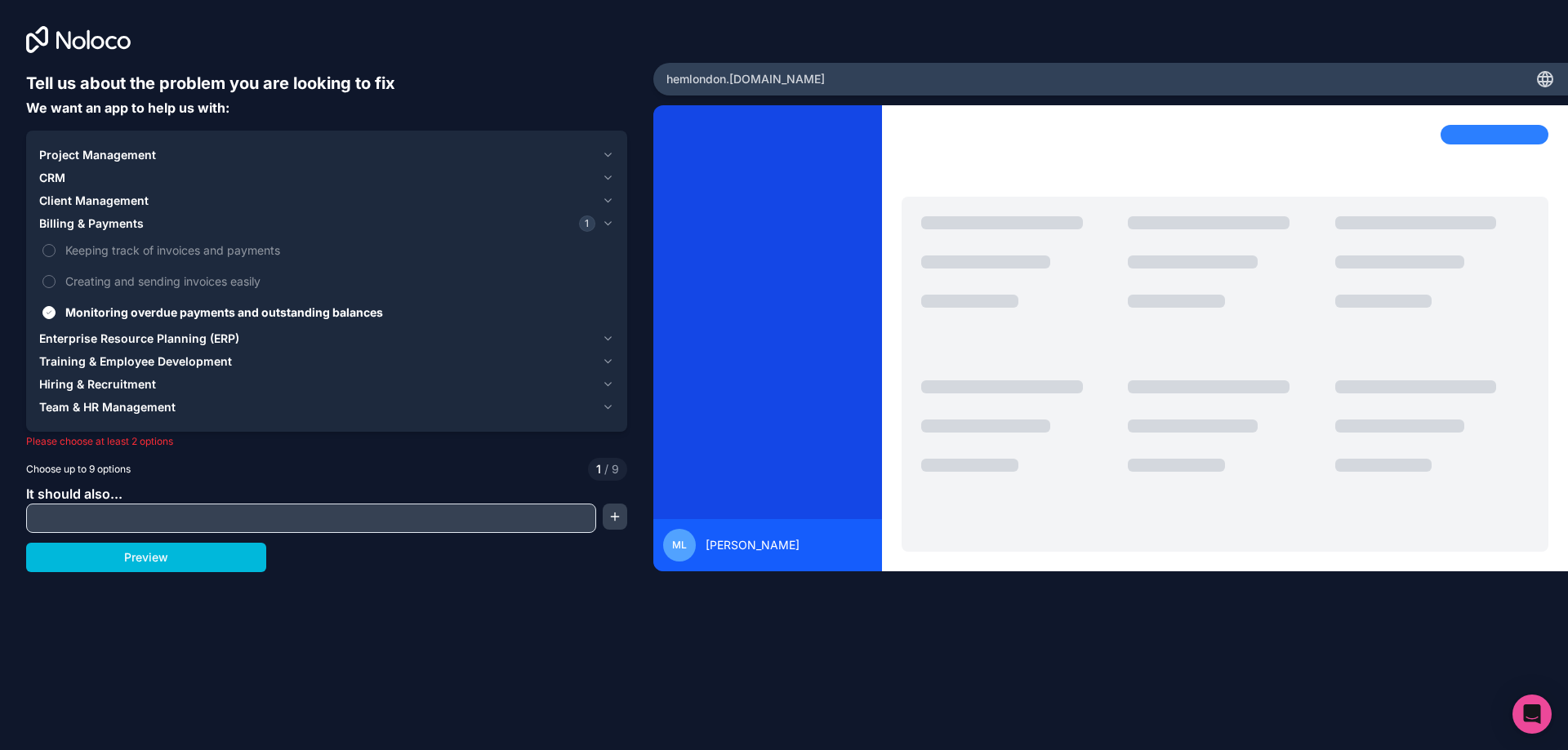
click at [178, 269] on label "Creating and sending invoices easily" at bounding box center [326, 282] width 575 height 30
click at [55, 275] on button "Creating and sending invoices easily" at bounding box center [48, 282] width 13 height 13
click at [190, 245] on span "Keeping track of invoices and payments" at bounding box center [338, 249] width 545 height 17
click at [55, 245] on button "Keeping track of invoices and payments" at bounding box center [48, 250] width 13 height 13
click at [185, 222] on div "Billing & Payments 3" at bounding box center [317, 223] width 556 height 16
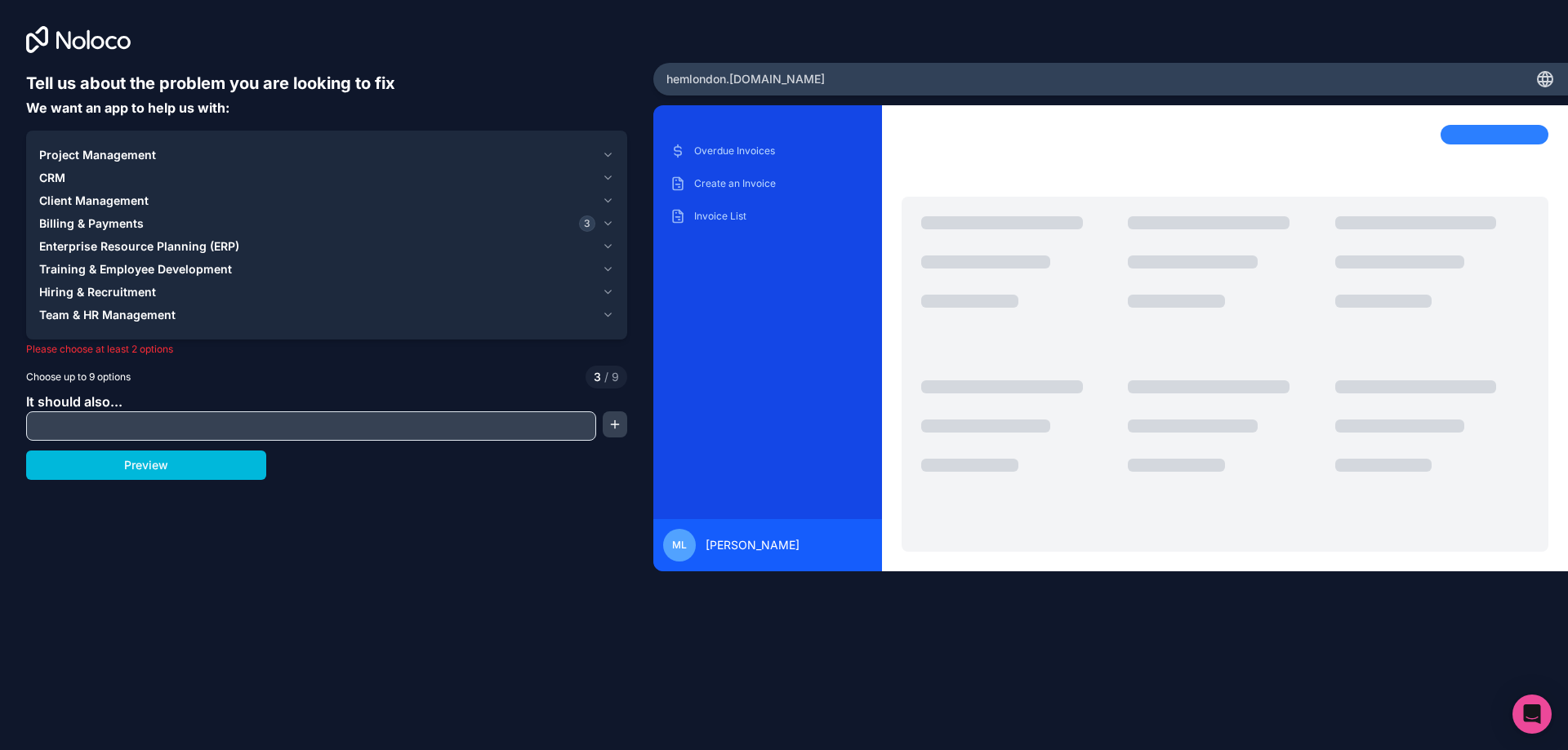
click at [206, 190] on button "Client Management" at bounding box center [326, 201] width 575 height 23
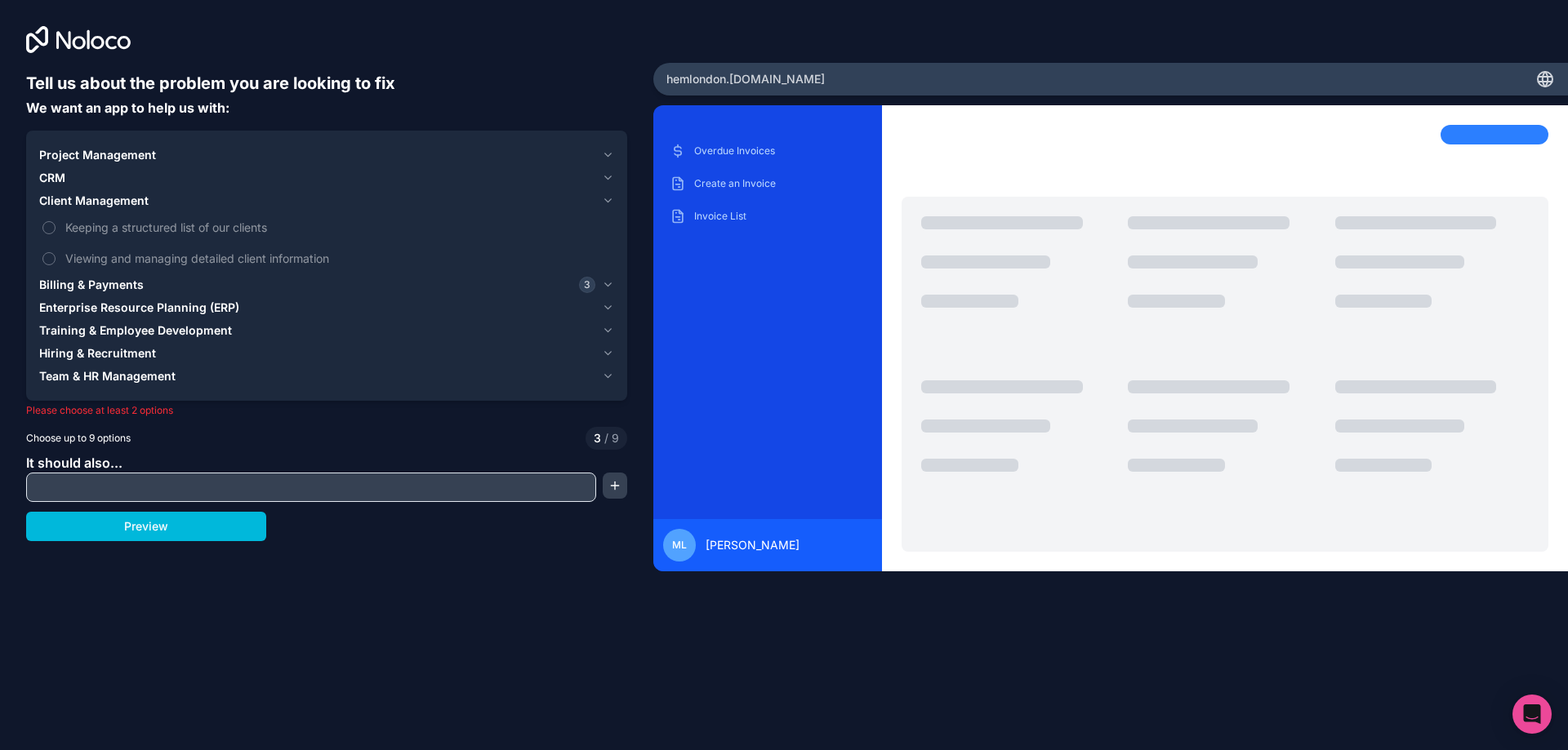
click at [225, 233] on span "Keeping a structured list of our clients" at bounding box center [338, 227] width 545 height 17
click at [55, 233] on button "Keeping a structured list of our clients" at bounding box center [48, 228] width 13 height 13
click at [215, 269] on label "Viewing and managing detailed client information" at bounding box center [326, 258] width 575 height 30
click at [55, 265] on button "Viewing and managing detailed client information" at bounding box center [48, 258] width 13 height 13
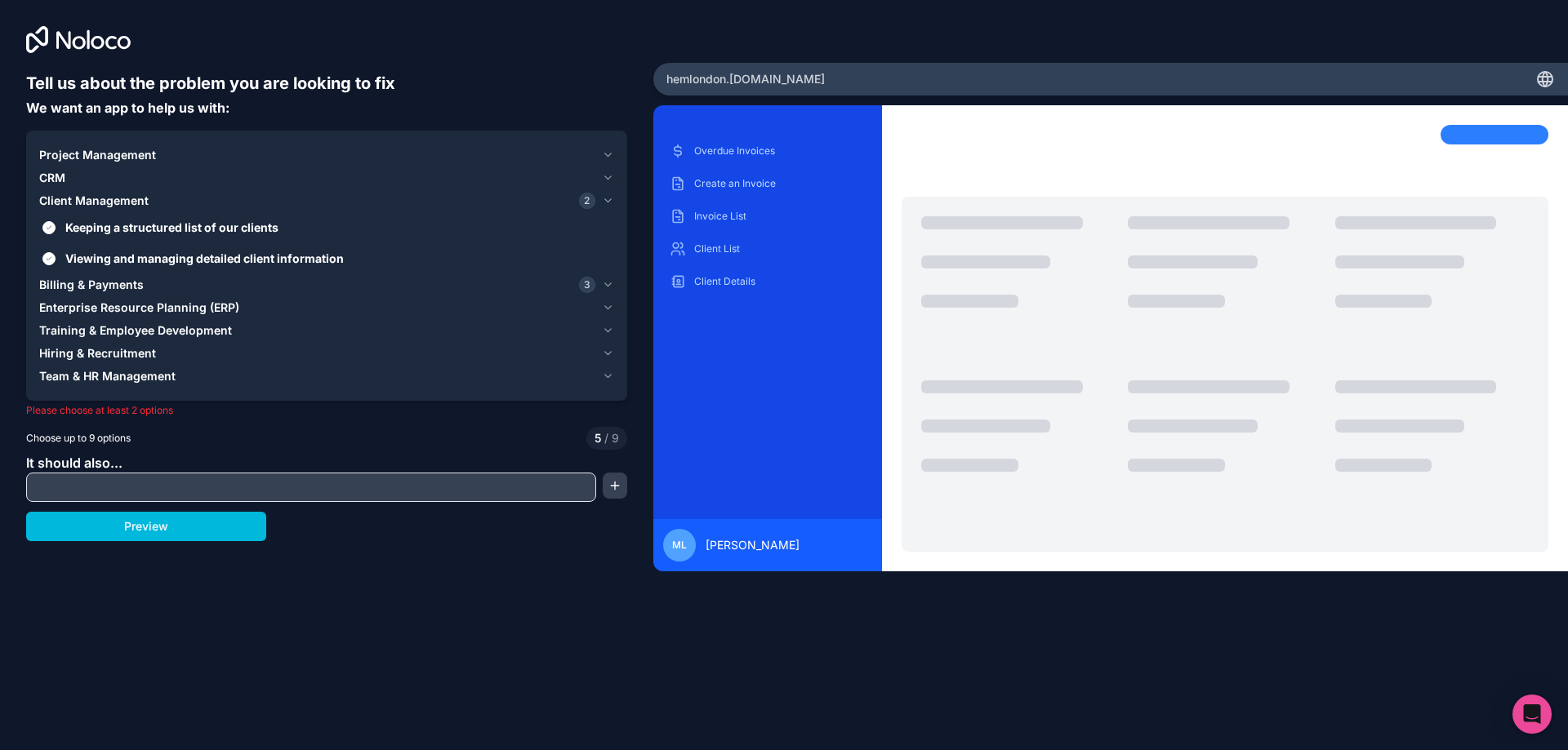
click at [223, 178] on div "CRM" at bounding box center [317, 178] width 556 height 16
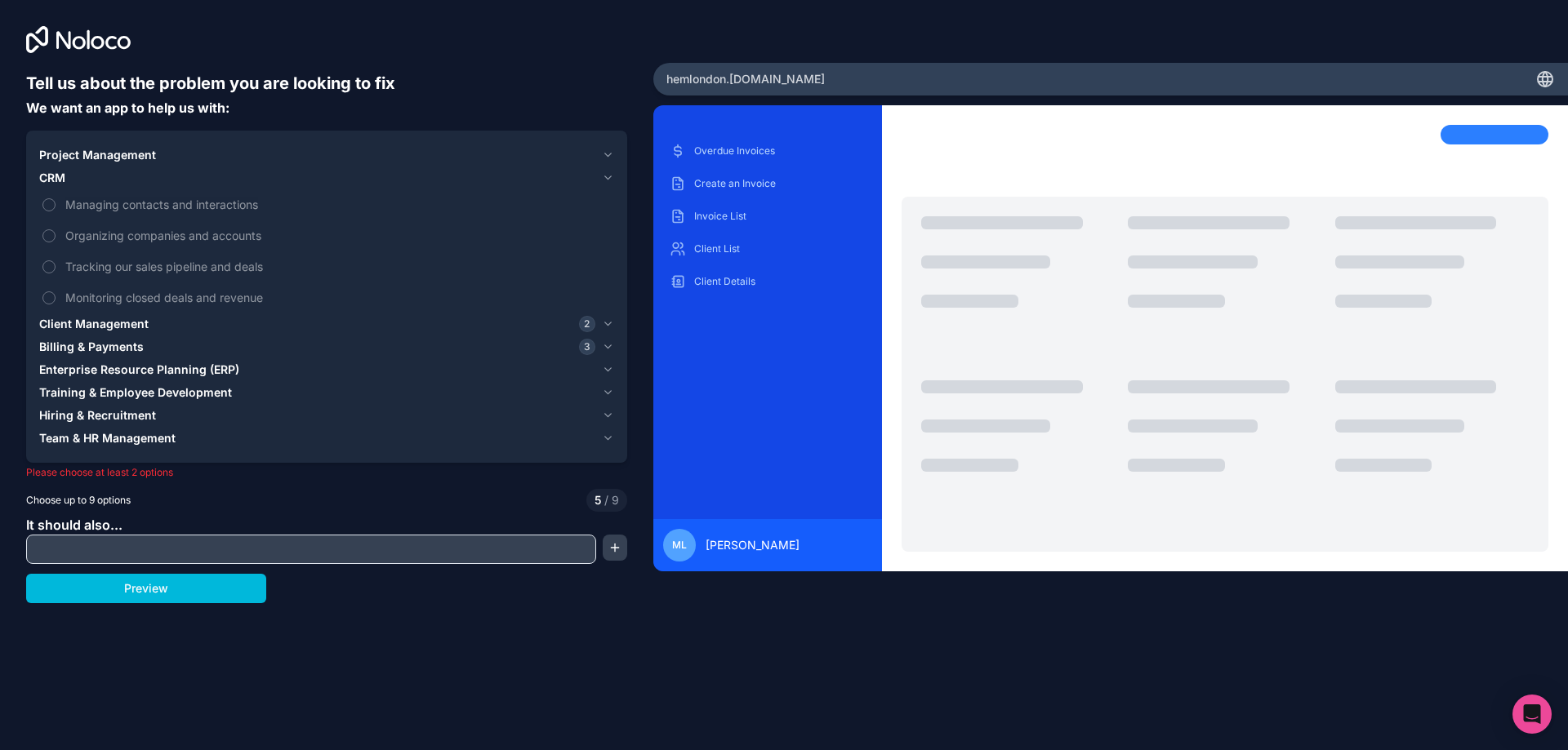
click at [192, 272] on span "Tracking our sales pipeline and deals" at bounding box center [338, 266] width 545 height 17
click at [55, 272] on button "Tracking our sales pipeline and deals" at bounding box center [48, 266] width 13 height 13
click at [215, 292] on span "Monitoring closed deals and revenue" at bounding box center [338, 297] width 545 height 17
click at [55, 292] on button "Monitoring closed deals and revenue" at bounding box center [48, 298] width 13 height 13
click at [247, 206] on span "Managing contacts and interactions" at bounding box center [338, 204] width 545 height 17
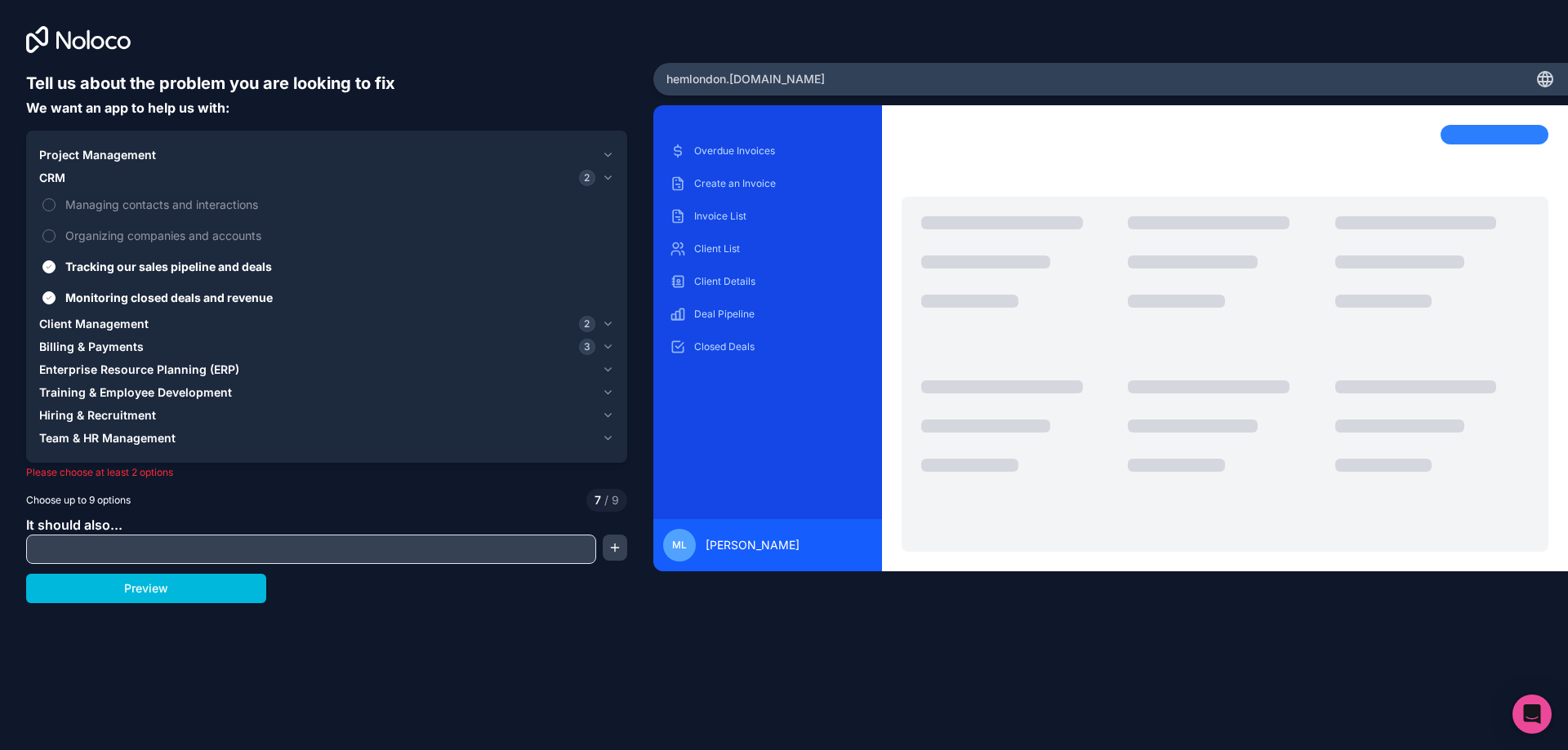
click at [55, 206] on button "Managing contacts and interactions" at bounding box center [48, 205] width 13 height 13
drag, startPoint x: 193, startPoint y: 555, endPoint x: 278, endPoint y: 435, distance: 147.1
click at [193, 558] on input "text" at bounding box center [311, 550] width 561 height 23
paste input "Job Reports – View and track job reports submitted by contractors through Glide…"
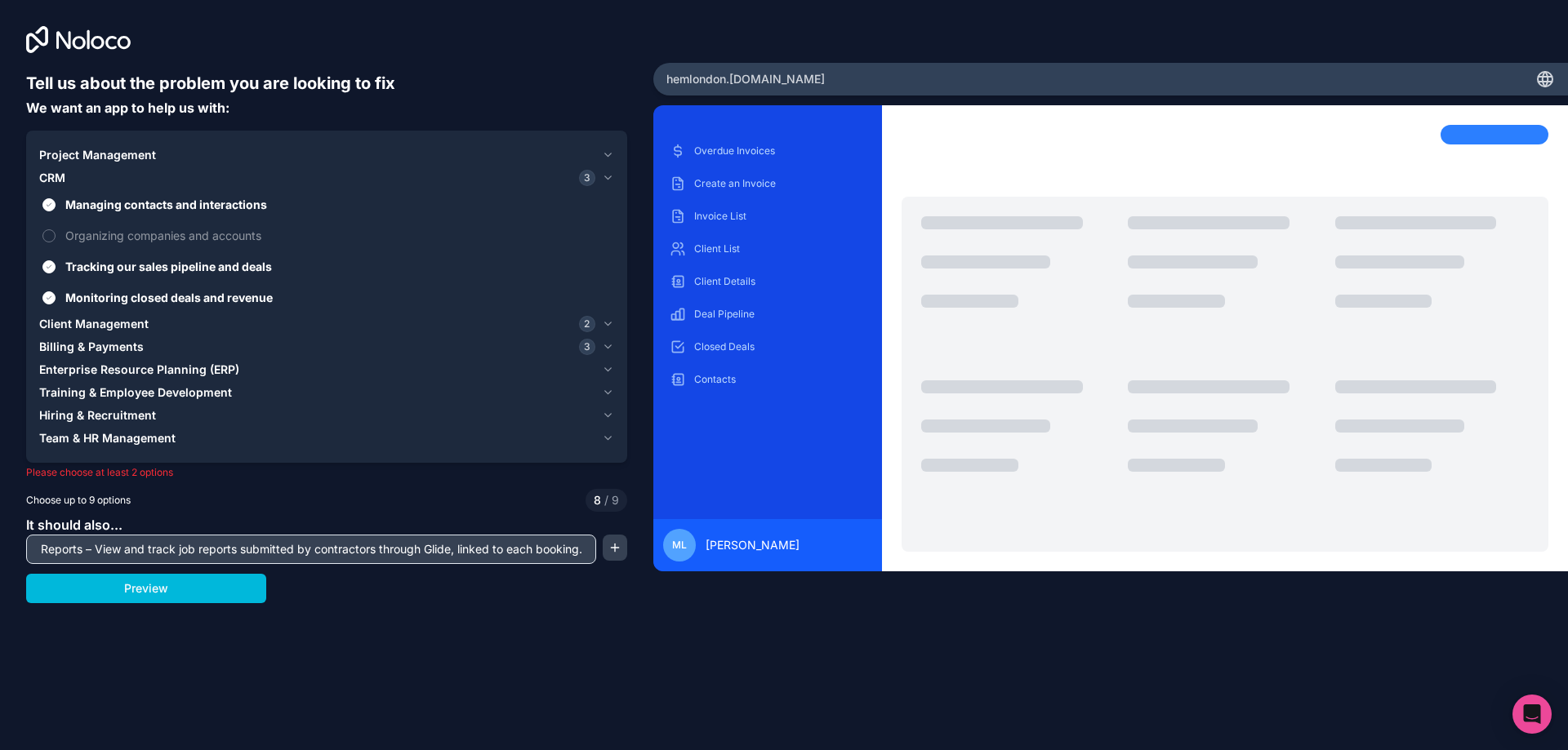
type input "Job Reports – View and track job reports submitted by contractors through Glide…"
drag, startPoint x: 163, startPoint y: 582, endPoint x: 558, endPoint y: 579, distance: 395.0
click at [558, 579] on div "Preview" at bounding box center [326, 588] width 601 height 29
click at [604, 545] on button "button" at bounding box center [614, 547] width 24 height 26
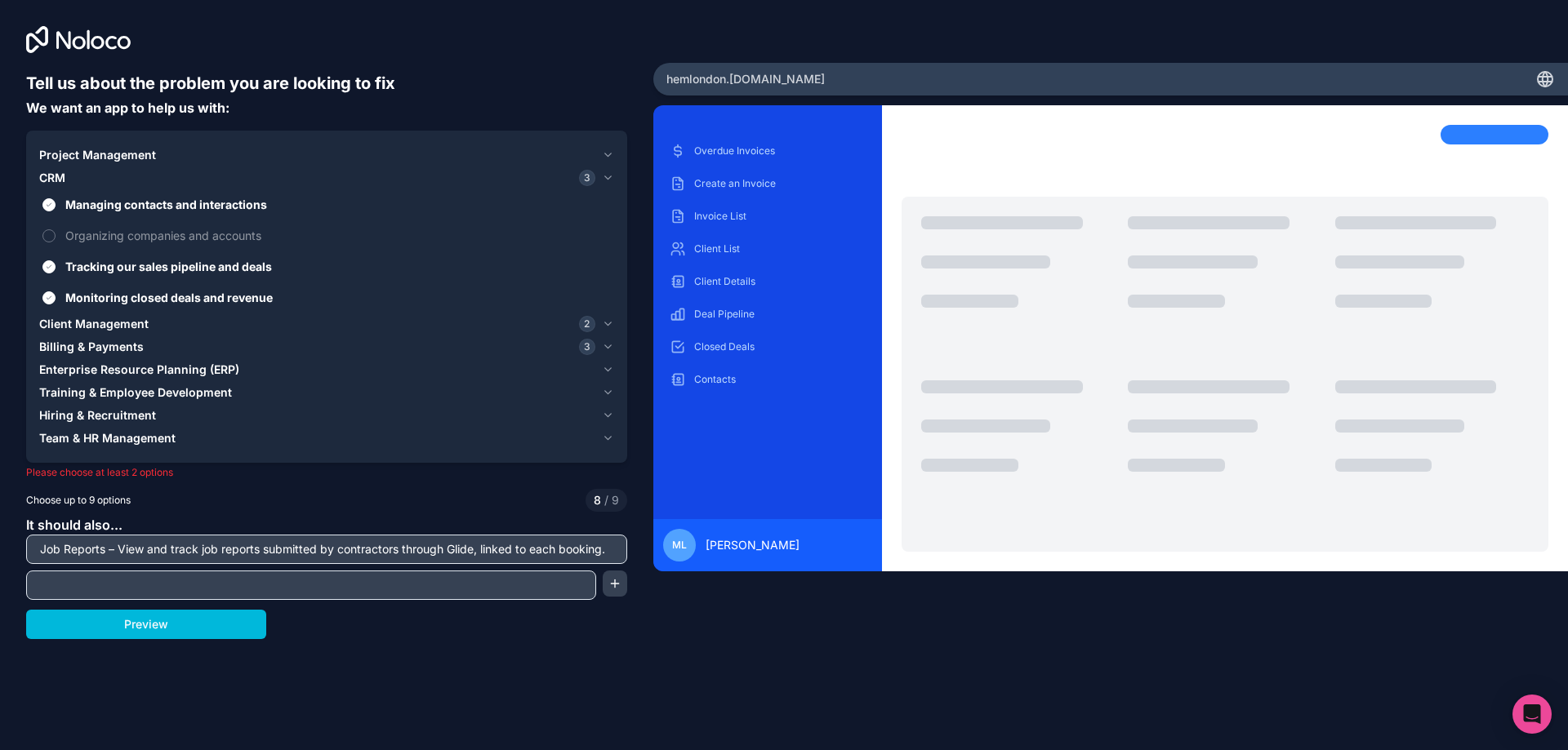
click at [146, 591] on input "text" at bounding box center [311, 586] width 561 height 23
paste input "Contractor Management – Register contractors, store credentials, certificates, …"
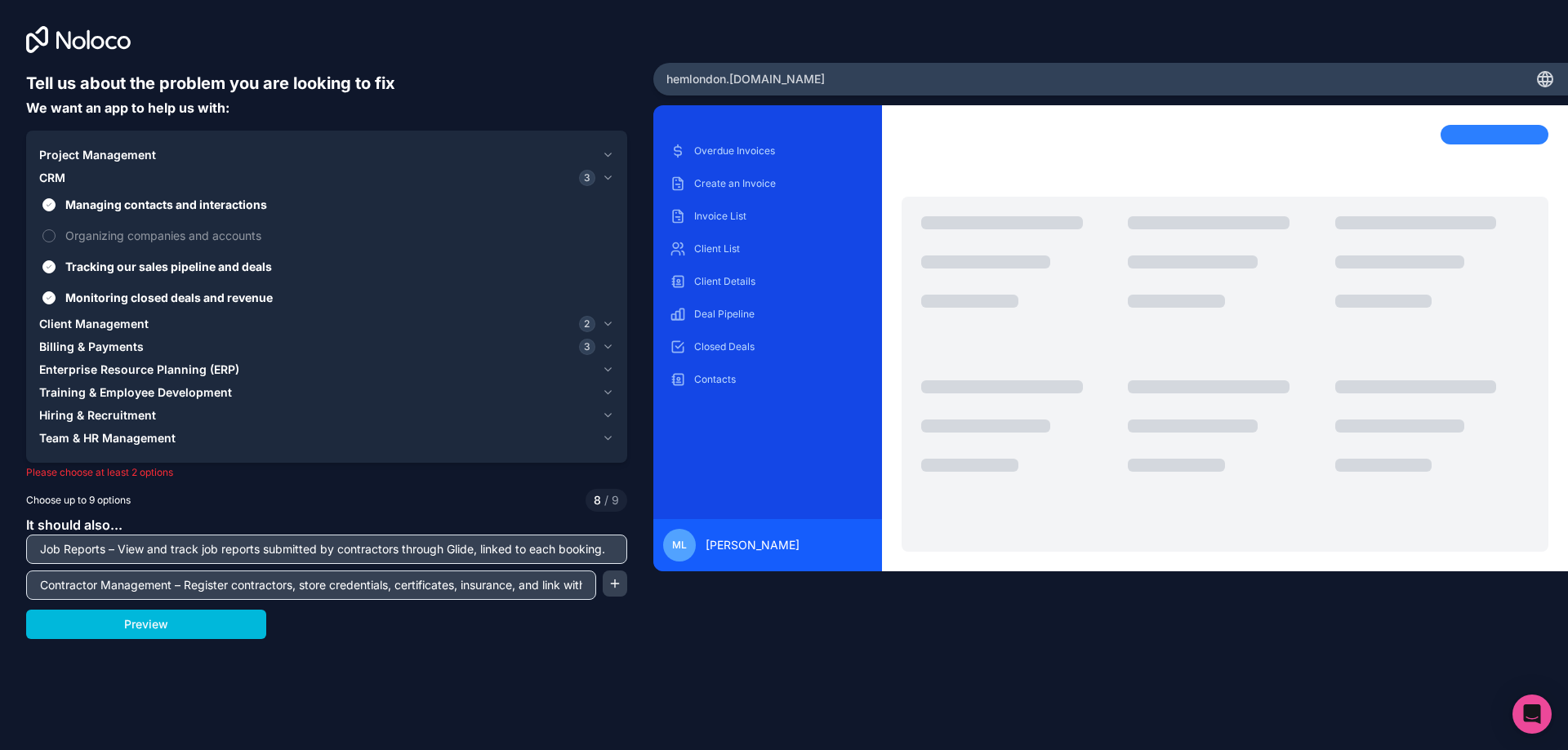
scroll to position [0, 145]
type input "Contractor Management – Register contractors, store credentials, certificates, …"
click at [151, 633] on button "Preview" at bounding box center [146, 624] width 240 height 29
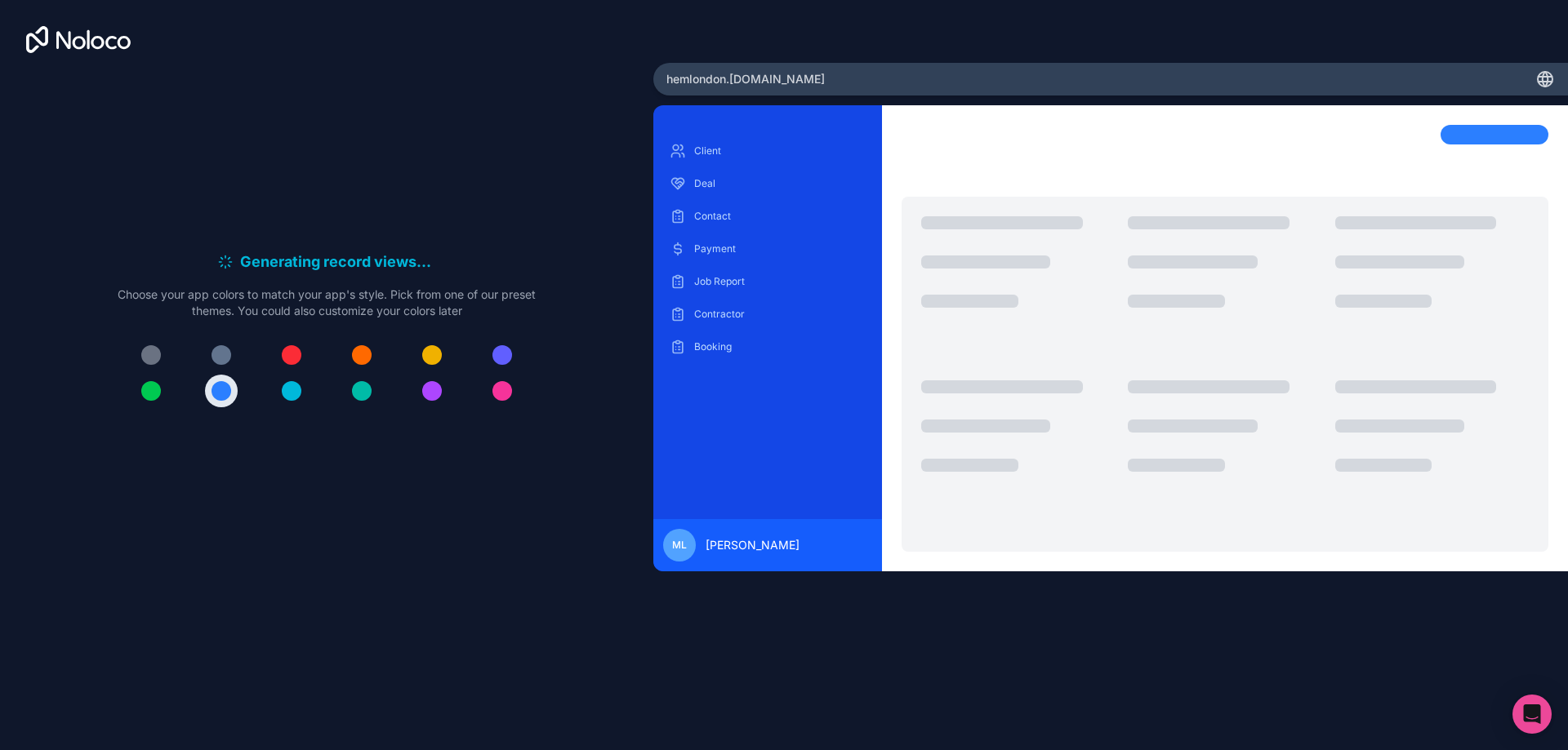
click at [278, 393] on button at bounding box center [291, 391] width 33 height 33
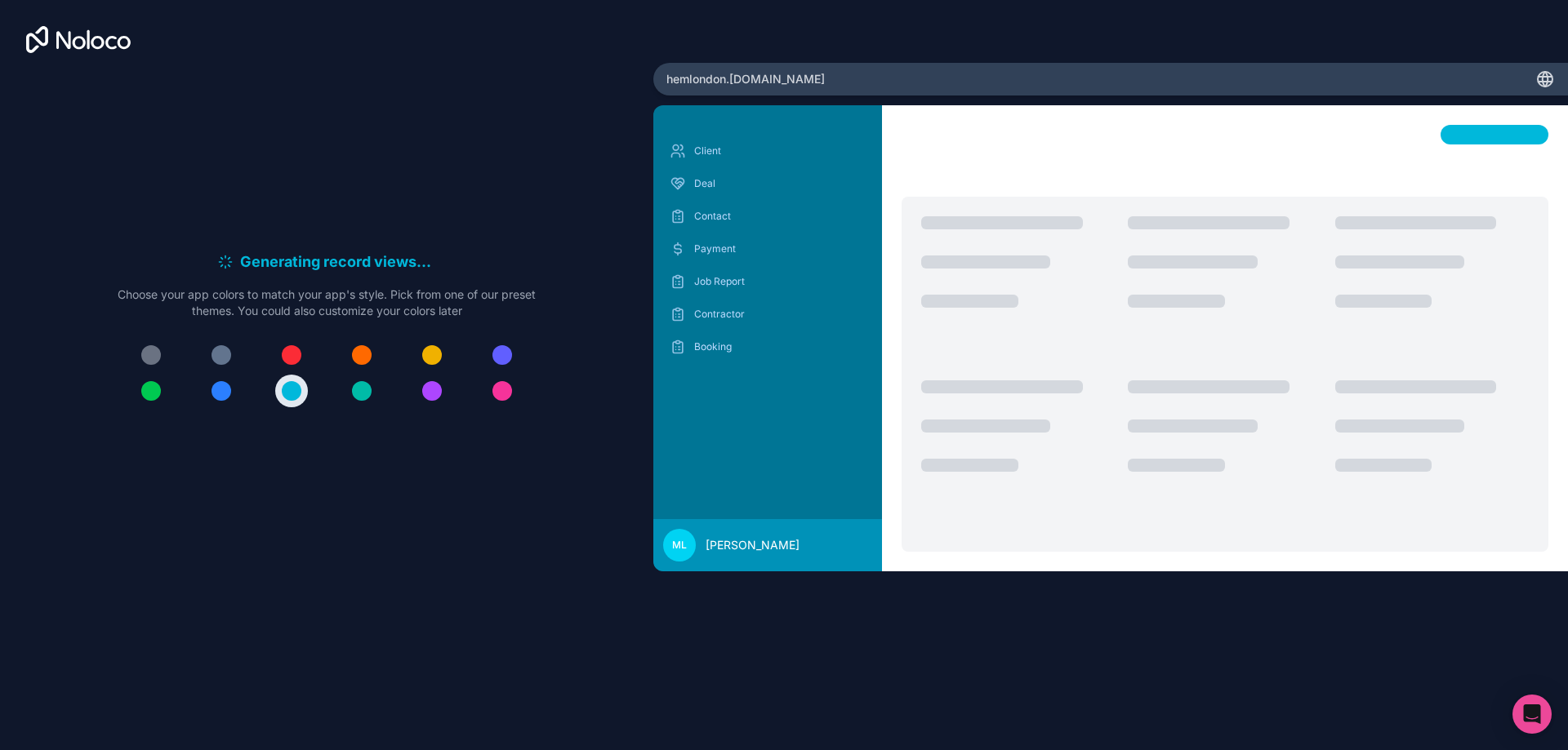
click at [293, 366] on button at bounding box center [291, 355] width 33 height 33
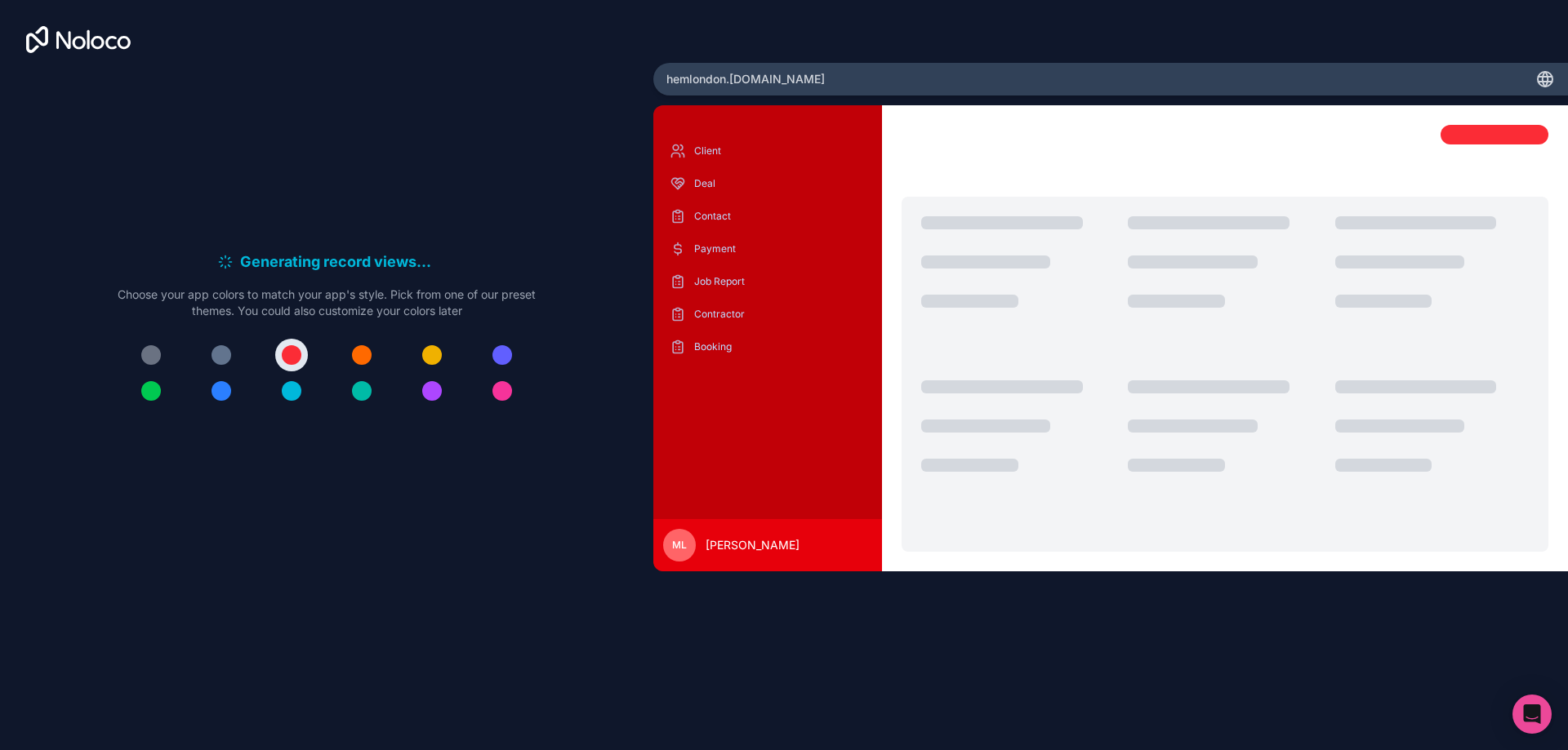
click at [359, 367] on button at bounding box center [361, 355] width 33 height 33
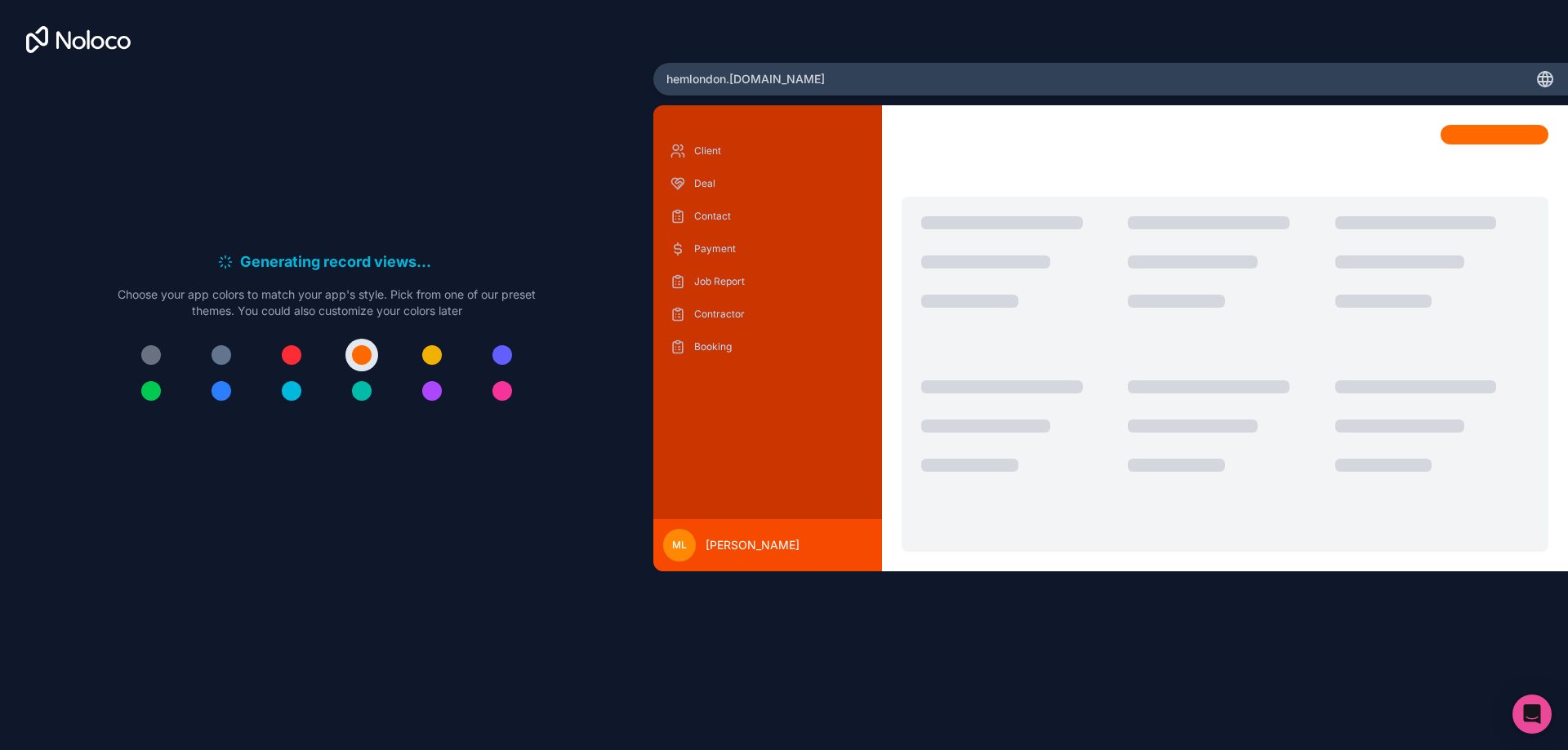
click at [367, 395] on div at bounding box center [362, 392] width 20 height 20
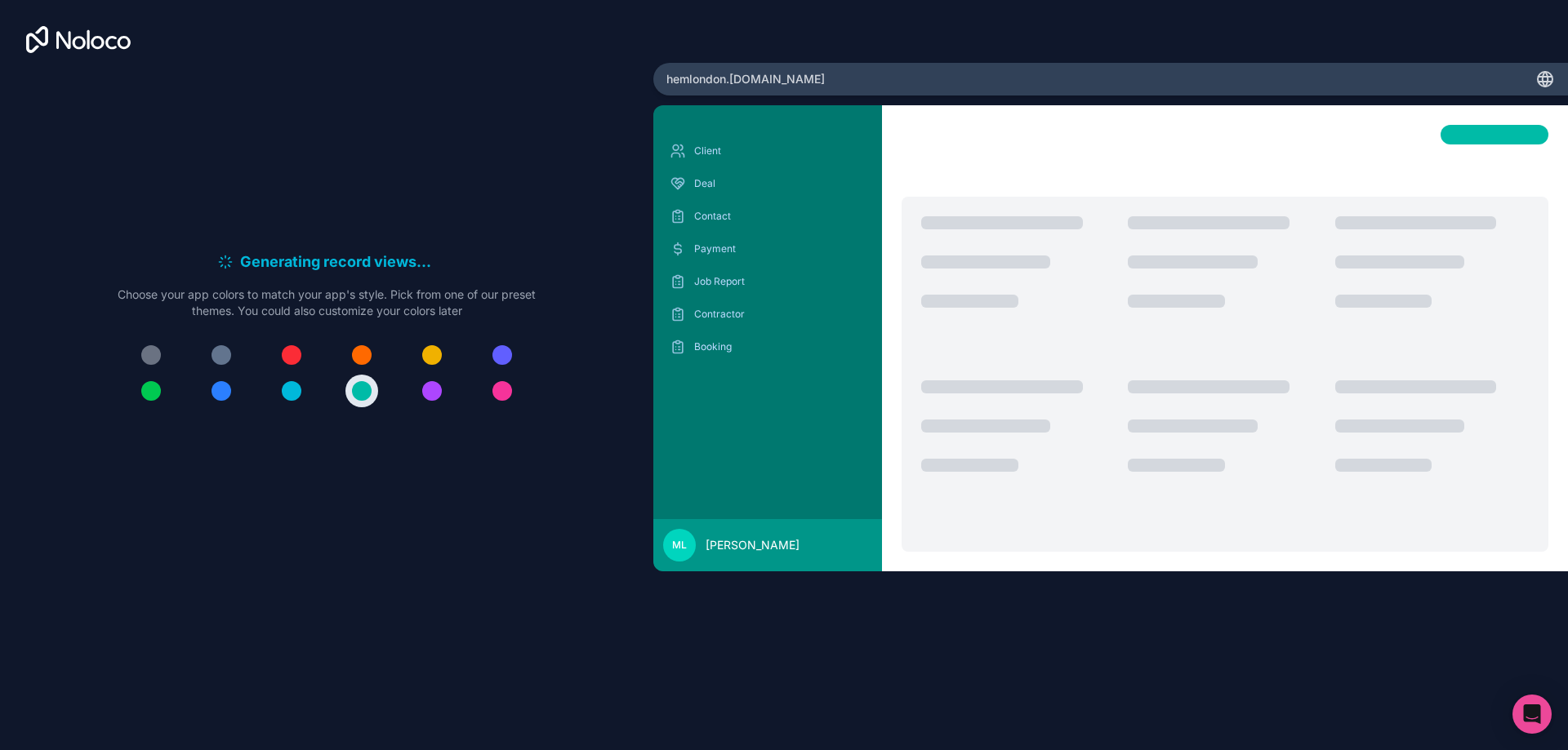
click at [448, 385] on div at bounding box center [327, 373] width 418 height 69
click at [508, 382] on button at bounding box center [502, 391] width 33 height 33
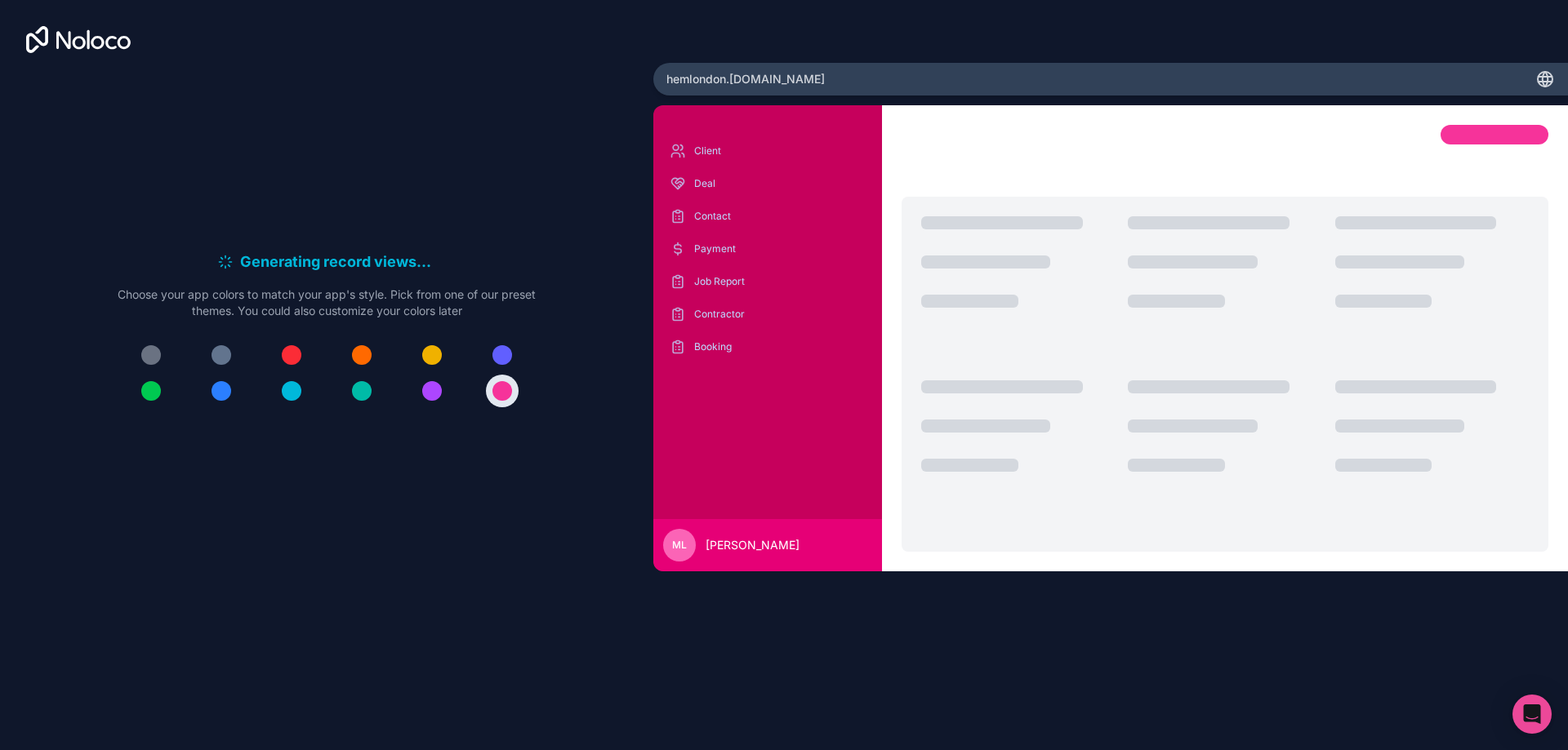
click at [523, 356] on div at bounding box center [327, 373] width 418 height 69
click at [510, 357] on div at bounding box center [502, 355] width 20 height 20
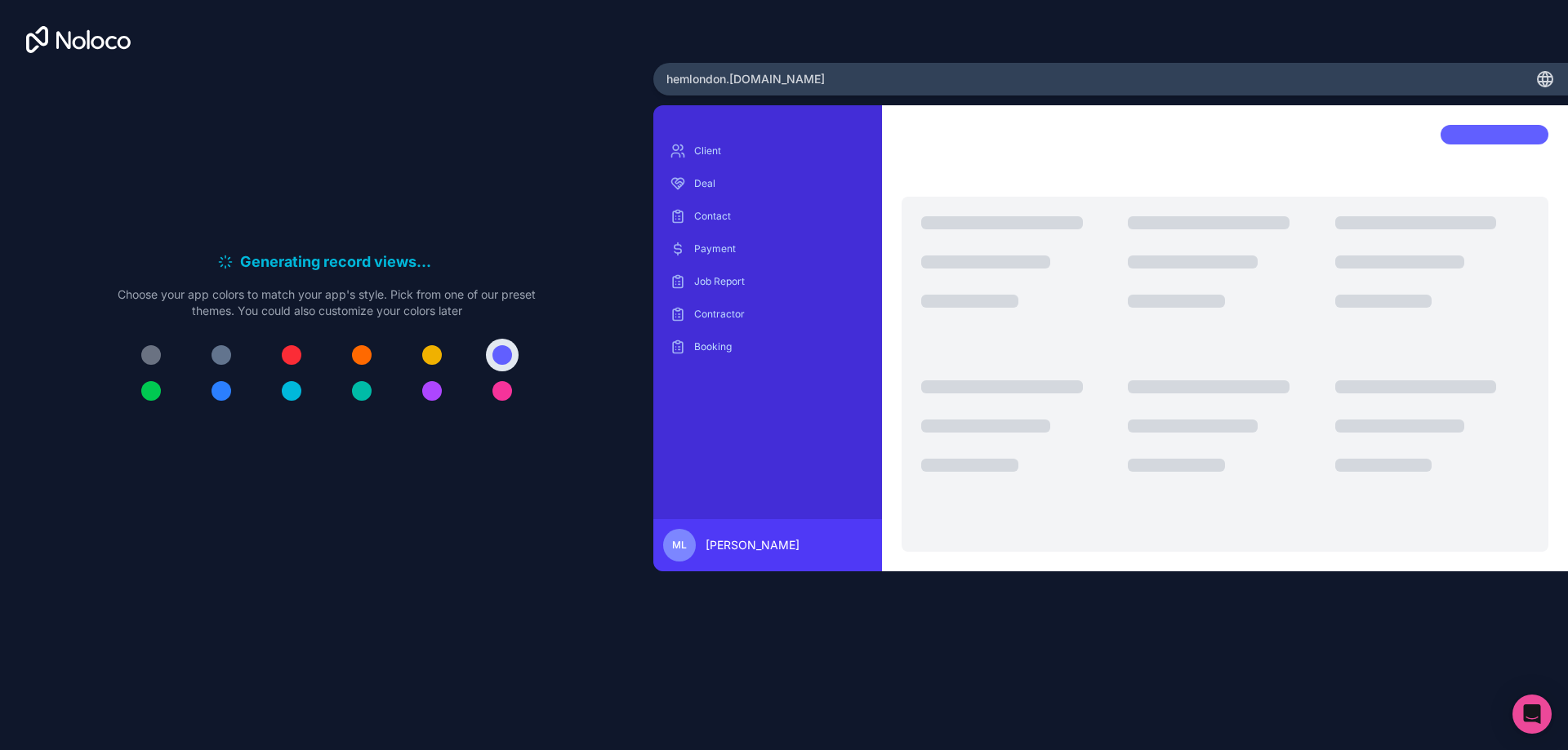
click at [325, 388] on div at bounding box center [327, 373] width 418 height 69
click at [272, 400] on div at bounding box center [327, 373] width 418 height 69
click at [261, 368] on div at bounding box center [327, 373] width 418 height 69
click at [231, 359] on button at bounding box center [221, 355] width 33 height 33
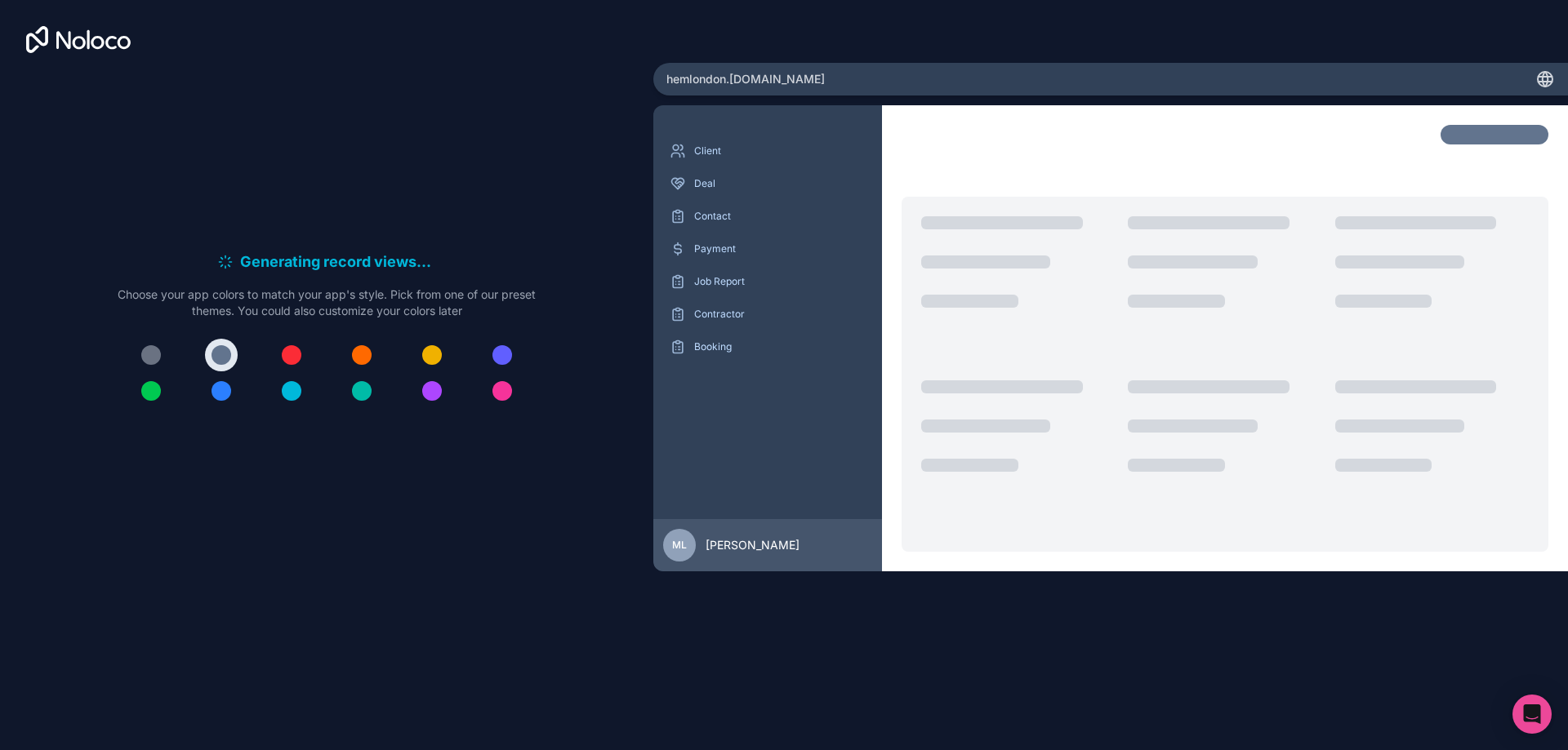
click at [150, 344] on button at bounding box center [151, 355] width 33 height 33
